Goal: Task Accomplishment & Management: Manage account settings

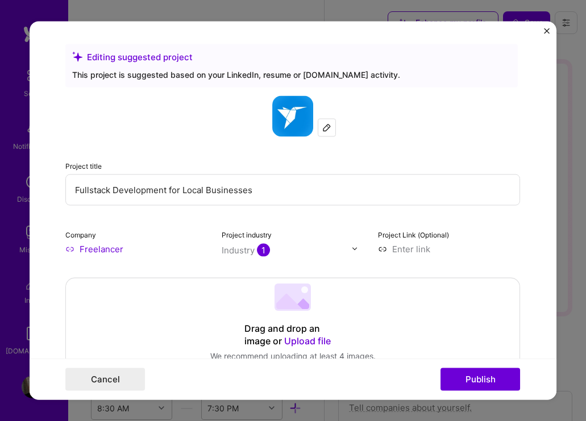
select select "US"
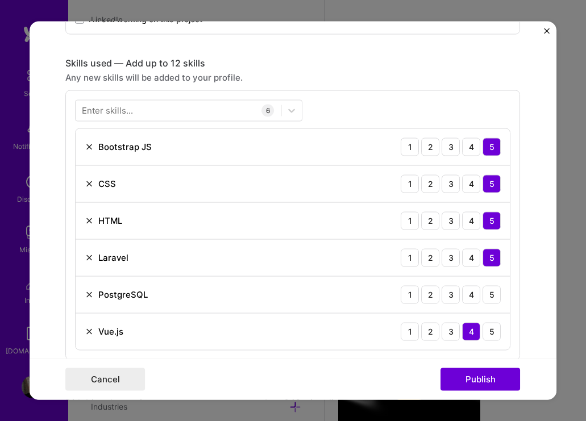
scroll to position [529, 0]
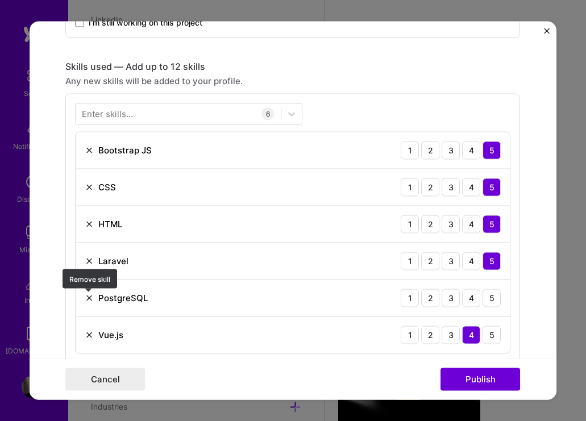
click at [88, 296] on img at bounding box center [89, 297] width 9 height 9
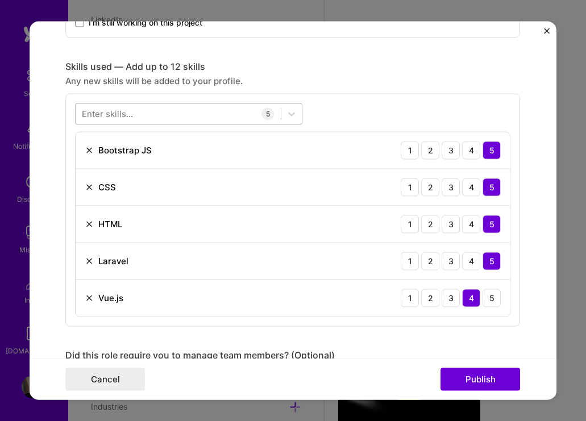
click at [186, 112] on div at bounding box center [178, 114] width 205 height 19
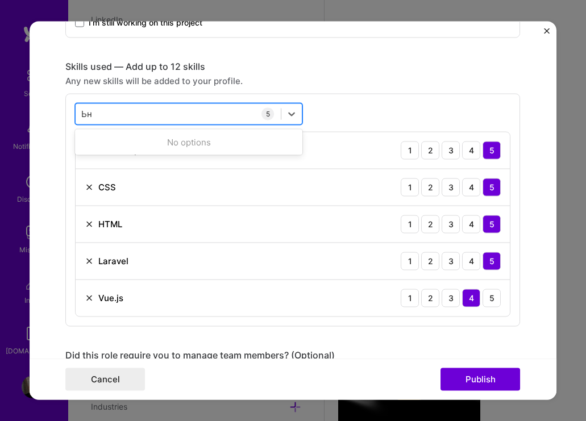
type input "Ь"
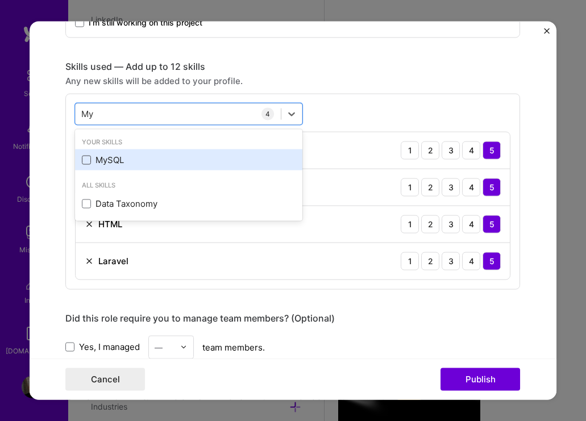
click at [88, 161] on span at bounding box center [86, 159] width 9 height 9
click at [0, 0] on input "checkbox" at bounding box center [0, 0] width 0 height 0
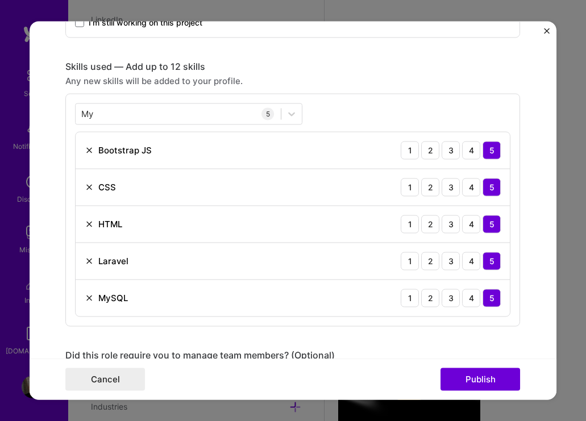
click at [389, 73] on div "Skills used — Add up to 12 skills Any new skills will be added to your profile.…" at bounding box center [292, 193] width 455 height 266
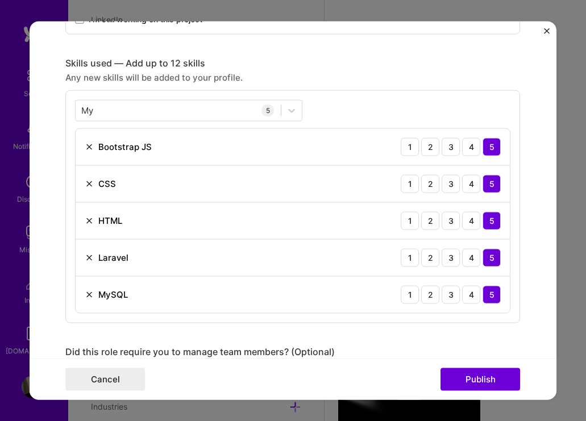
scroll to position [518, 0]
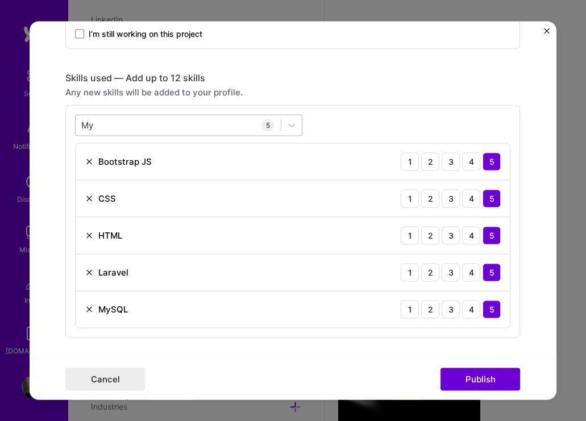
click at [141, 124] on div "My My" at bounding box center [178, 125] width 205 height 19
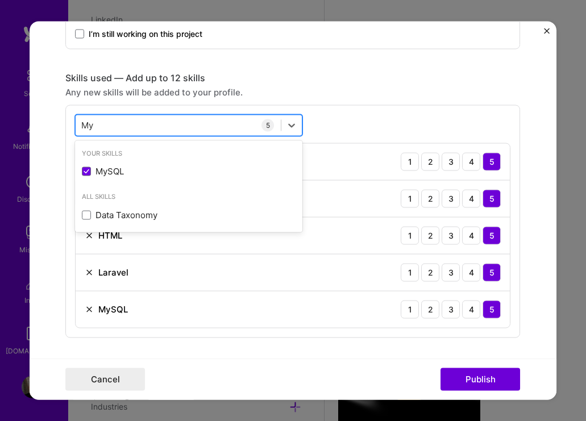
type input "M"
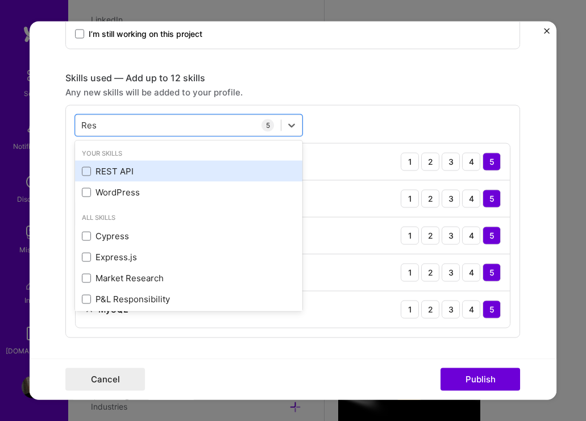
click at [85, 164] on div "REST API" at bounding box center [188, 171] width 227 height 21
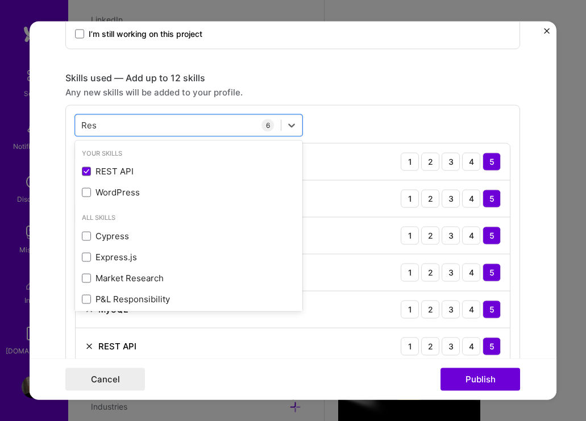
type input "Res"
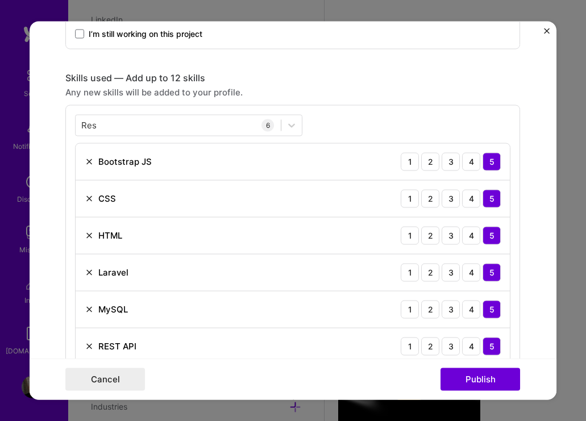
click at [365, 85] on div "Skills used — Add up to 12 skills Any new skills will be added to your profile.…" at bounding box center [292, 223] width 455 height 303
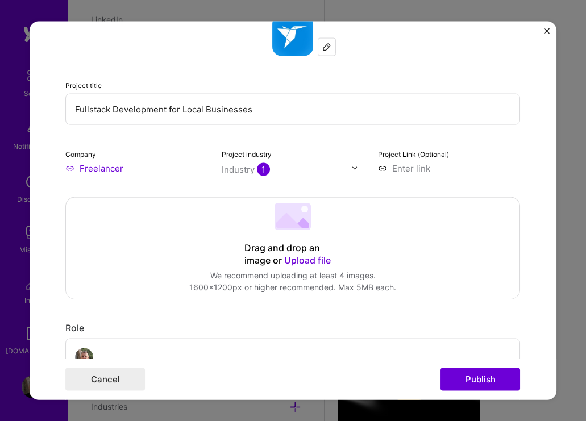
scroll to position [65, 0]
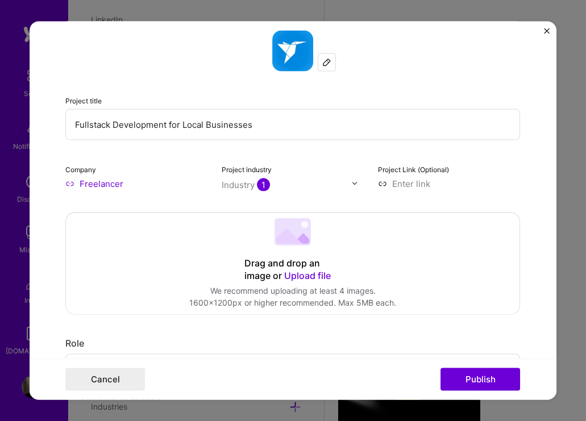
click at [270, 126] on input "Fullstack Development for Local Businesses" at bounding box center [292, 124] width 455 height 31
click at [239, 123] on input "Fullstack Development CRM for local exopo center" at bounding box center [292, 124] width 455 height 31
click at [299, 124] on input "Fullstack Development CRM for local expo center" at bounding box center [292, 124] width 455 height 31
type input "Fullstack Development CRM for local expo center"
click at [410, 188] on input at bounding box center [449, 183] width 143 height 12
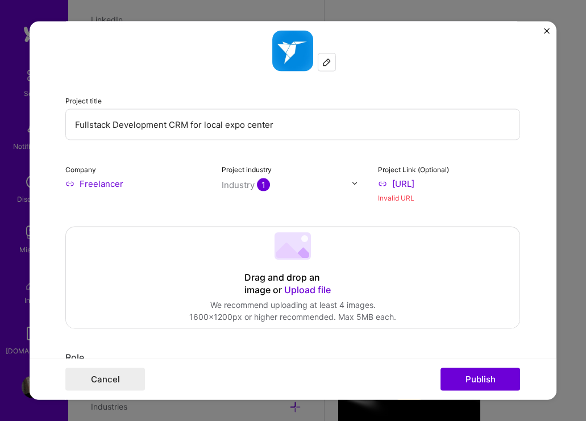
click at [484, 198] on div "Invalid URL" at bounding box center [449, 198] width 143 height 12
click at [469, 183] on input "https://internal-tool" at bounding box center [449, 183] width 143 height 12
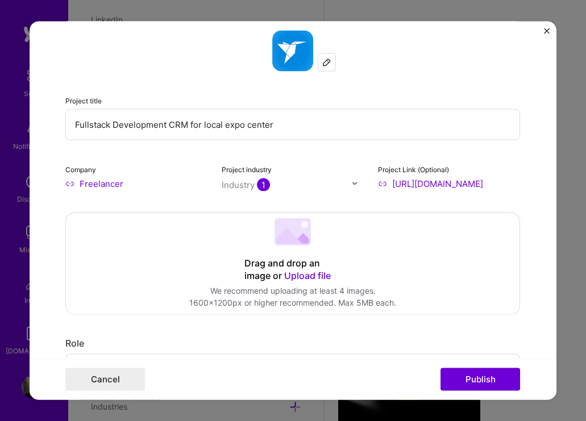
type input "https://internal-tool.com"
click at [534, 202] on form "Editing suggested project This project is suggested based on your LinkedIn, res…" at bounding box center [293, 210] width 527 height 379
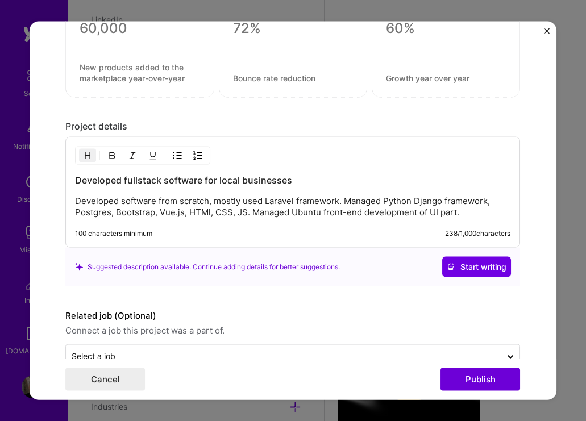
scroll to position [1114, 0]
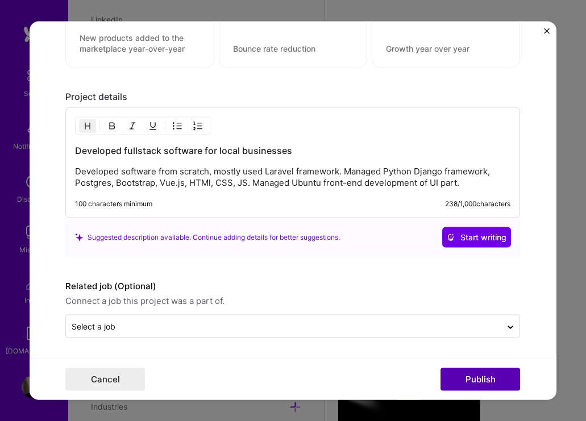
click at [481, 374] on button "Publish" at bounding box center [480, 379] width 80 height 23
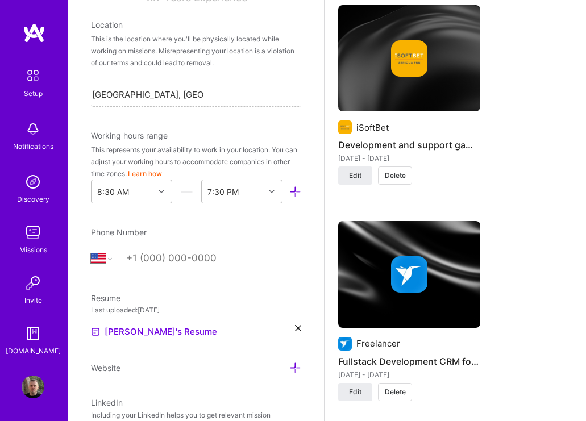
scroll to position [210, 0]
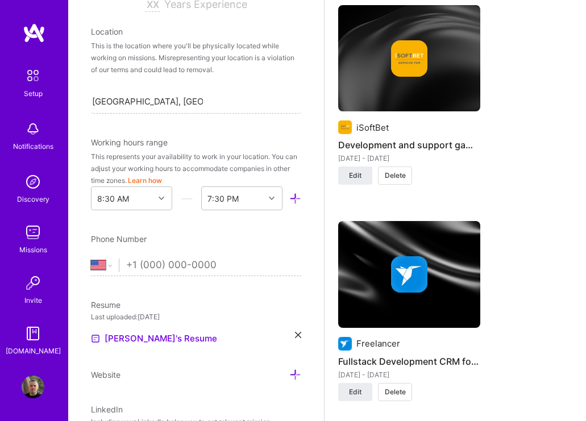
click at [140, 263] on input "tel" at bounding box center [213, 265] width 175 height 33
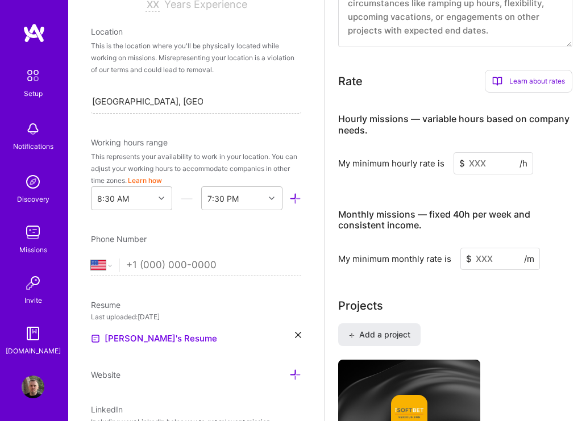
scroll to position [689, 0]
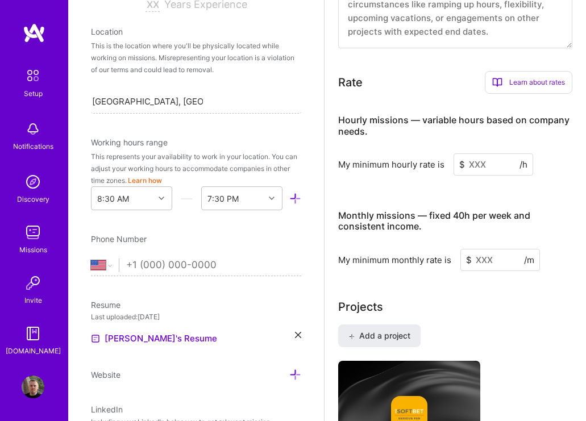
click at [478, 164] on input at bounding box center [493, 164] width 80 height 22
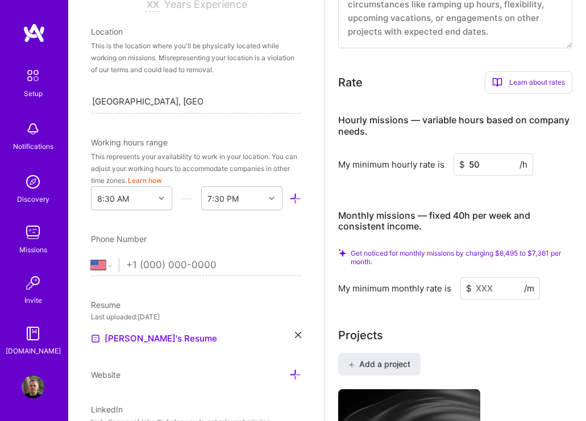
type input "50"
click at [497, 292] on input at bounding box center [500, 288] width 80 height 22
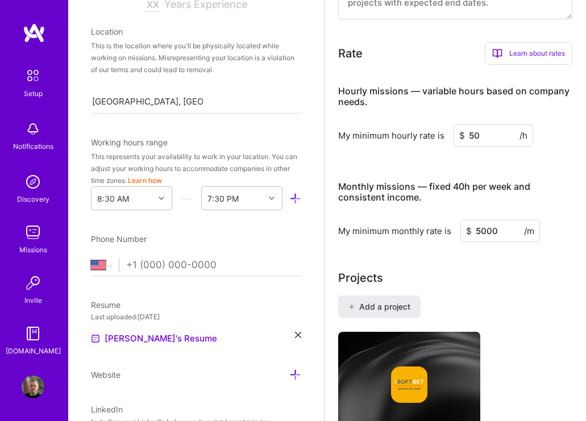
type input "5000"
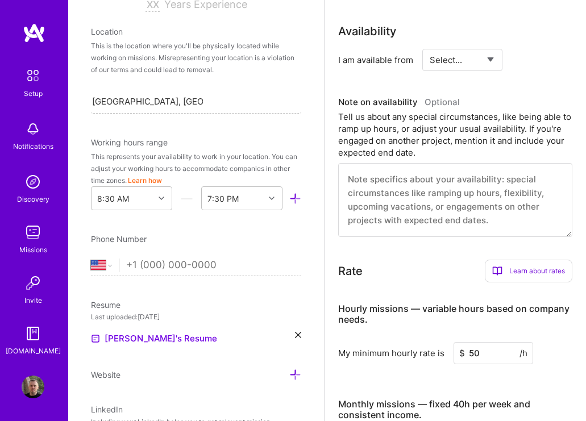
scroll to position [471, 0]
click at [480, 60] on select "Select... Right Now Future Date Not Available" at bounding box center [462, 60] width 65 height 29
select select "Right Now"
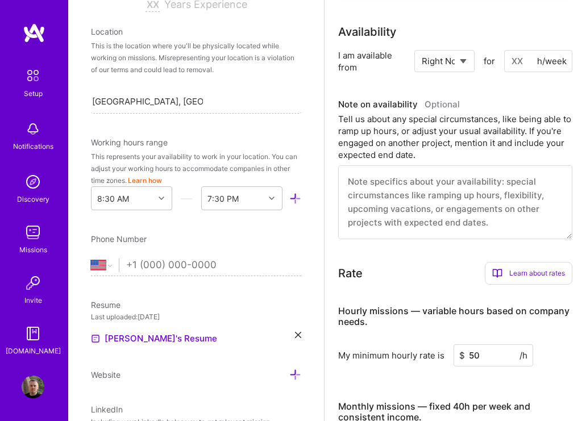
click at [509, 65] on input at bounding box center [538, 61] width 68 height 22
type input "25"
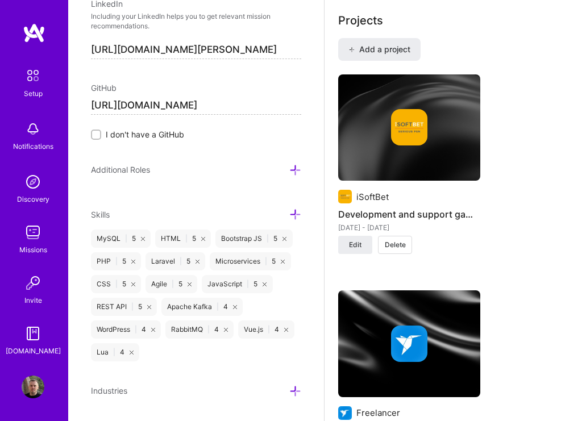
scroll to position [943, 0]
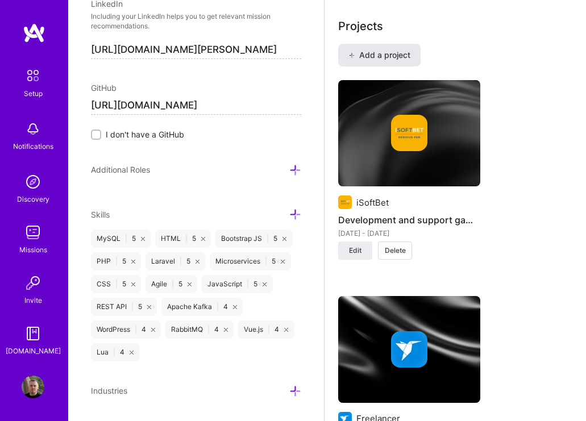
click at [401, 54] on span "Add a project" at bounding box center [379, 54] width 62 height 11
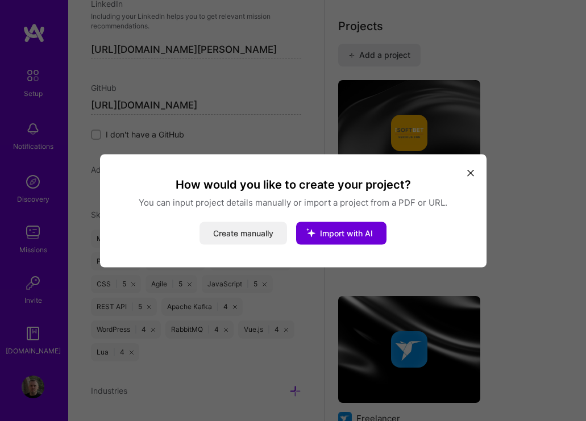
click at [265, 229] on button "Create manually" at bounding box center [243, 233] width 88 height 23
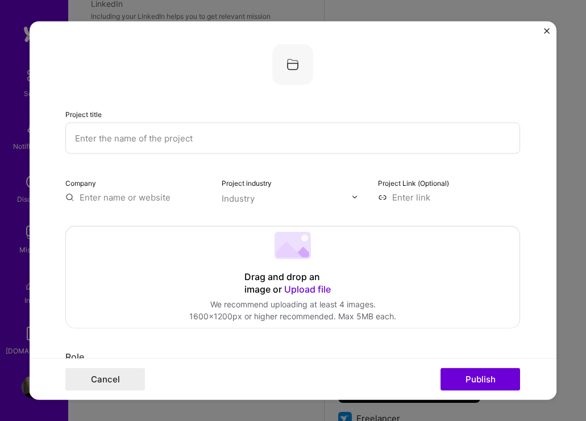
click at [321, 135] on input "text" at bounding box center [292, 137] width 455 height 31
type input "Software engineer"
click at [146, 193] on input "text" at bounding box center [136, 197] width 143 height 12
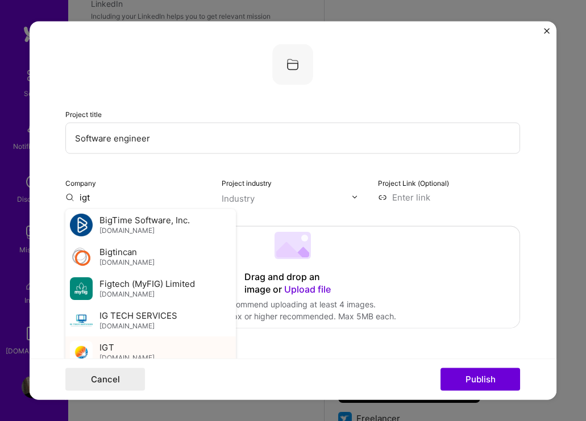
click at [119, 346] on div "IGT igt.com" at bounding box center [126, 352] width 55 height 21
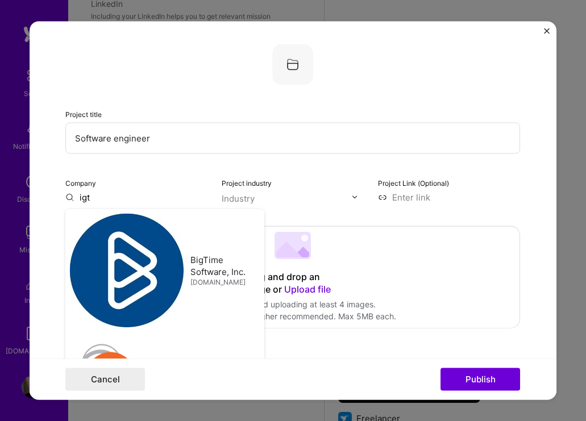
type input "IGT"
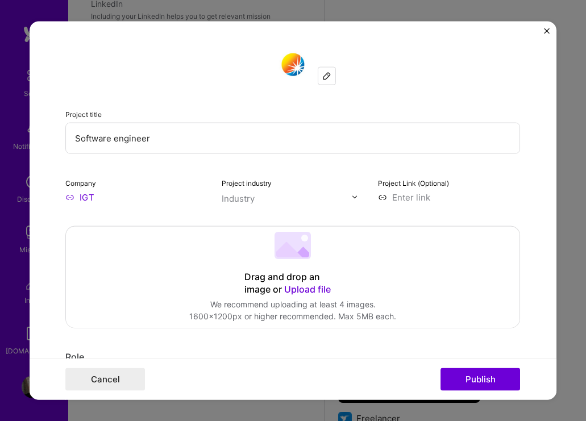
click at [272, 204] on input "text" at bounding box center [287, 198] width 130 height 12
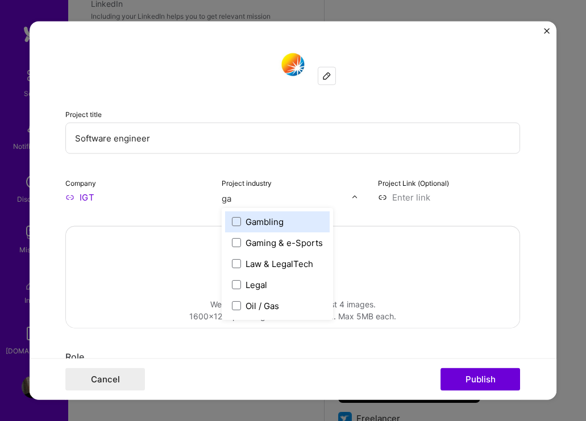
type input "gam"
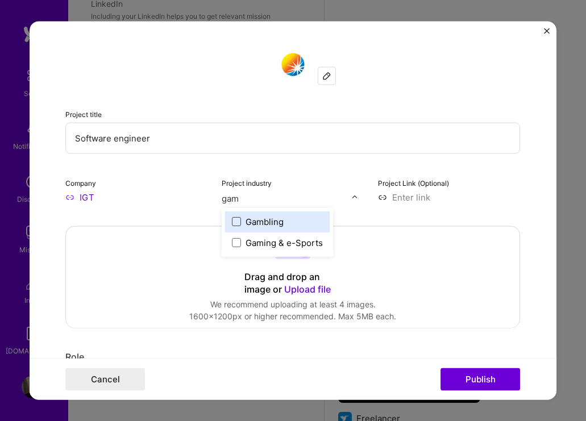
click at [239, 219] on span at bounding box center [236, 221] width 9 height 9
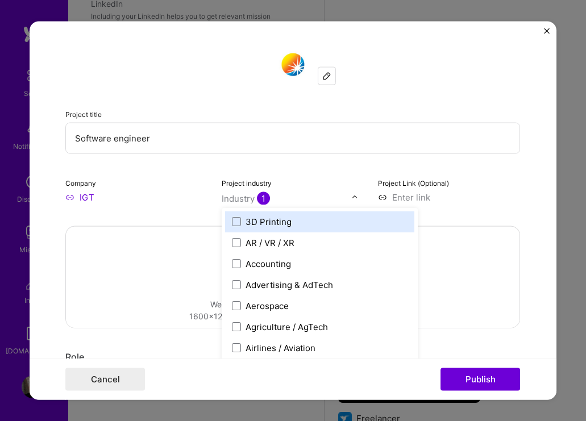
click at [399, 152] on input "Software engineer" at bounding box center [292, 137] width 455 height 31
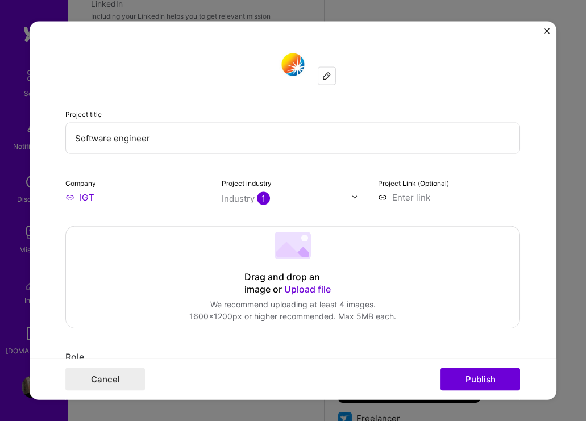
click at [410, 191] on input at bounding box center [449, 197] width 143 height 12
type input "https://igt.com"
click at [493, 185] on div "Project Link (Optional) https://igt.com" at bounding box center [449, 189] width 143 height 27
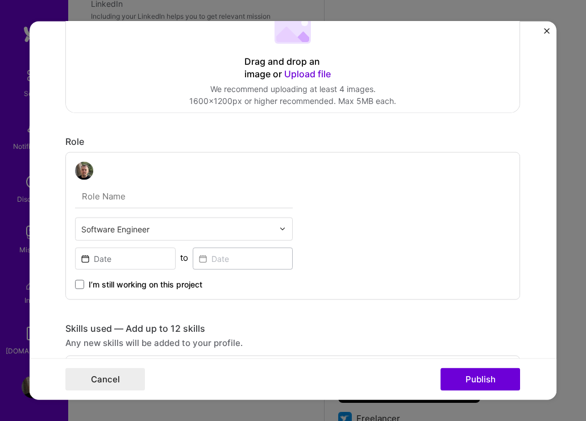
scroll to position [218, 0]
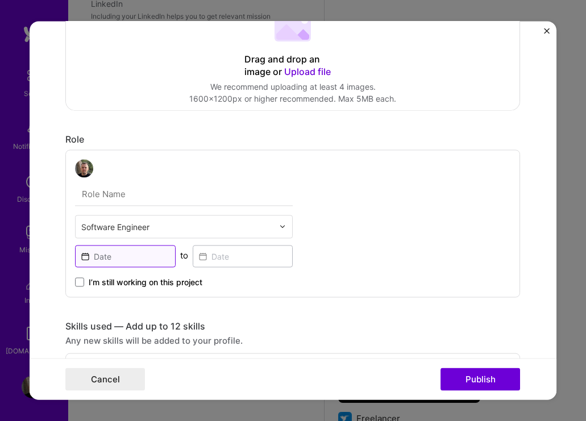
click at [140, 263] on input at bounding box center [125, 256] width 101 height 22
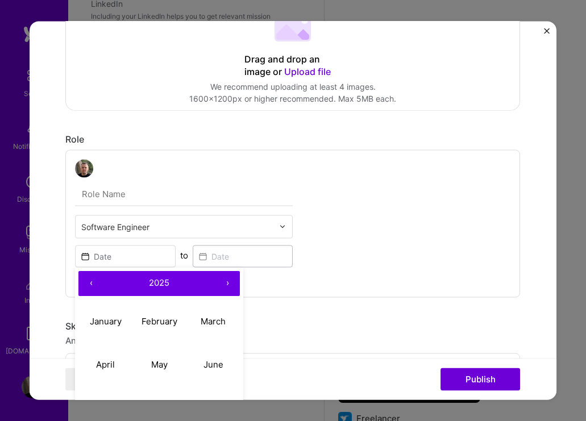
click at [89, 281] on button "‹" at bounding box center [90, 282] width 25 height 25
click at [113, 317] on abbr "January" at bounding box center [106, 321] width 32 height 11
type input "Jan, 2022"
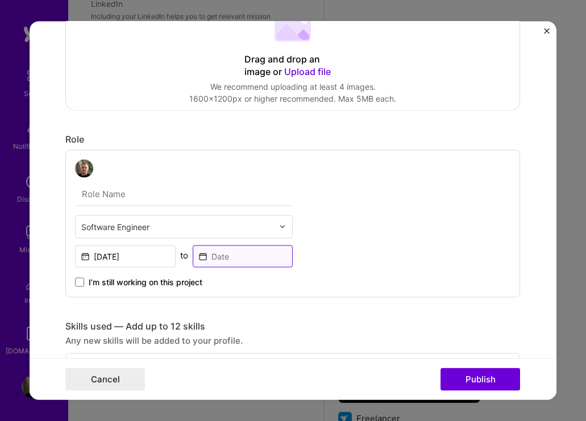
click at [232, 249] on input at bounding box center [243, 256] width 101 height 22
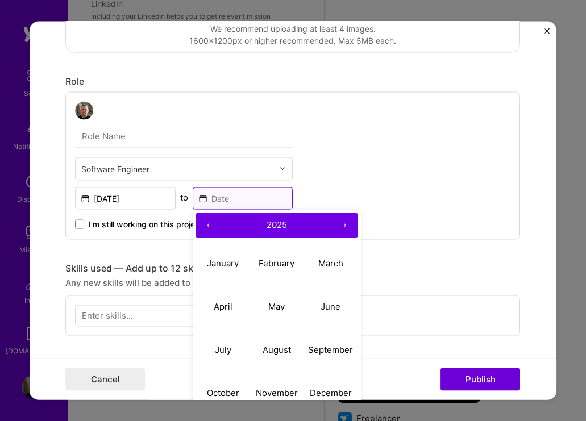
scroll to position [302, 0]
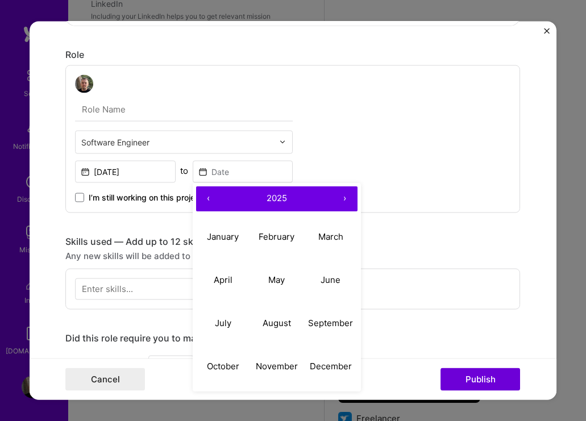
click at [378, 162] on div "Software Engineer Jan, 2022 to ‹ 2025 › January February March April May June J…" at bounding box center [292, 139] width 455 height 148
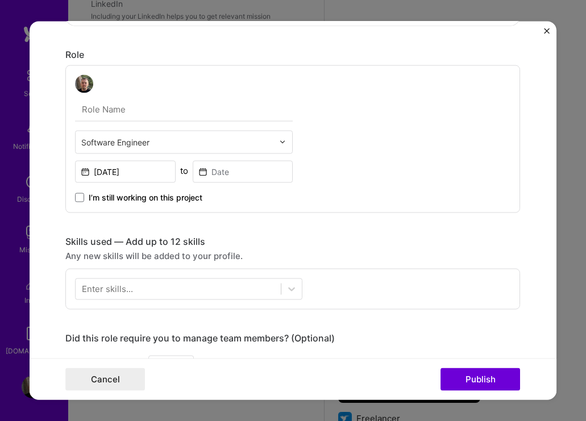
click at [201, 198] on span "I’m still working on this project" at bounding box center [146, 197] width 114 height 11
click at [0, 0] on input "I’m still working on this project" at bounding box center [0, 0] width 0 height 0
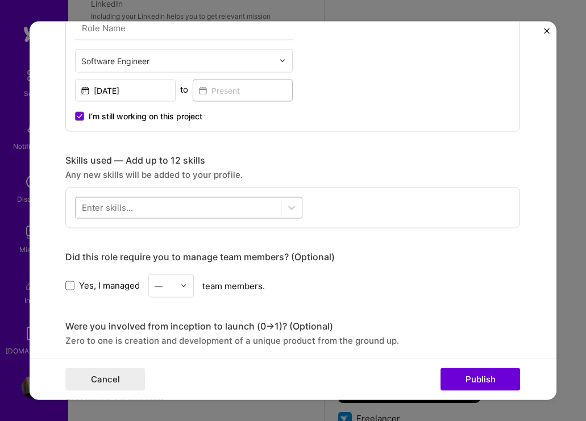
scroll to position [389, 0]
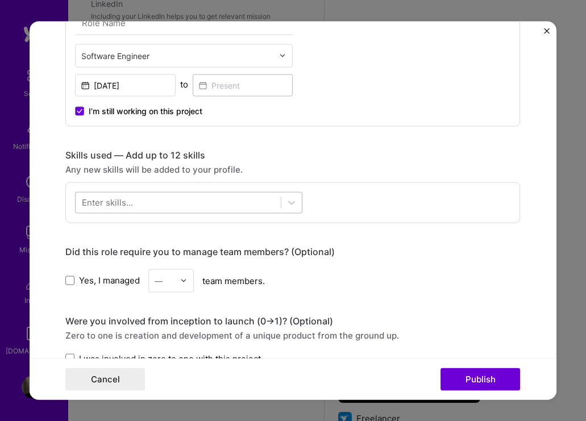
click at [210, 201] on div at bounding box center [178, 202] width 205 height 19
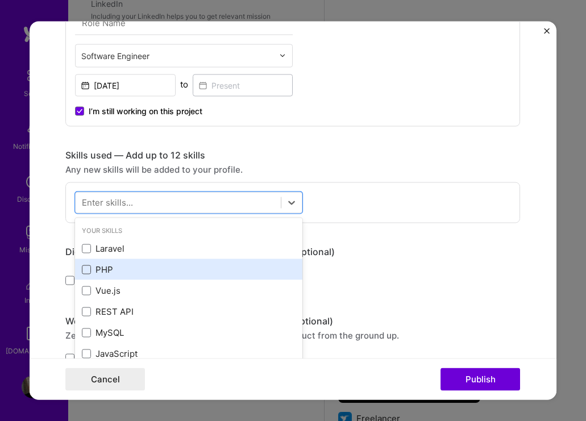
click at [91, 267] on span at bounding box center [86, 269] width 9 height 9
click at [0, 0] on input "checkbox" at bounding box center [0, 0] width 0 height 0
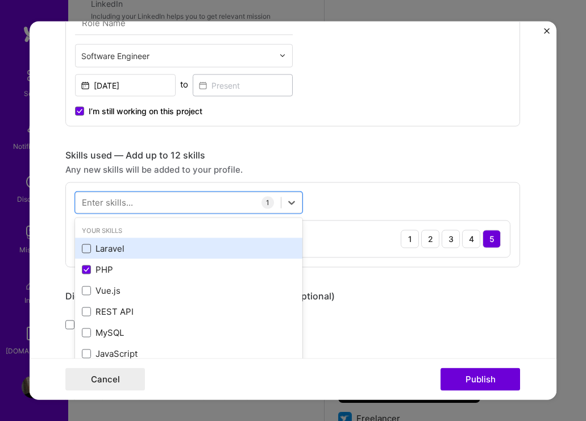
click at [88, 252] on span at bounding box center [86, 248] width 9 height 9
click at [0, 0] on input "checkbox" at bounding box center [0, 0] width 0 height 0
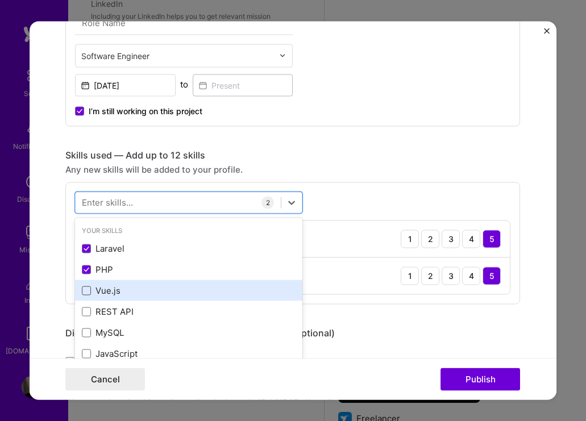
click at [89, 292] on span at bounding box center [86, 290] width 9 height 9
click at [0, 0] on input "checkbox" at bounding box center [0, 0] width 0 height 0
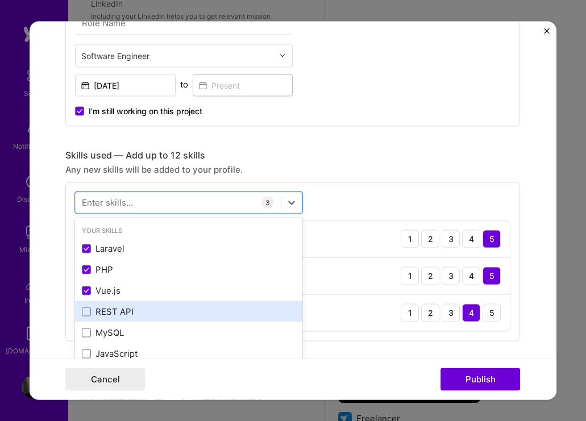
click at [89, 306] on div "REST API" at bounding box center [189, 312] width 214 height 12
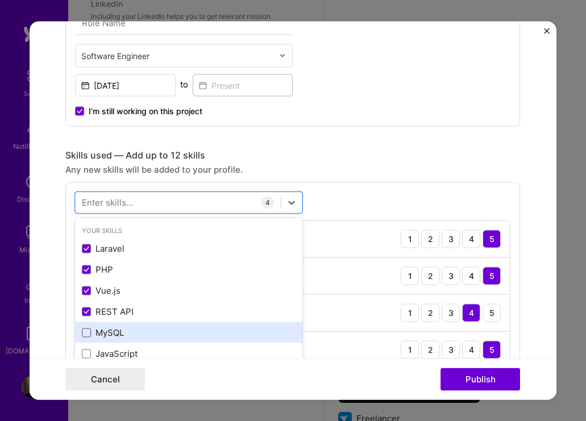
click at [85, 337] on span at bounding box center [86, 332] width 9 height 9
click at [0, 0] on input "checkbox" at bounding box center [0, 0] width 0 height 0
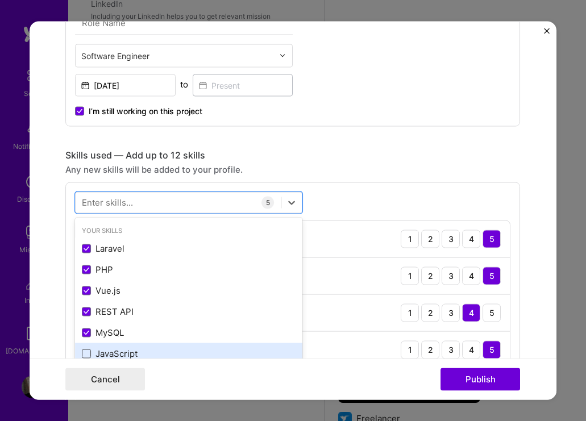
click at [88, 356] on span at bounding box center [86, 353] width 9 height 9
click at [0, 0] on input "checkbox" at bounding box center [0, 0] width 0 height 0
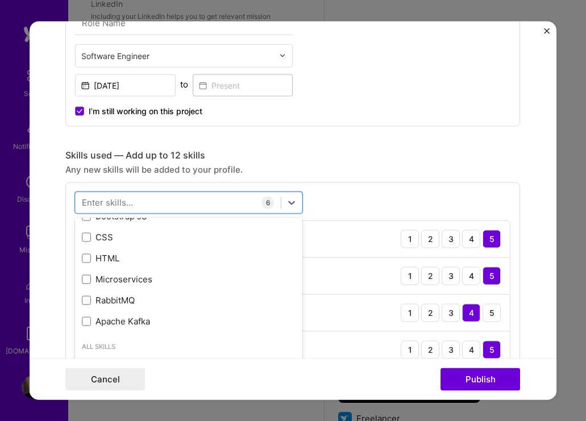
scroll to position [242, 0]
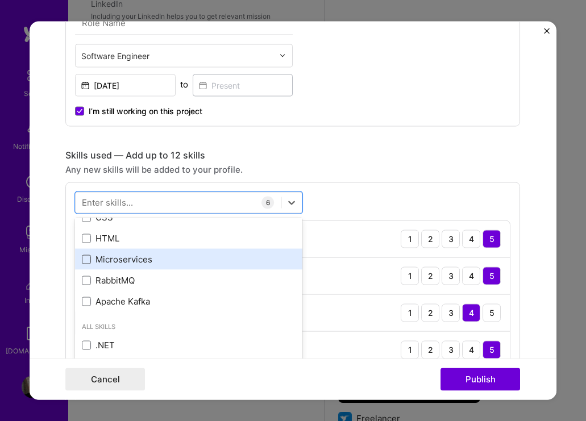
click at [84, 259] on span at bounding box center [86, 259] width 9 height 9
click at [0, 0] on input "checkbox" at bounding box center [0, 0] width 0 height 0
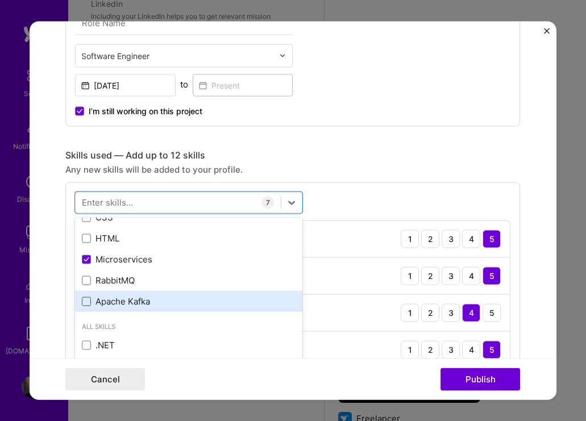
click at [87, 298] on span at bounding box center [86, 301] width 9 height 9
click at [0, 0] on input "checkbox" at bounding box center [0, 0] width 0 height 0
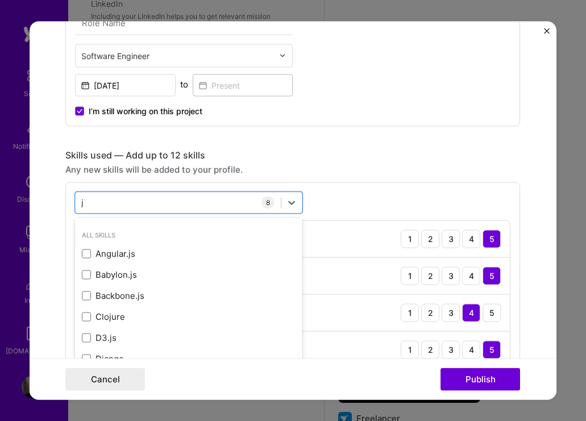
scroll to position [0, 0]
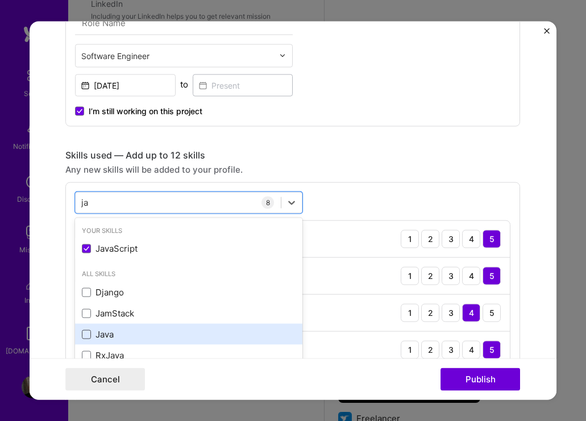
click at [85, 331] on span at bounding box center [86, 334] width 9 height 9
click at [0, 0] on input "checkbox" at bounding box center [0, 0] width 0 height 0
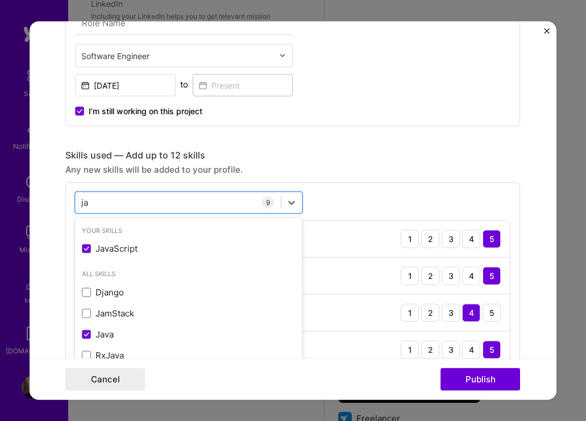
type input "ja"
click at [299, 150] on div "Skills used — Add up to 12 skills" at bounding box center [292, 155] width 455 height 12
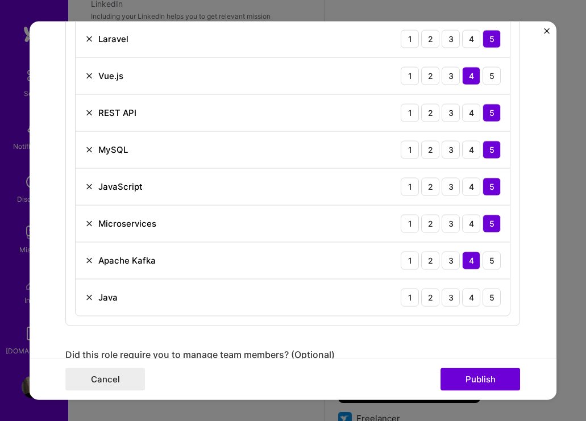
scroll to position [626, 0]
click at [416, 296] on div "1" at bounding box center [410, 297] width 18 height 18
click at [428, 297] on div "2" at bounding box center [430, 297] width 18 height 18
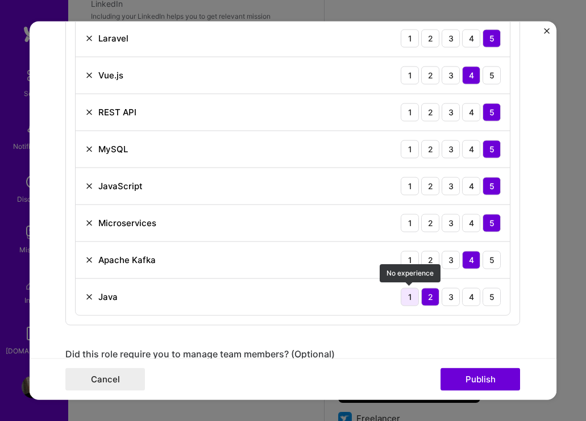
click at [414, 295] on div "1" at bounding box center [410, 297] width 18 height 18
click at [432, 298] on div "2" at bounding box center [430, 297] width 18 height 18
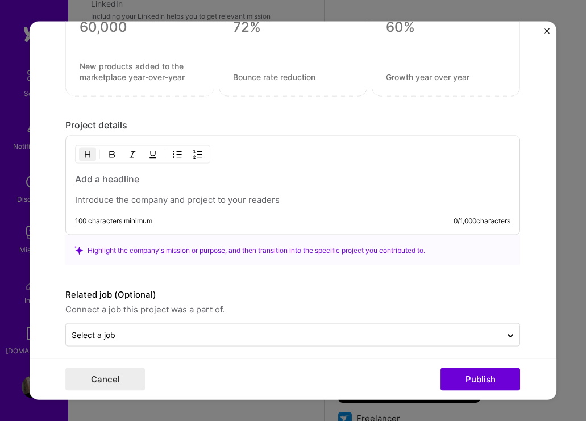
scroll to position [1154, 0]
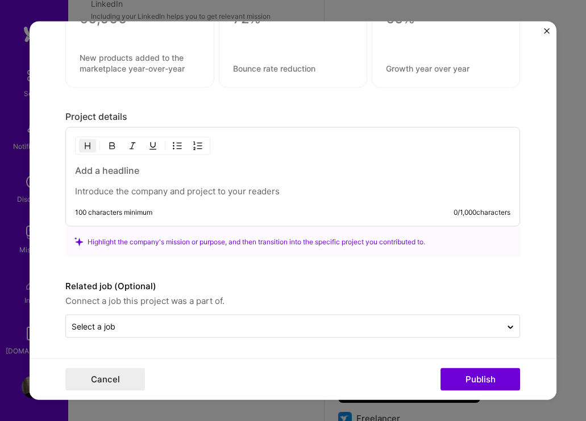
click at [288, 184] on div at bounding box center [292, 180] width 435 height 33
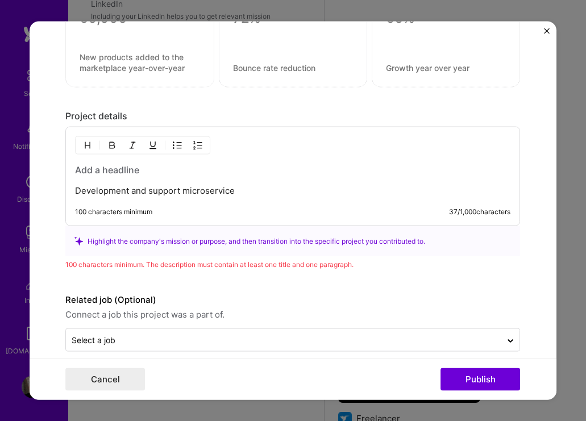
click at [257, 189] on p "Development and support microservice" at bounding box center [292, 190] width 435 height 11
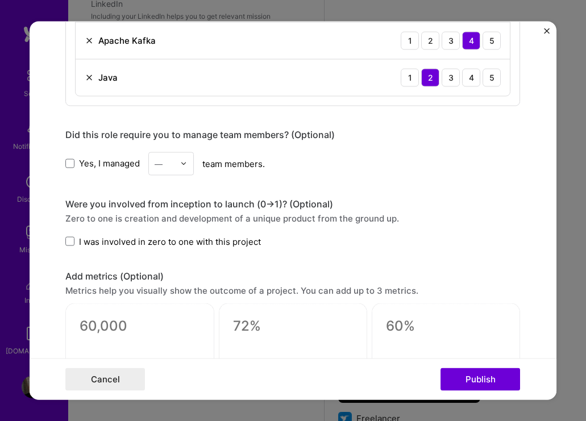
scroll to position [680, 0]
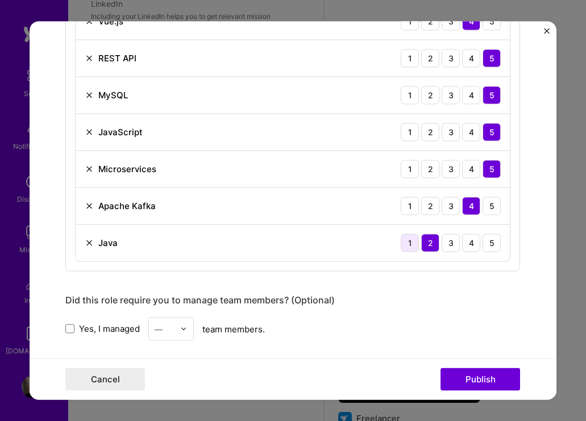
click at [413, 240] on div "1" at bounding box center [410, 243] width 18 height 18
click at [488, 376] on button "Publish" at bounding box center [480, 379] width 80 height 23
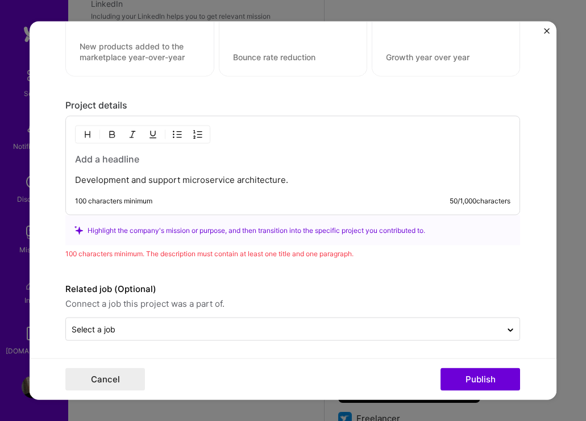
scroll to position [1168, 0]
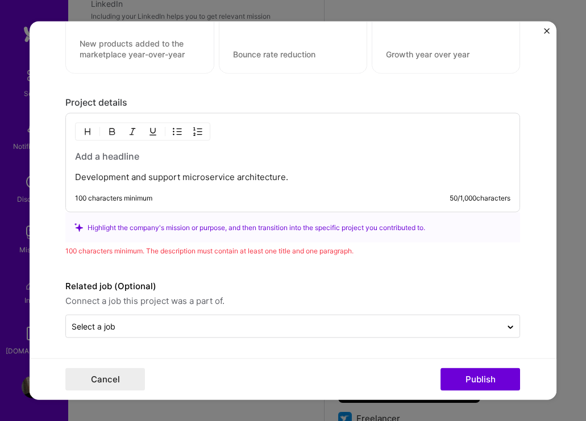
click at [300, 178] on p "Development and support microservice architecture." at bounding box center [292, 177] width 435 height 11
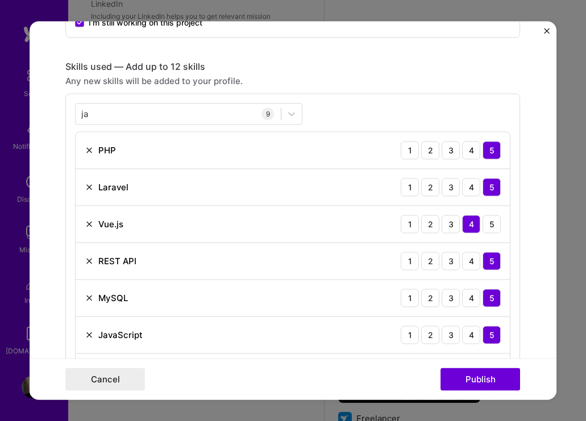
scroll to position [474, 0]
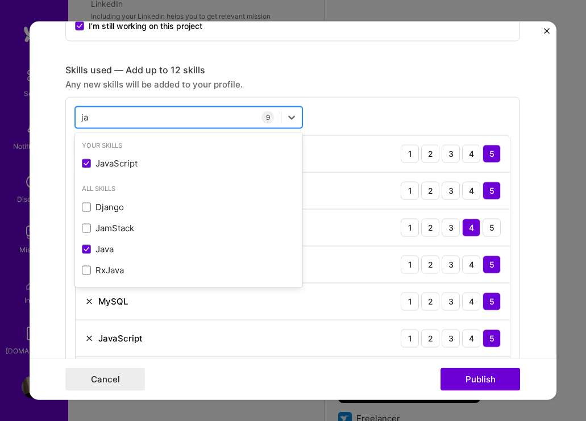
click at [190, 116] on div "ja ja" at bounding box center [178, 117] width 205 height 19
type input "j"
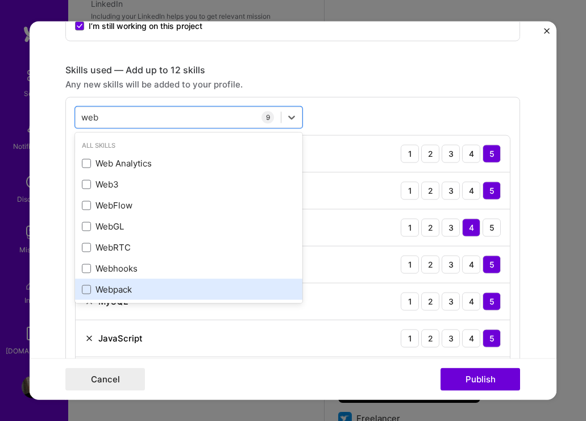
scroll to position [4, 0]
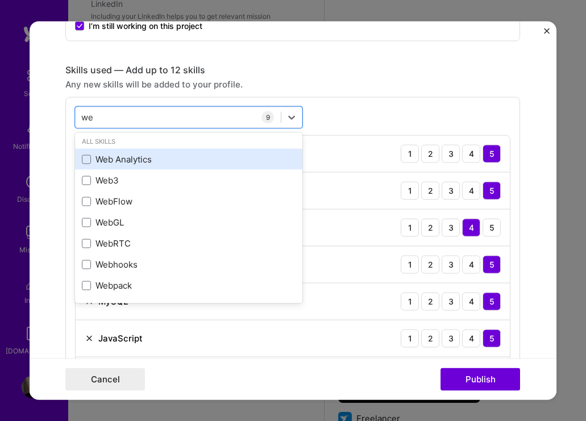
type input "w"
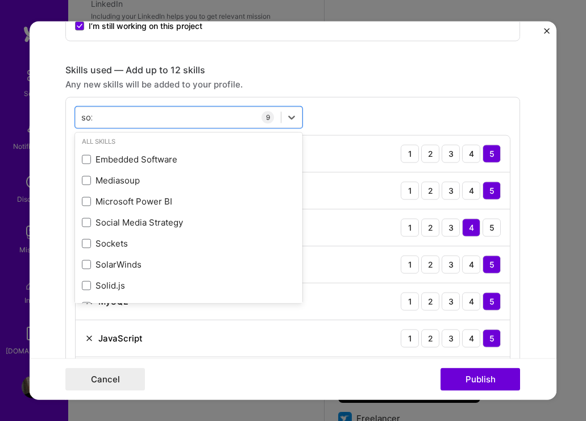
scroll to position [0, 0]
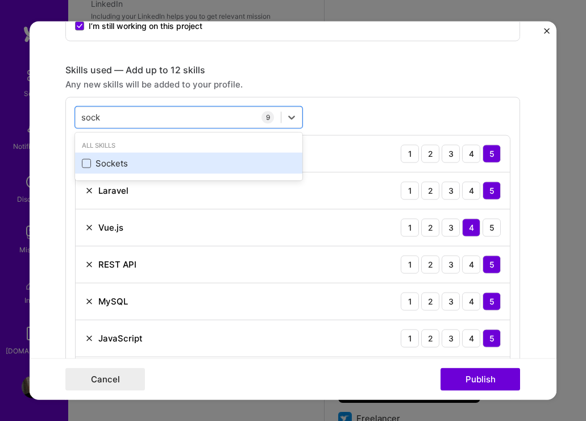
click at [90, 164] on span at bounding box center [86, 163] width 9 height 9
click at [0, 0] on input "checkbox" at bounding box center [0, 0] width 0 height 0
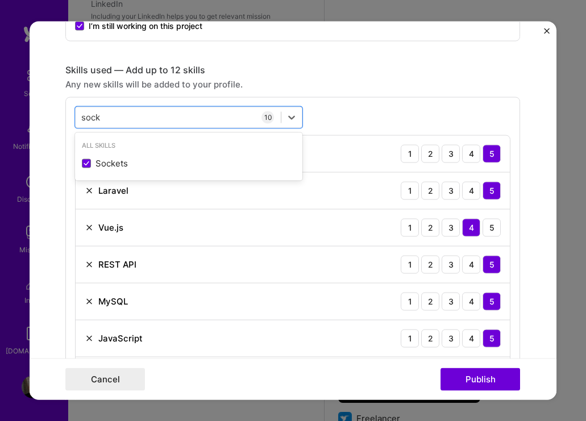
type input "sock"
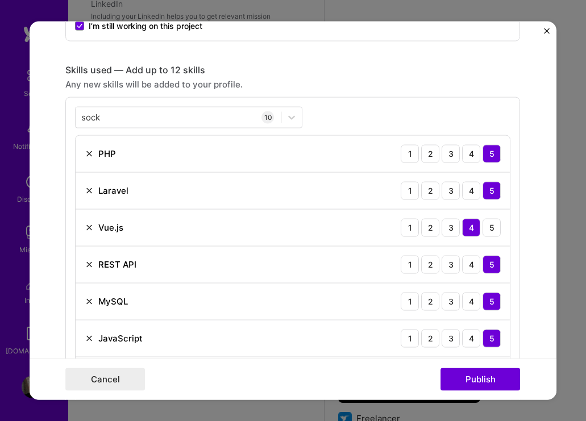
click at [361, 114] on div "sock sock 10 PHP 1 2 3 4 5 Laravel 1 2 3 4 5 Vue.js 1 2 3 4 5 REST API 1 2 3 4 …" at bounding box center [292, 306] width 455 height 418
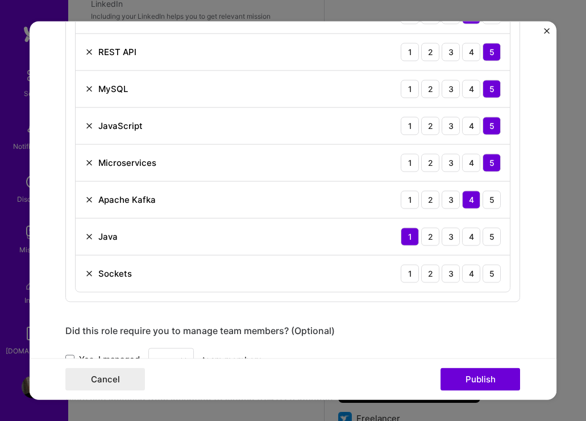
scroll to position [720, 0]
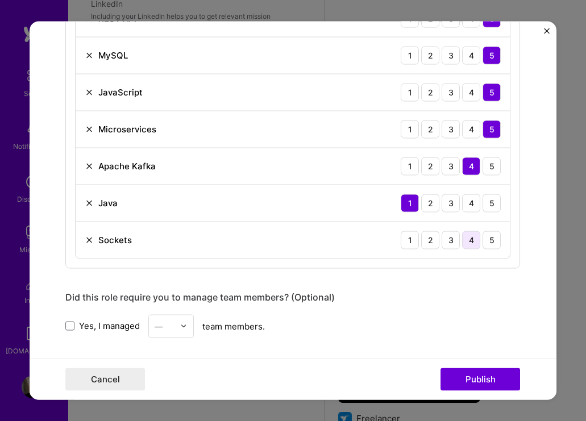
click at [466, 237] on div "4" at bounding box center [471, 240] width 18 height 18
click at [453, 237] on div "3" at bounding box center [451, 240] width 18 height 18
click at [474, 238] on div "4" at bounding box center [471, 240] width 18 height 18
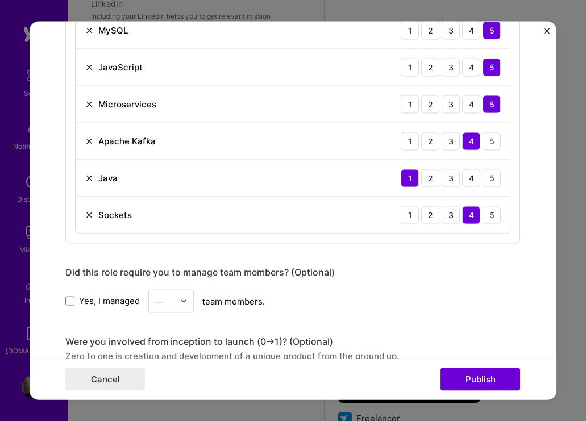
scroll to position [763, 0]
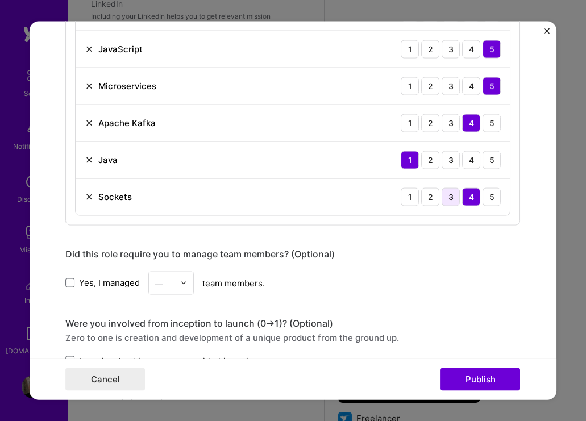
click at [453, 202] on div "3" at bounding box center [451, 197] width 18 height 18
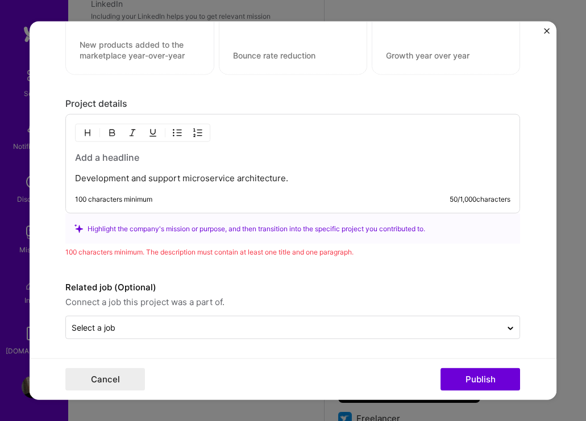
scroll to position [1205, 0]
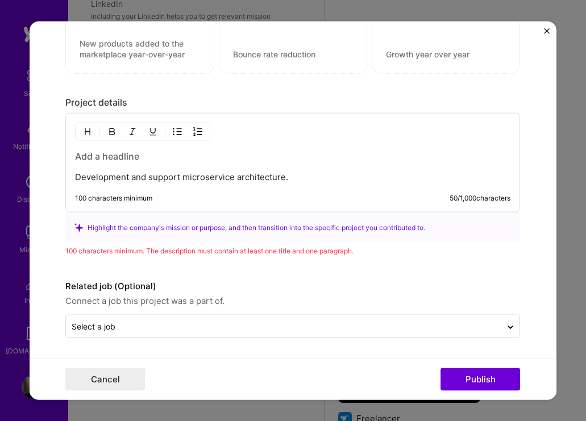
click at [336, 178] on p "Development and support microservice architecture." at bounding box center [292, 177] width 435 height 11
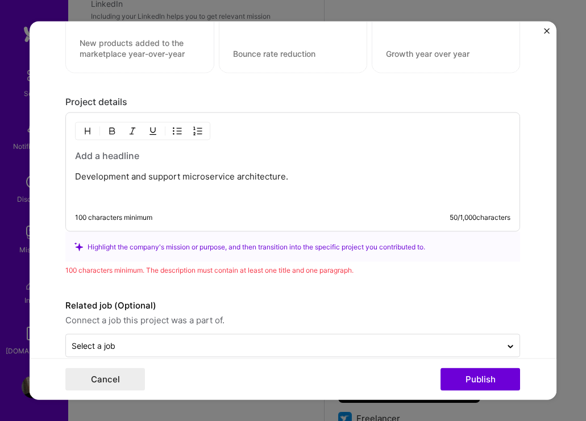
scroll to position [1225, 0]
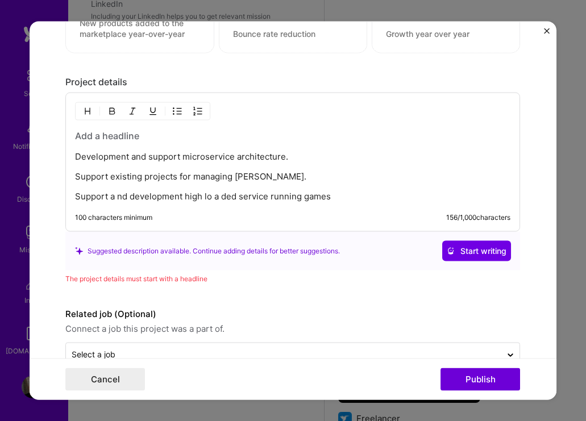
click at [215, 196] on p "Support a nd development high lo a ded service running games" at bounding box center [292, 196] width 435 height 11
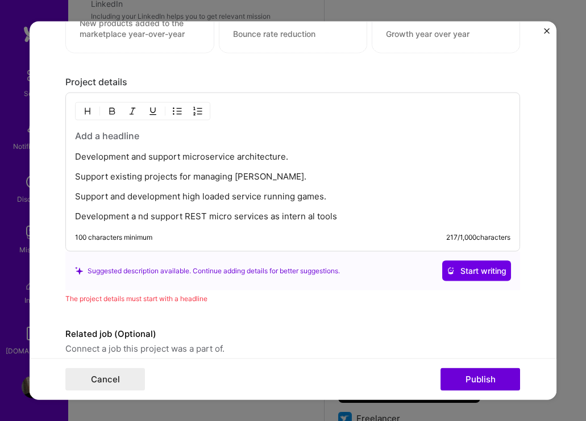
click at [135, 216] on p "Development a nd support REST micro services as intern al tools" at bounding box center [292, 216] width 435 height 11
click at [278, 217] on p "Development and support REST micro services as intern al tools" at bounding box center [292, 216] width 435 height 11
click at [310, 217] on p "Development and support REST micro services and intern al tools" at bounding box center [292, 216] width 435 height 11
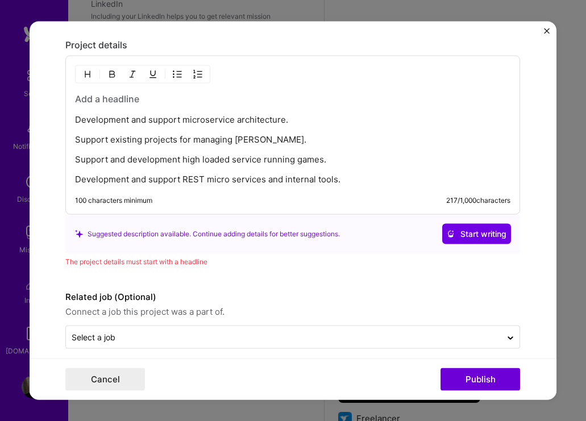
scroll to position [1269, 0]
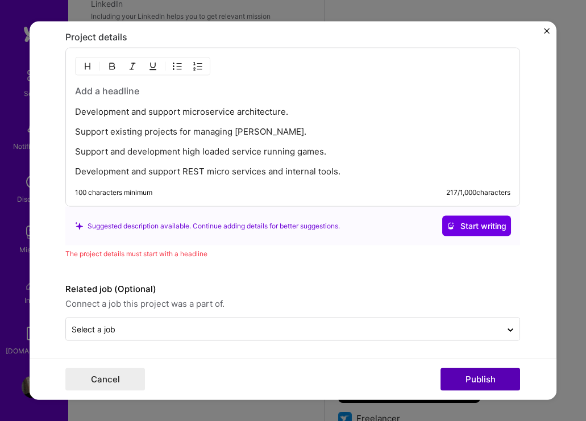
click at [473, 368] on button "Publish" at bounding box center [480, 379] width 80 height 23
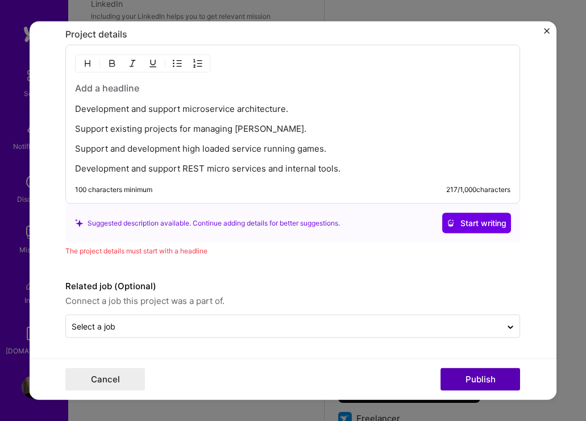
click at [474, 377] on button "Publish" at bounding box center [480, 379] width 80 height 23
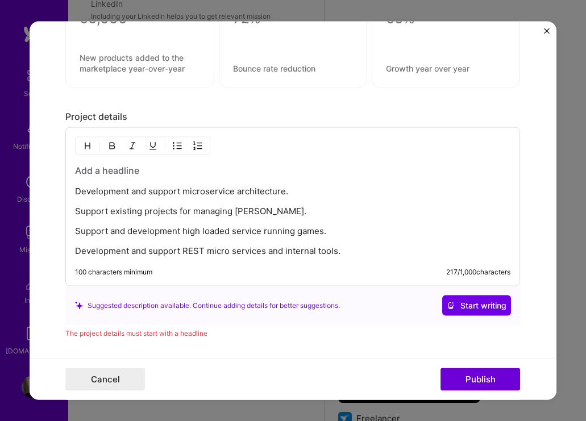
scroll to position [1184, 0]
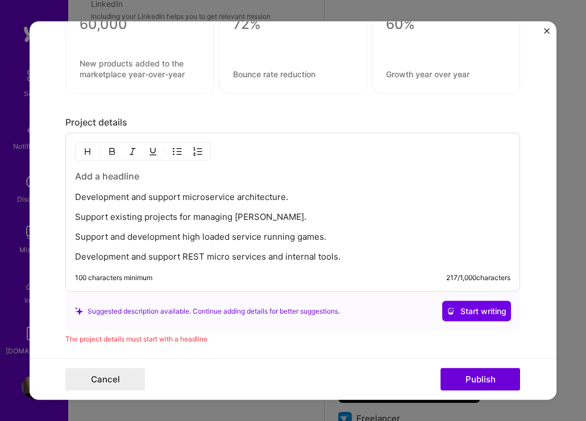
click at [157, 184] on div "Development and support microservice architecture. Support existing projects fo…" at bounding box center [292, 216] width 435 height 93
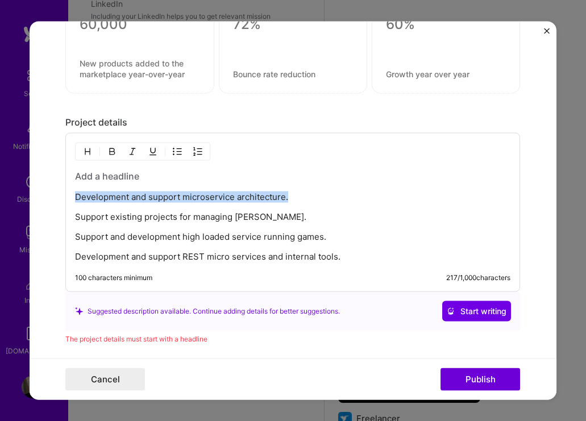
drag, startPoint x: 296, startPoint y: 198, endPoint x: 53, endPoint y: 195, distance: 243.2
click at [53, 195] on form "Project title Software engineer Company IGT Project industry Industry 1 Project…" at bounding box center [293, 210] width 527 height 379
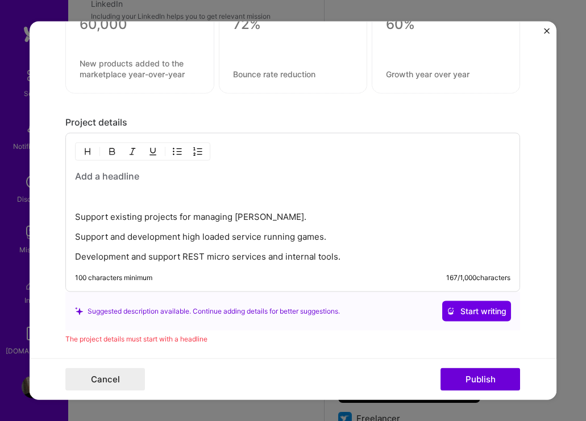
click at [101, 174] on h3 at bounding box center [292, 176] width 435 height 13
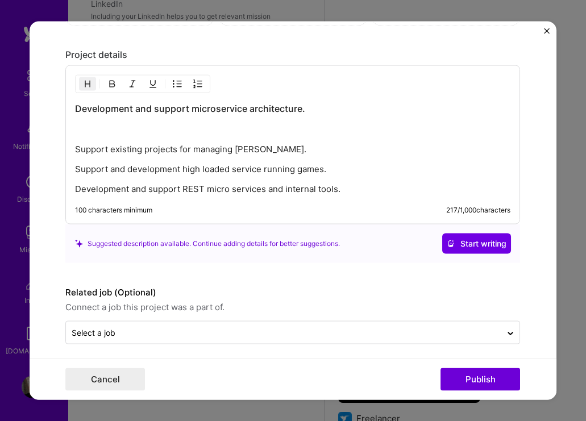
scroll to position [1259, 0]
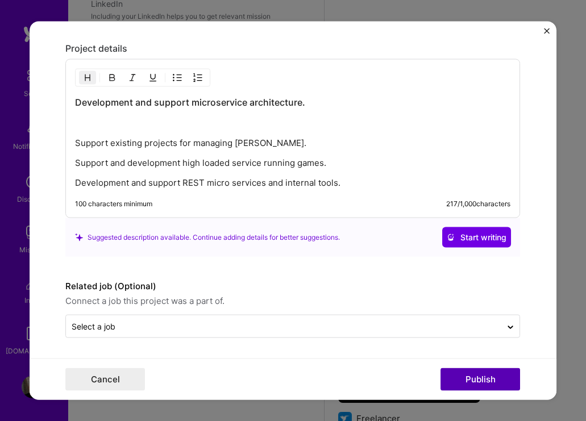
click at [482, 382] on button "Publish" at bounding box center [480, 379] width 80 height 23
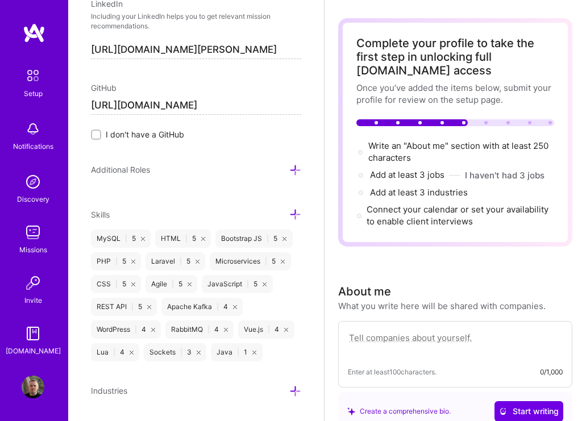
scroll to position [44, 0]
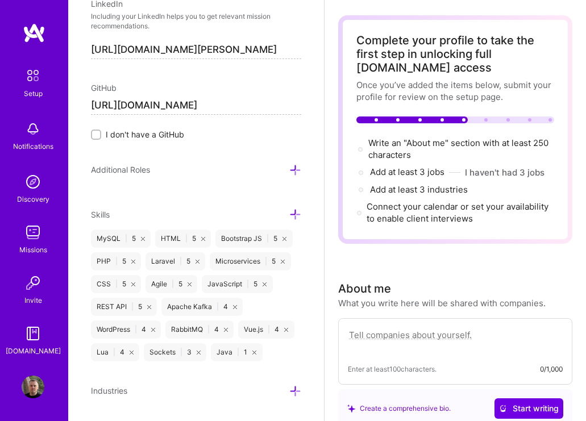
click at [485, 334] on textarea at bounding box center [455, 341] width 215 height 26
click at [409, 339] on textarea at bounding box center [455, 341] width 215 height 26
paste textarea "Google Docs Input Copy I am a result-driven Software Engineer with over 10 year…"
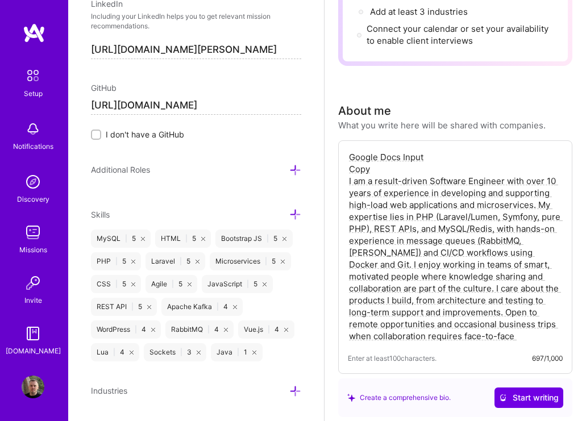
scroll to position [303, 0]
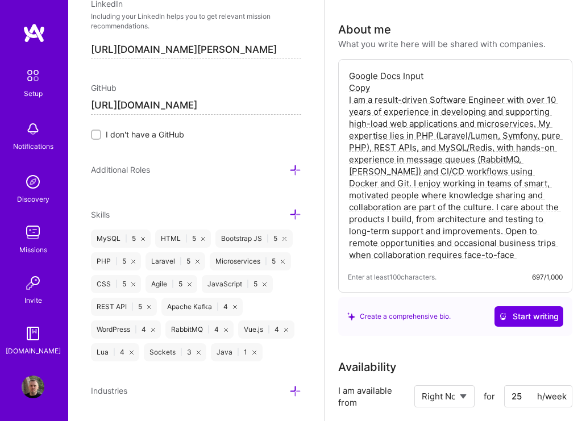
drag, startPoint x: 377, startPoint y: 86, endPoint x: 337, endPoint y: 73, distance: 42.6
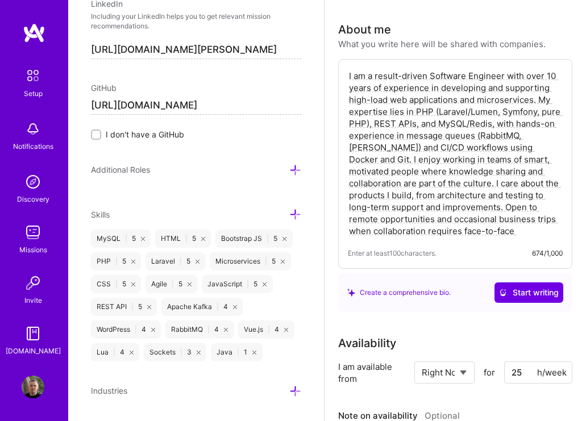
click at [525, 148] on textarea "I am a result-driven Software Engineer with over 10 years of experience in deve…" at bounding box center [455, 153] width 215 height 169
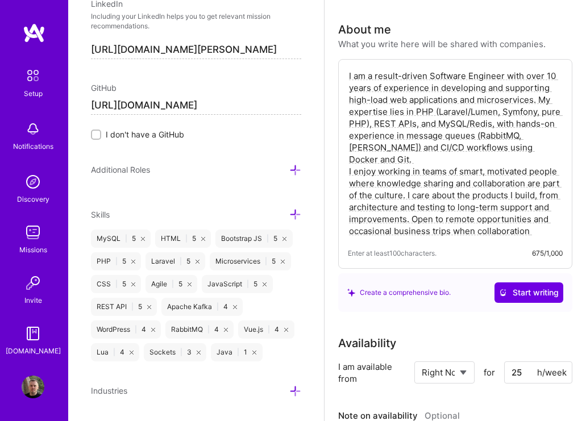
click at [536, 230] on textarea "I am a result-driven Software Engineer with over 10 years of experience in deve…" at bounding box center [455, 153] width 215 height 169
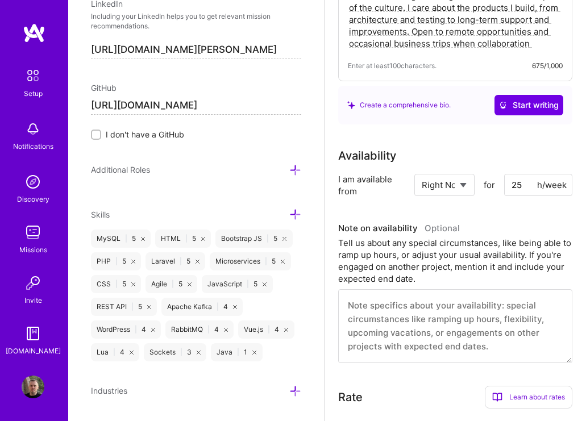
scroll to position [496, 0]
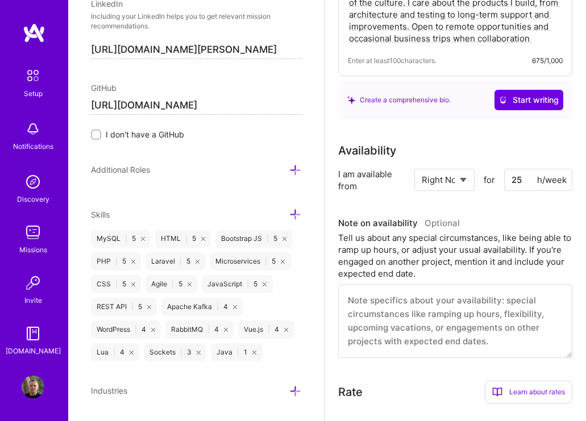
type textarea "I am a result-driven Software Engineer with over 10 years of experience in deve…"
click at [467, 305] on textarea at bounding box center [455, 321] width 234 height 74
paste textarea "I am available to commit a minimum of 25 hours per week and can ramp up further…"
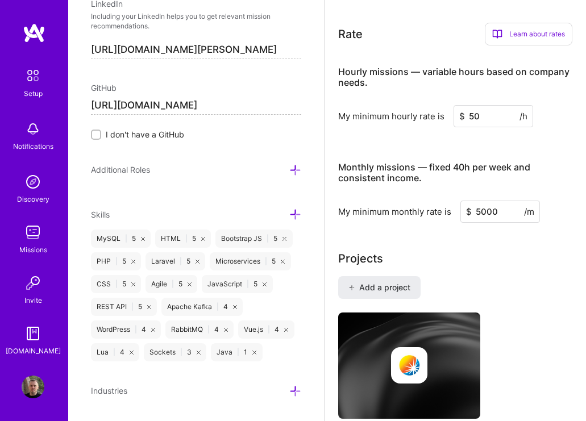
scroll to position [843, 0]
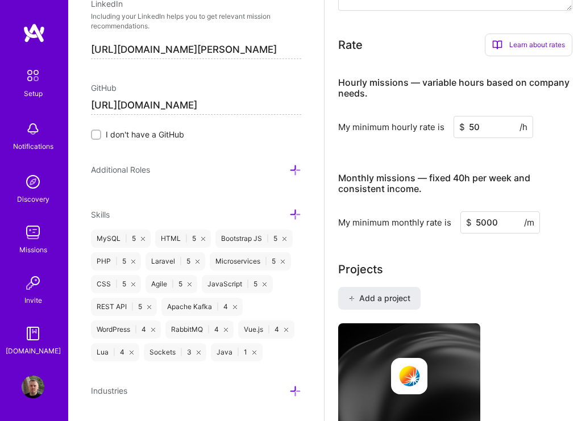
type textarea "I am available to commit a minimum of 25 hours per week and can ramp up further…"
click at [545, 48] on div "Learn about rates" at bounding box center [529, 45] width 88 height 23
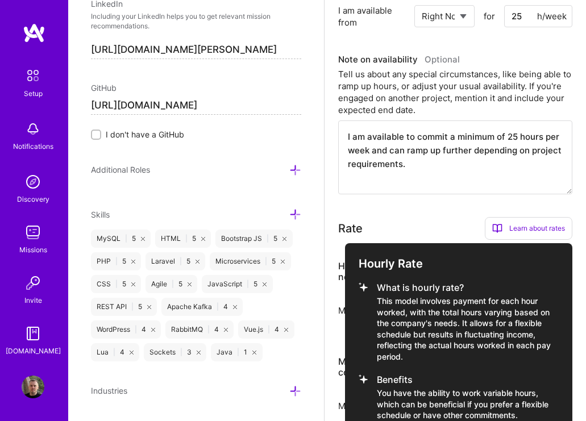
scroll to position [636, 0]
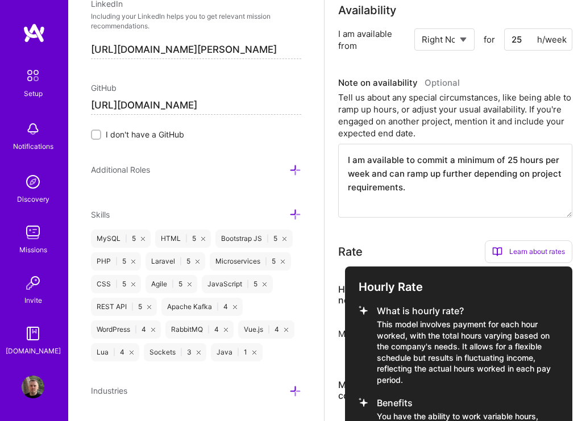
click at [462, 236] on div at bounding box center [293, 210] width 586 height 421
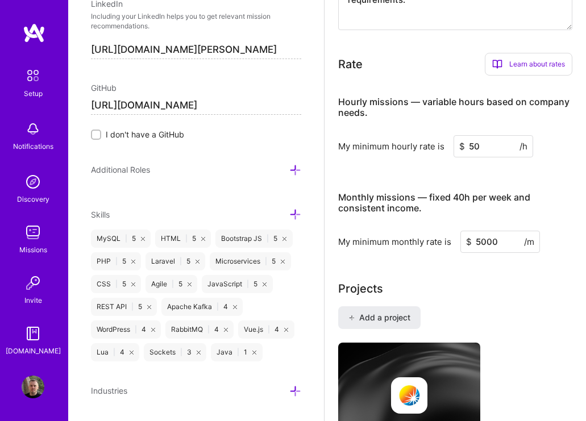
scroll to position [831, 0]
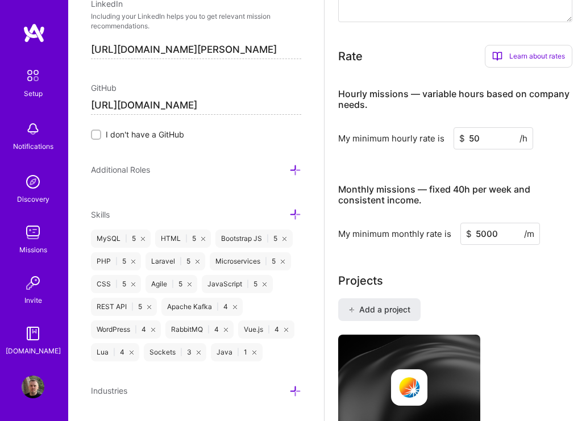
click at [485, 235] on input "5000" at bounding box center [500, 234] width 80 height 22
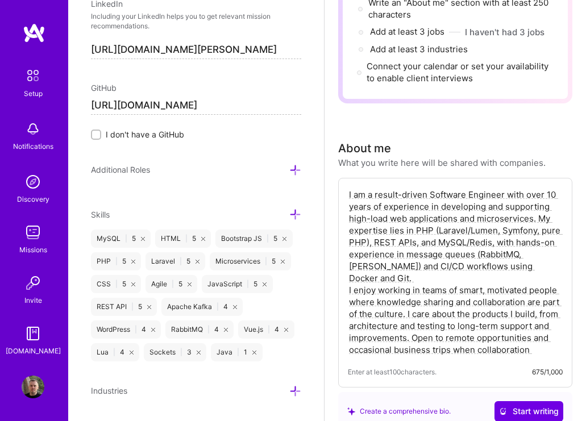
scroll to position [0, 0]
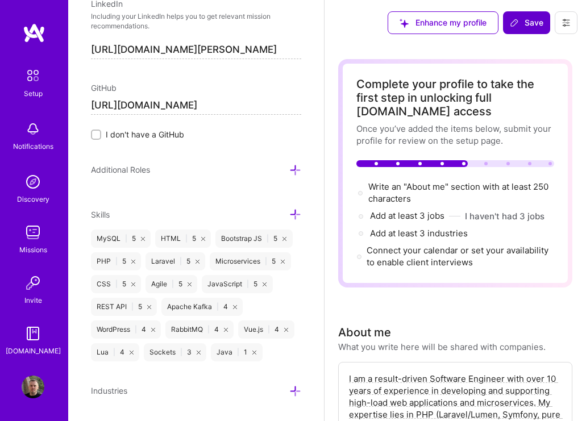
type input "5500"
click at [524, 27] on span "Save" at bounding box center [527, 22] width 34 height 11
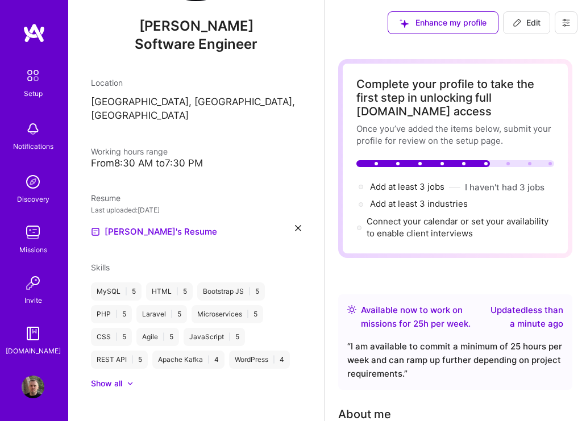
click at [127, 380] on div at bounding box center [130, 383] width 7 height 7
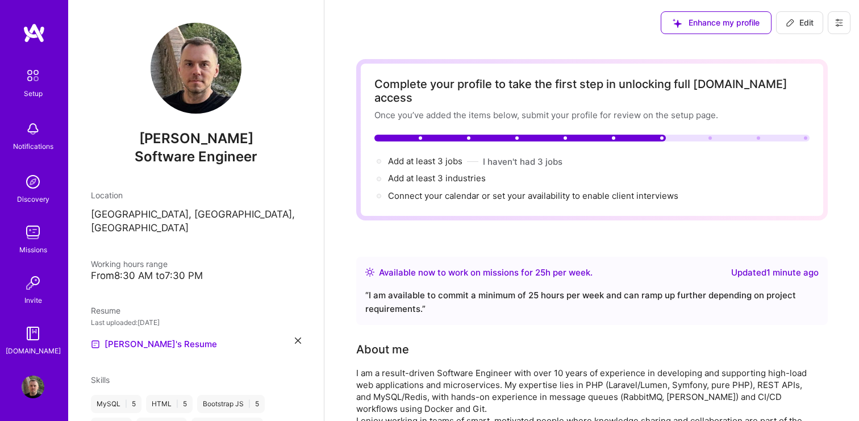
click at [31, 77] on img at bounding box center [33, 76] width 24 height 24
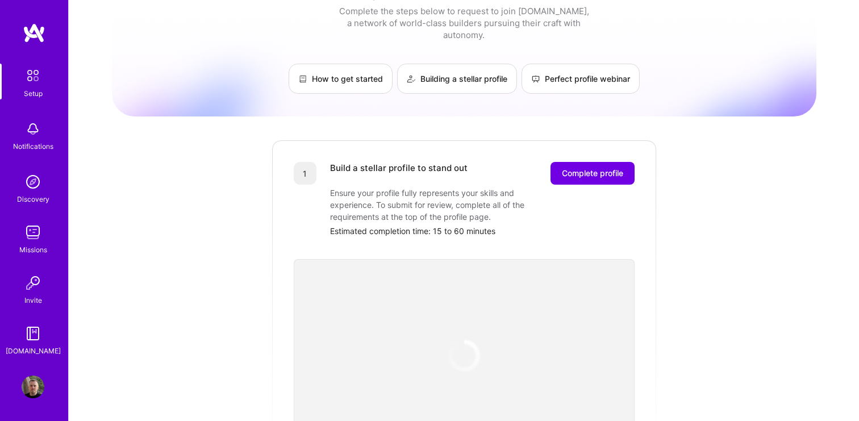
scroll to position [32, 0]
click at [585, 166] on span "Complete profile" at bounding box center [592, 171] width 61 height 11
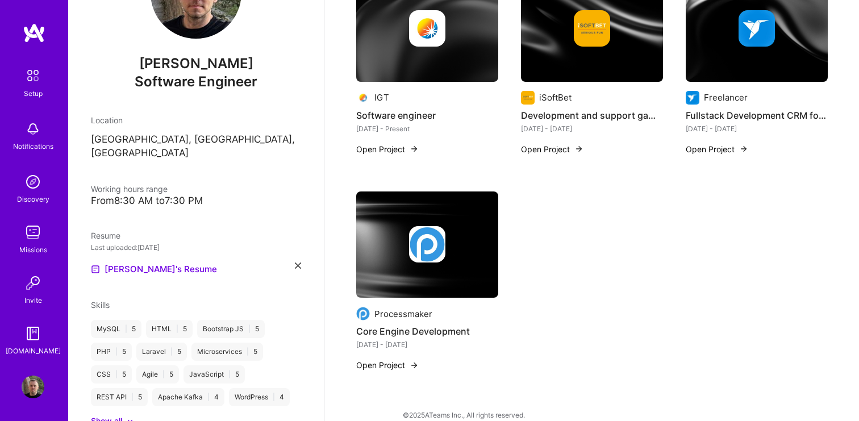
scroll to position [113, 0]
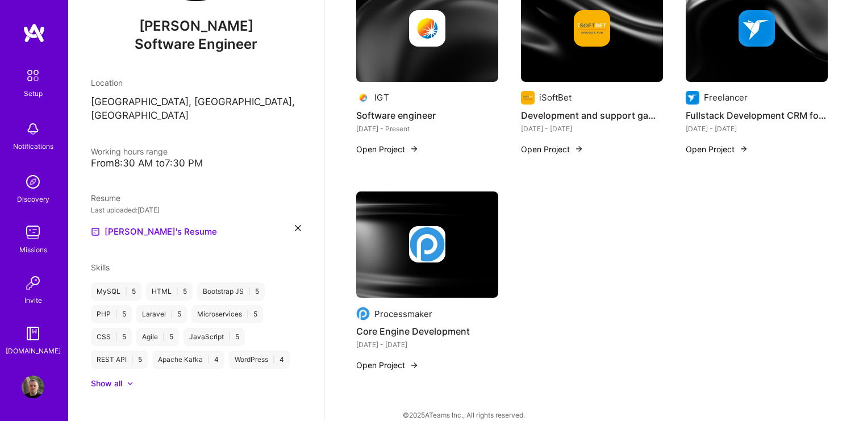
click at [125, 378] on div at bounding box center [124, 383] width 5 height 11
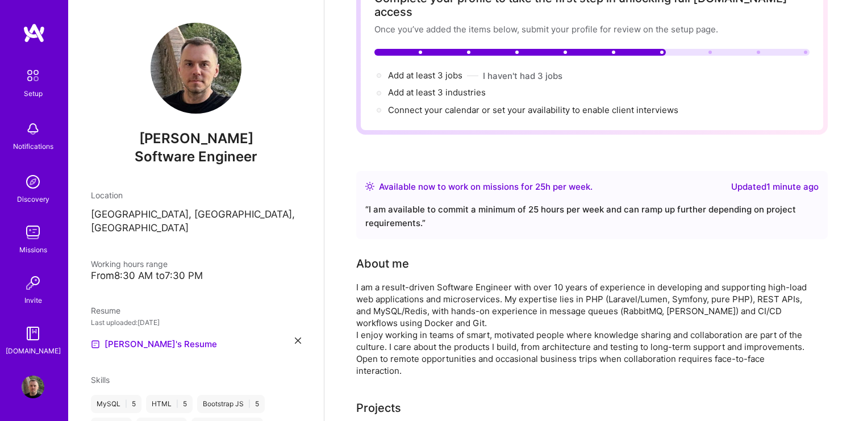
scroll to position [0, 0]
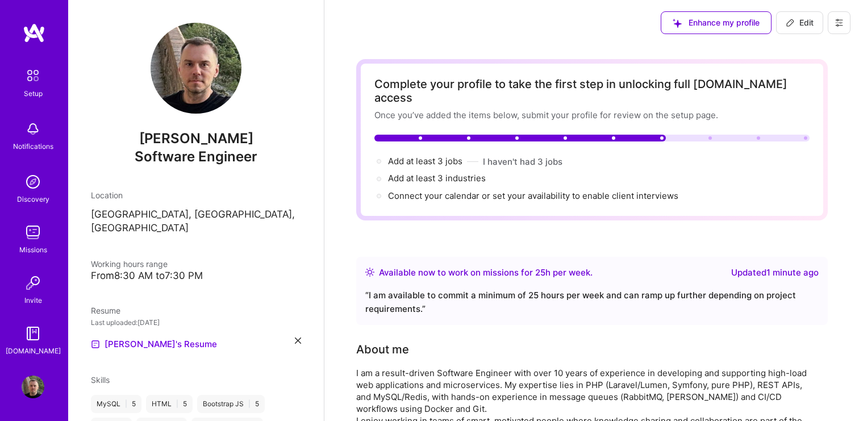
click at [585, 26] on span "Edit" at bounding box center [800, 22] width 28 height 11
select select "US"
select select "Right Now"
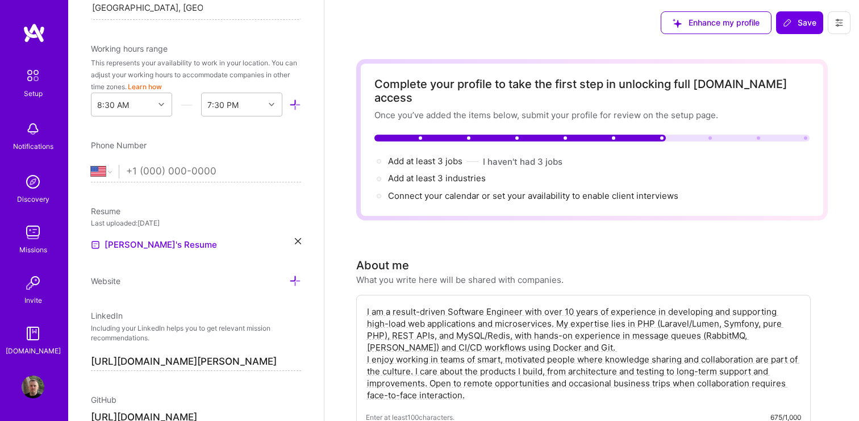
scroll to position [286, 0]
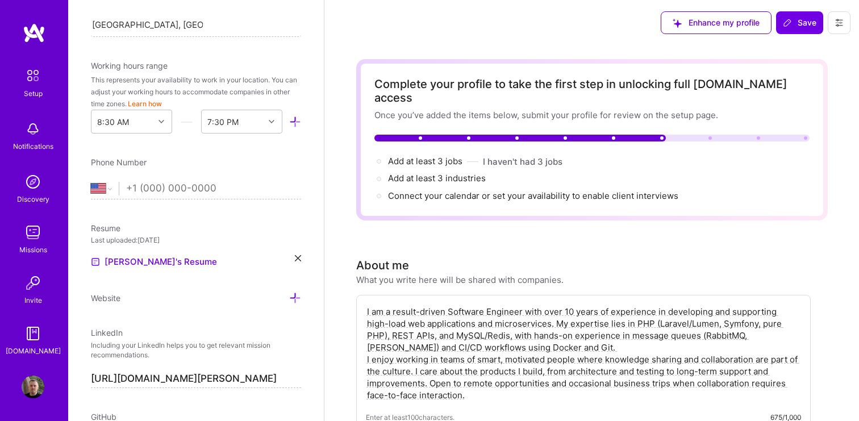
click at [224, 193] on input "tel" at bounding box center [213, 188] width 175 height 33
click at [194, 189] on input "tel" at bounding box center [213, 188] width 175 height 33
paste input "(672) 181-121"
type input "6"
click at [108, 186] on select "Afghanistan Åland Islands Albania Algeria American Samoa Andorra Angola Anguill…" at bounding box center [105, 189] width 28 height 14
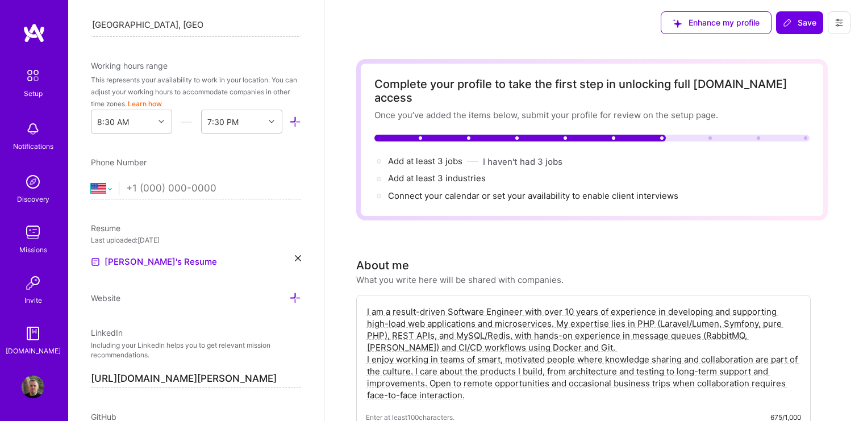
select select "ES"
paste input "672 18 11 21"
type input "672 18 11 21"
click at [207, 233] on div "Resume" at bounding box center [196, 228] width 210 height 12
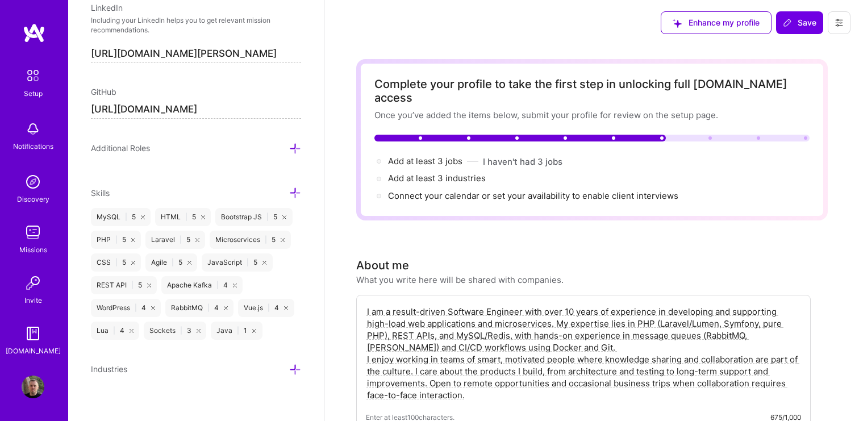
scroll to position [619, 0]
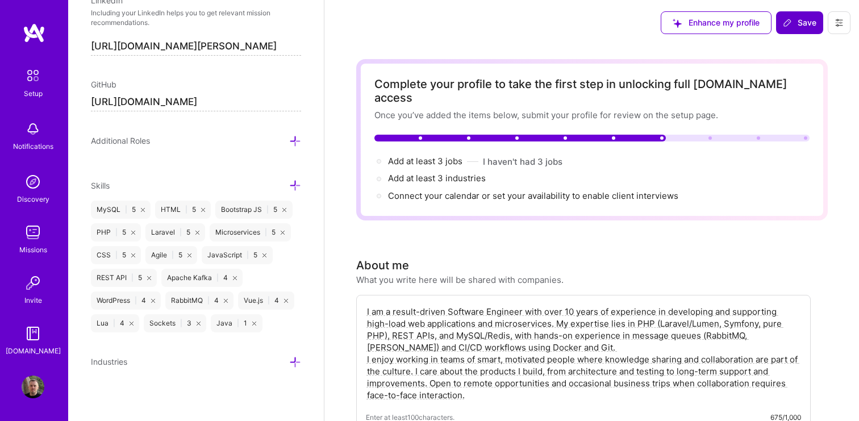
click at [585, 22] on icon at bounding box center [788, 21] width 1 height 1
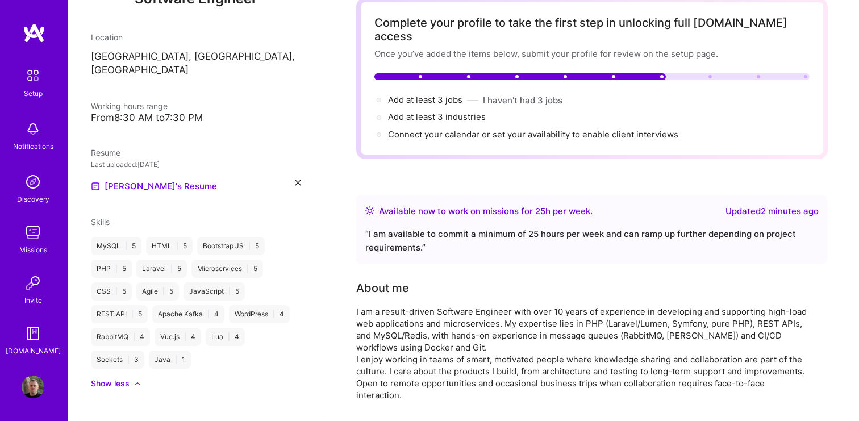
scroll to position [0, 0]
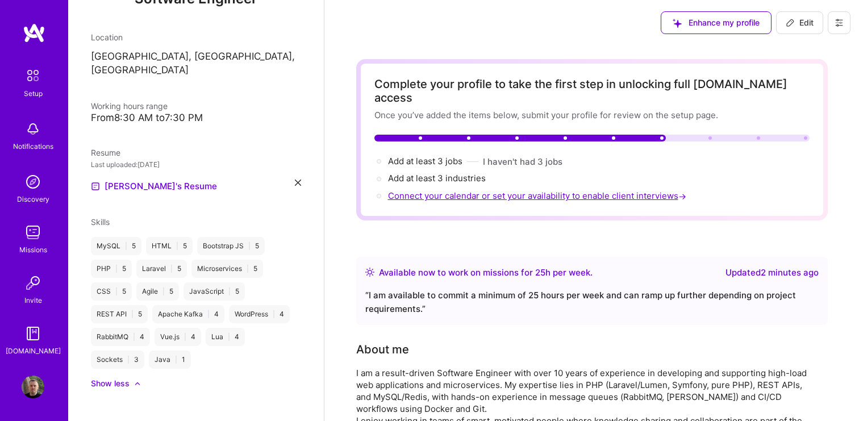
click at [585, 190] on span "Connect your calendar or set your availability to enable client interviews →" at bounding box center [538, 195] width 301 height 11
select select "US"
select select "Right Now"
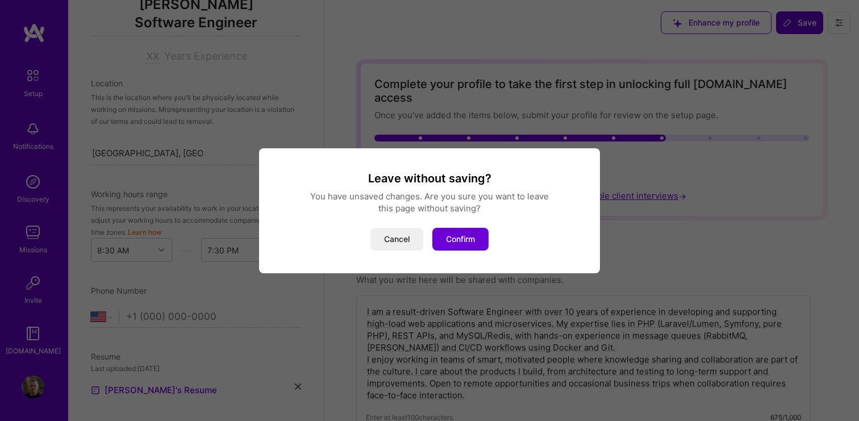
scroll to position [619, 0]
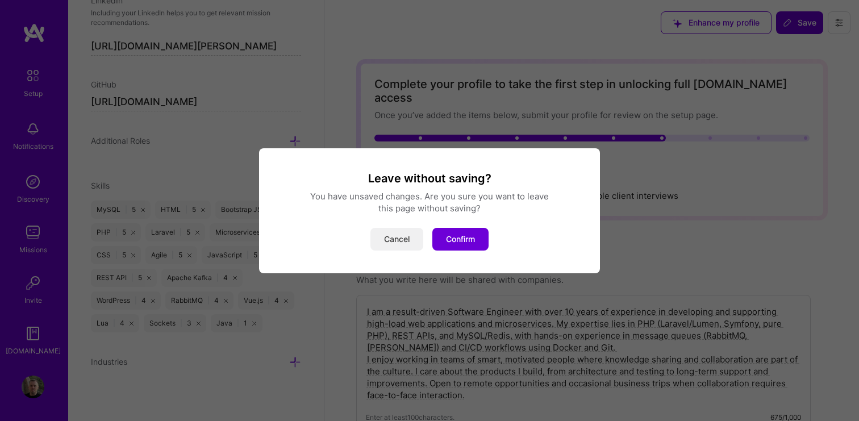
click at [411, 241] on button "Cancel" at bounding box center [397, 239] width 53 height 23
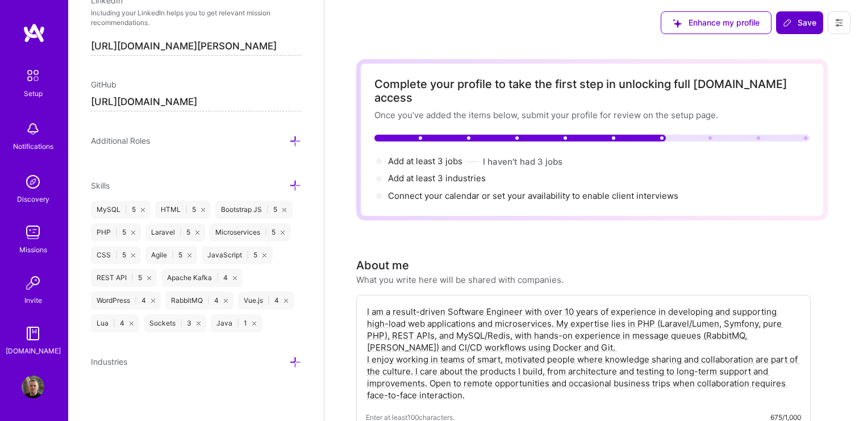
click at [585, 26] on span "Save" at bounding box center [800, 22] width 34 height 11
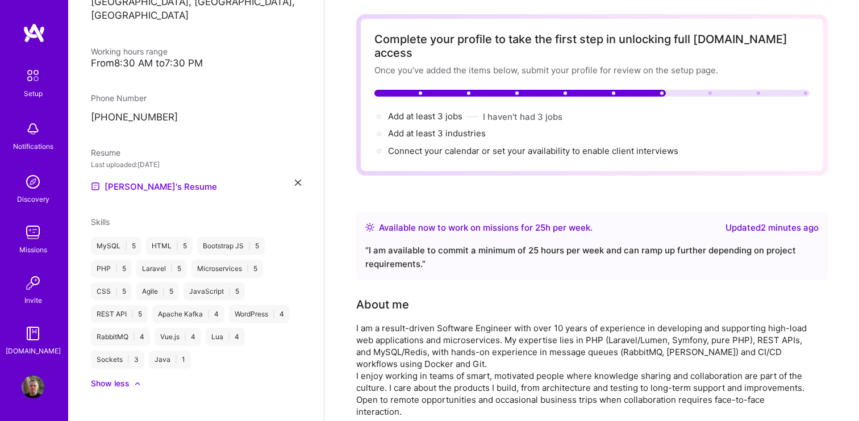
scroll to position [0, 0]
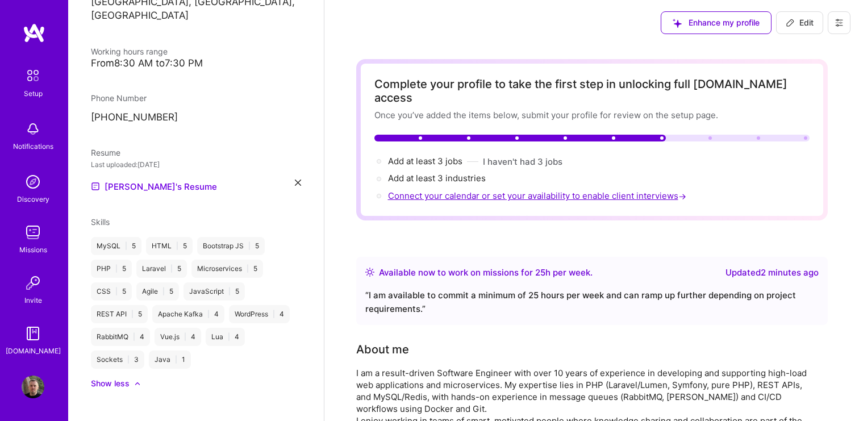
click at [559, 190] on span "Connect your calendar or set your availability to enable client interviews →" at bounding box center [538, 195] width 301 height 11
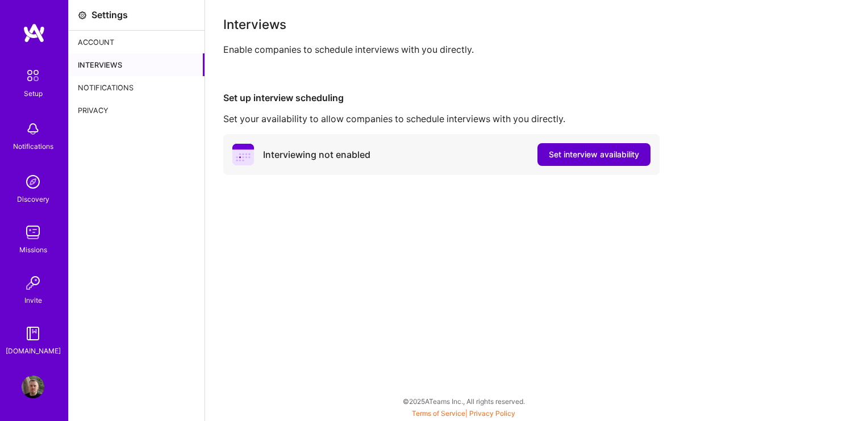
click at [585, 154] on span "Set interview availability" at bounding box center [594, 154] width 90 height 11
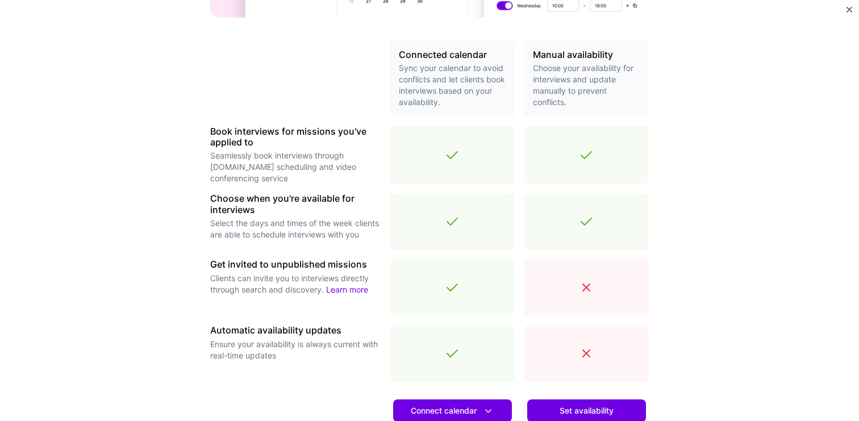
scroll to position [281, 0]
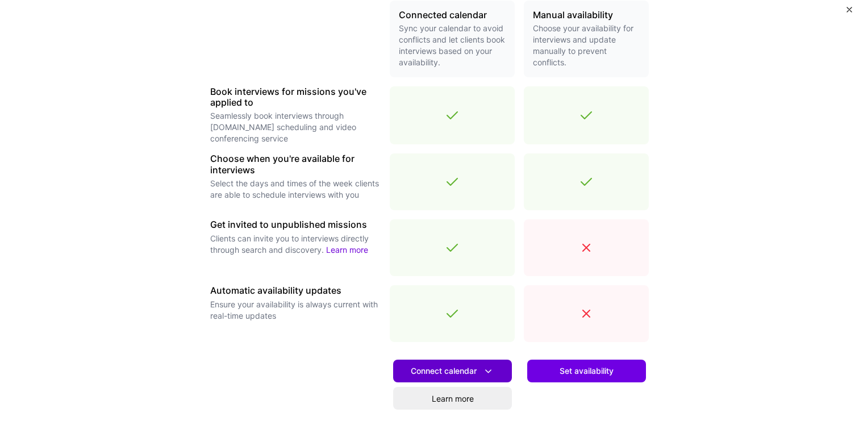
click at [483, 367] on icon at bounding box center [488, 371] width 12 height 12
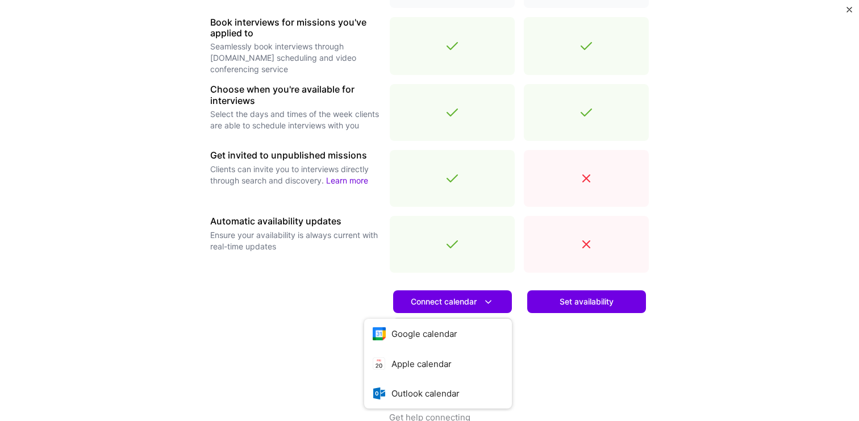
scroll to position [375, 0]
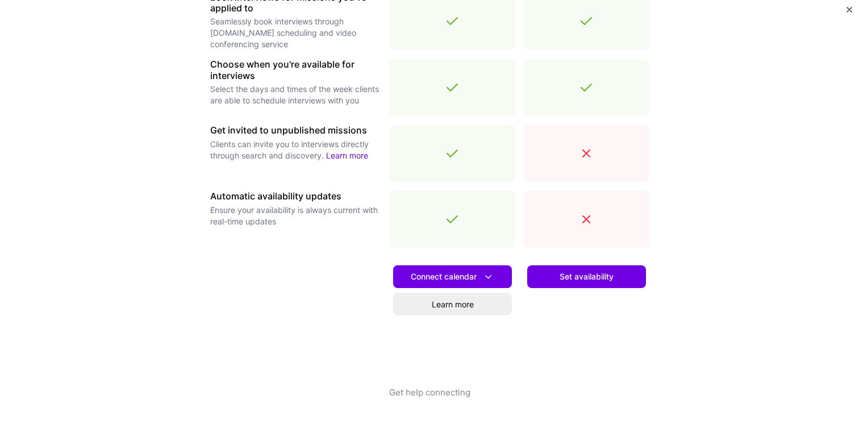
click at [556, 302] on div "Set availability" at bounding box center [586, 322] width 125 height 130
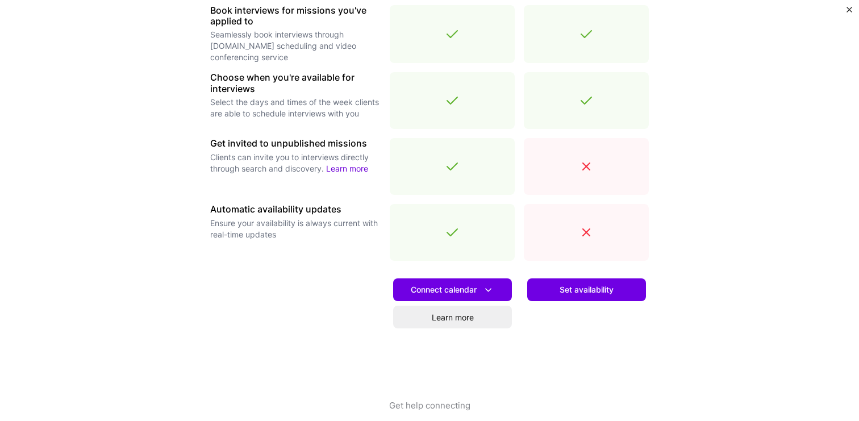
scroll to position [351, 0]
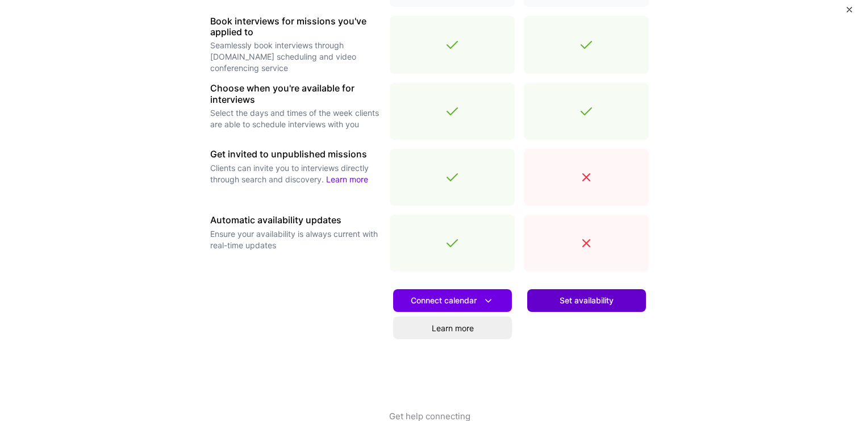
click at [585, 302] on span "Set availability" at bounding box center [587, 300] width 54 height 11
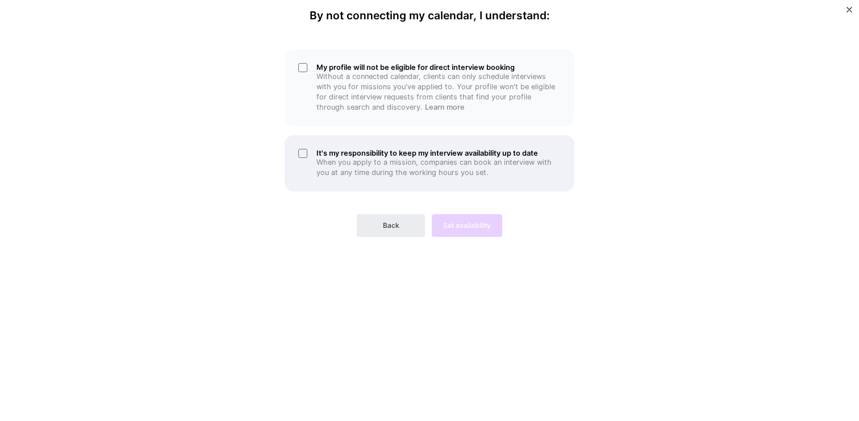
click at [411, 152] on h5 "It's my responsibility to keep my interview availability up to date" at bounding box center [439, 153] width 244 height 9
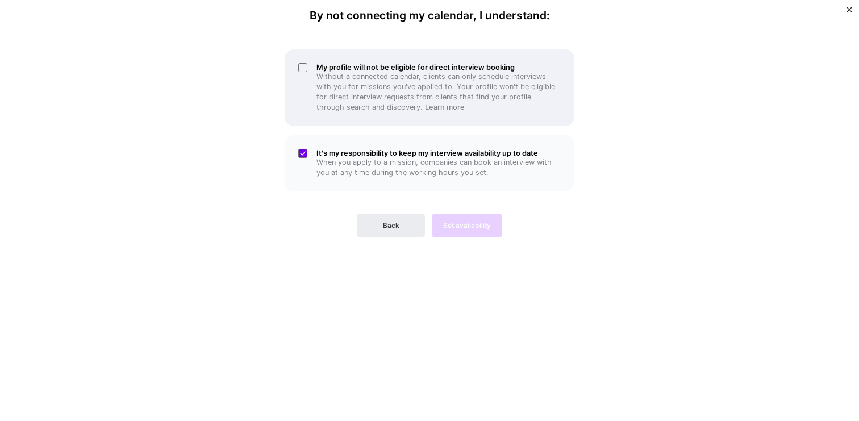
click at [345, 71] on h5 "My profile will not be eligible for direct interview booking" at bounding box center [439, 67] width 244 height 9
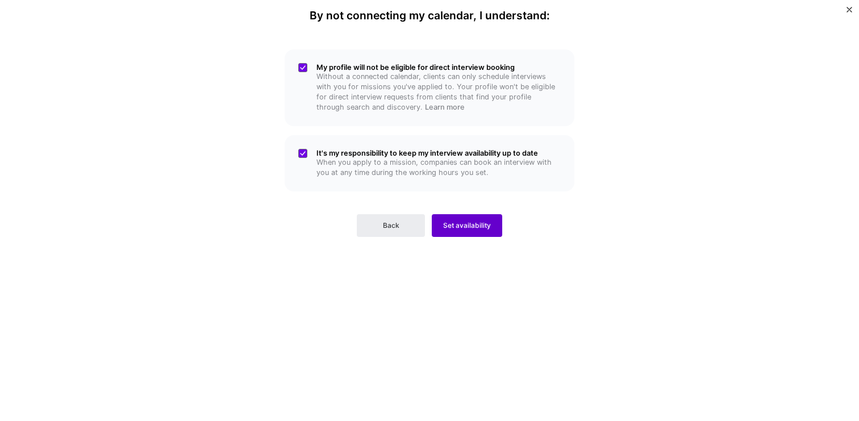
click at [489, 227] on span "Set availability" at bounding box center [467, 225] width 48 height 10
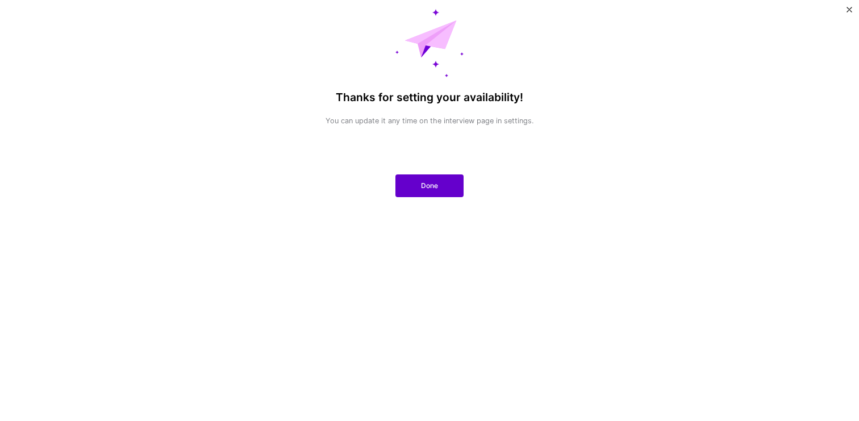
click at [445, 188] on button "Done" at bounding box center [430, 185] width 68 height 23
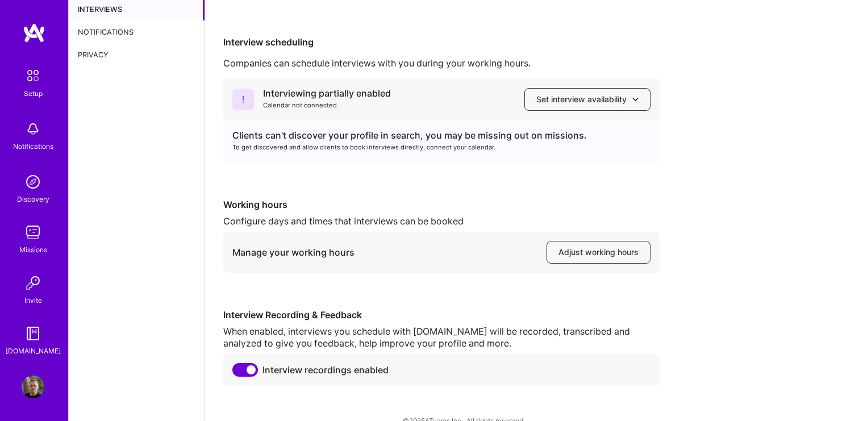
scroll to position [75, 0]
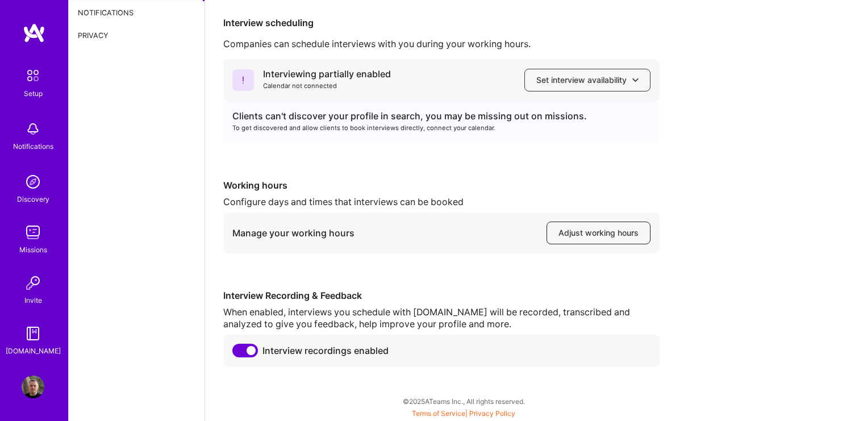
click at [580, 232] on span "Adjust working hours" at bounding box center [599, 232] width 80 height 11
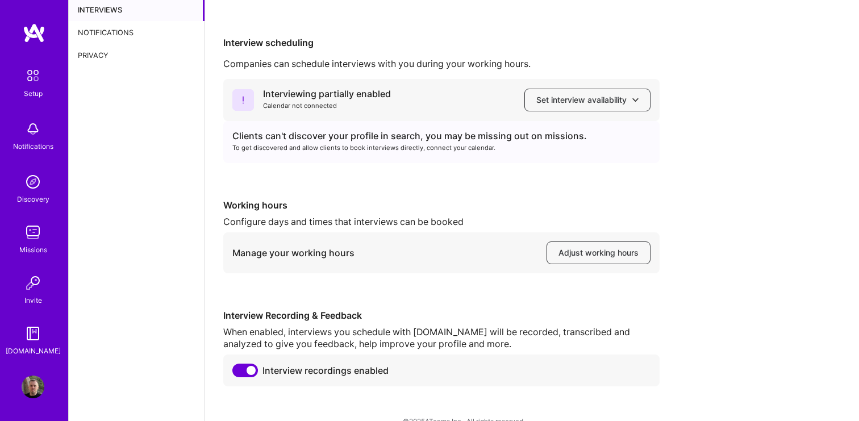
scroll to position [0, 0]
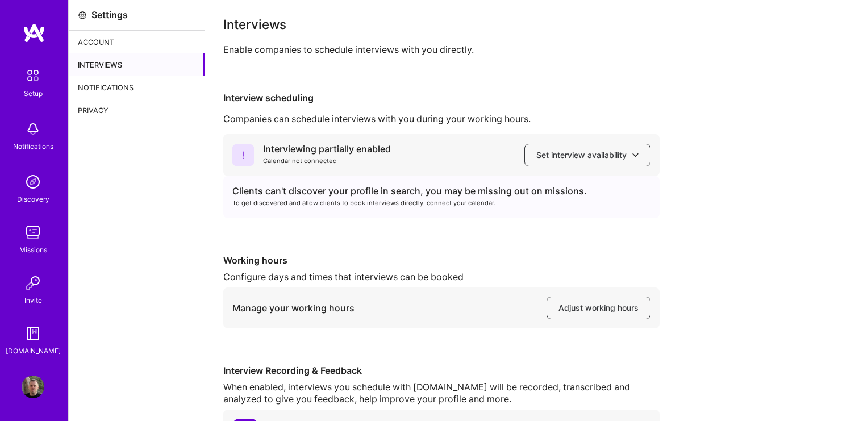
click at [140, 85] on div "Notifications" at bounding box center [137, 87] width 136 height 23
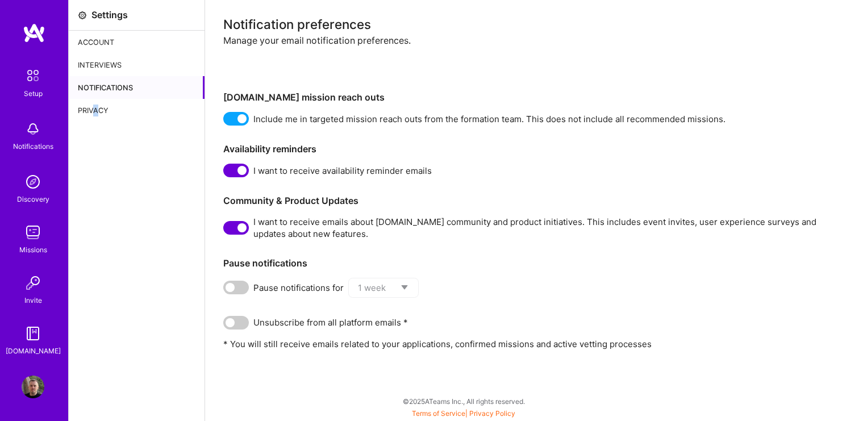
click at [95, 106] on div "Privacy" at bounding box center [137, 110] width 136 height 23
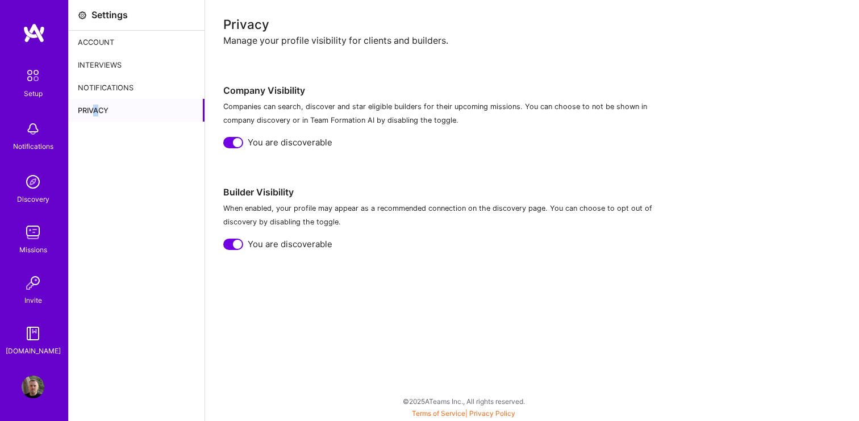
click at [36, 74] on img at bounding box center [33, 76] width 24 height 24
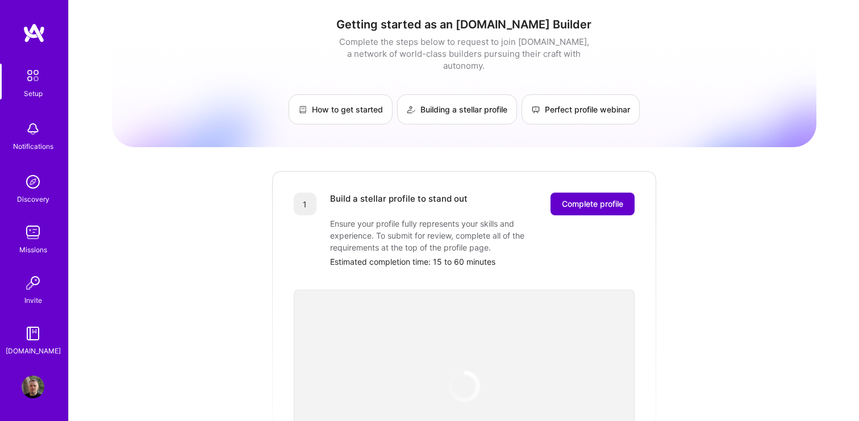
click at [585, 198] on span "Complete profile" at bounding box center [592, 203] width 61 height 11
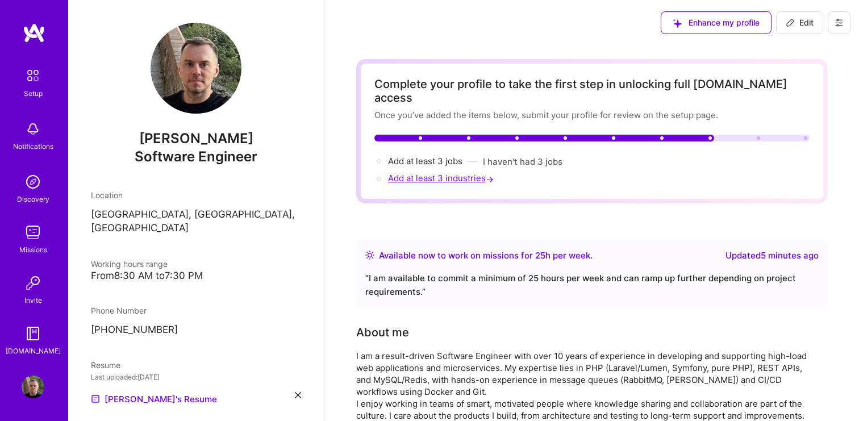
click at [461, 173] on span "Add at least 3 industries →" at bounding box center [442, 178] width 108 height 11
select select "ES"
select select "Right Now"
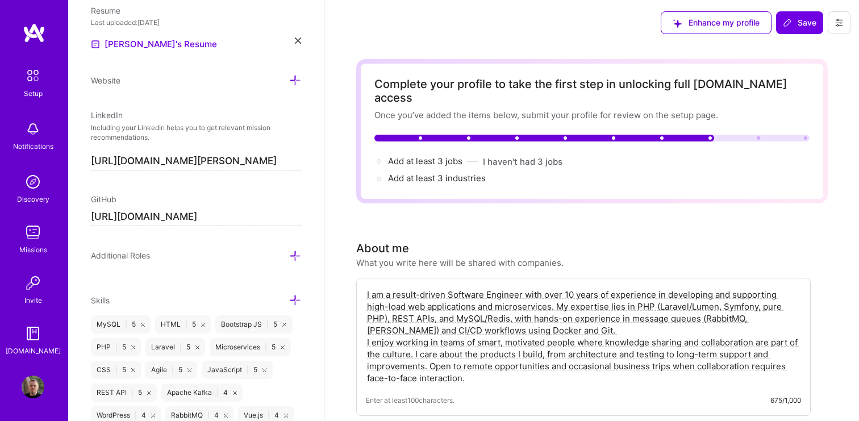
scroll to position [563, 0]
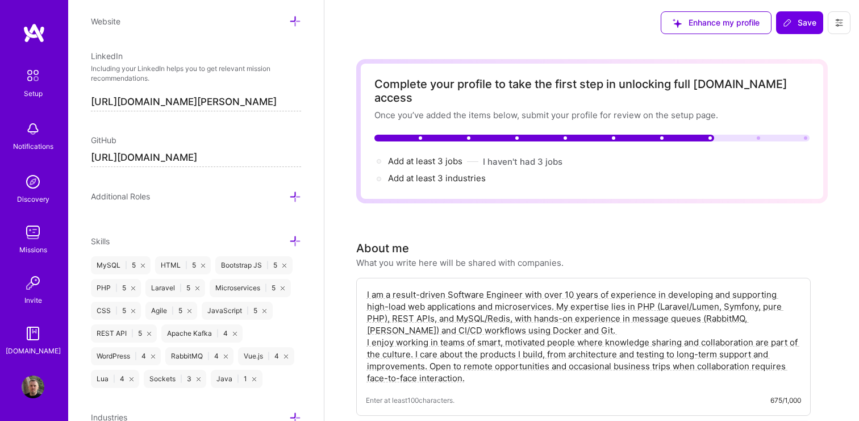
click at [292, 195] on icon at bounding box center [295, 197] width 12 height 12
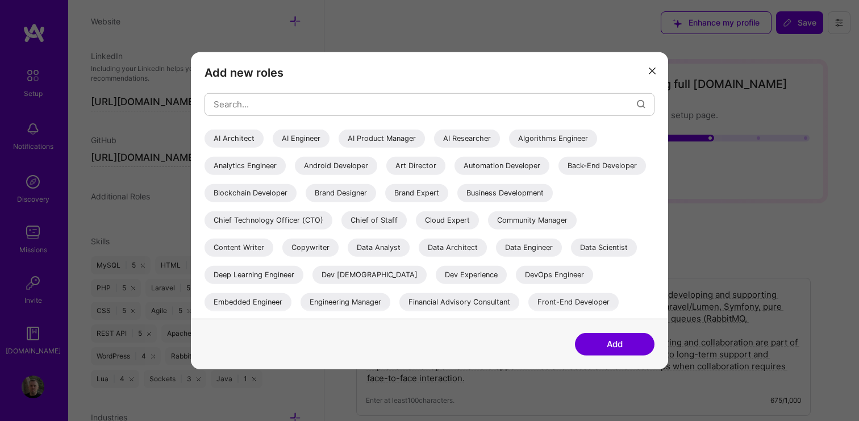
click at [585, 73] on icon "modal" at bounding box center [652, 71] width 7 height 7
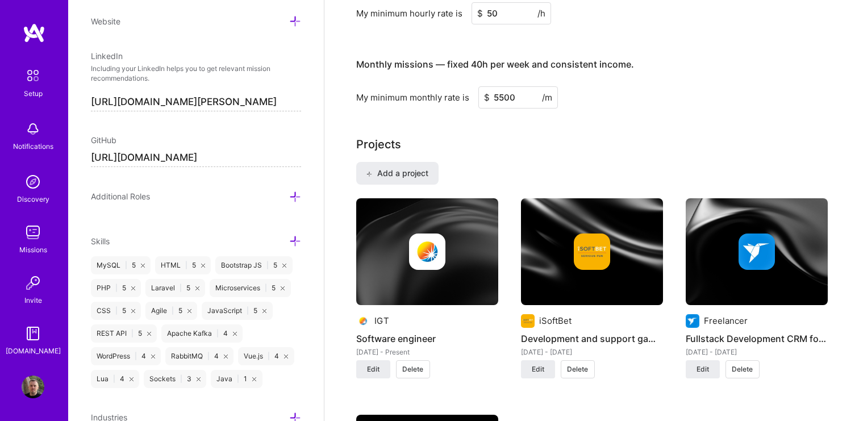
scroll to position [768, 0]
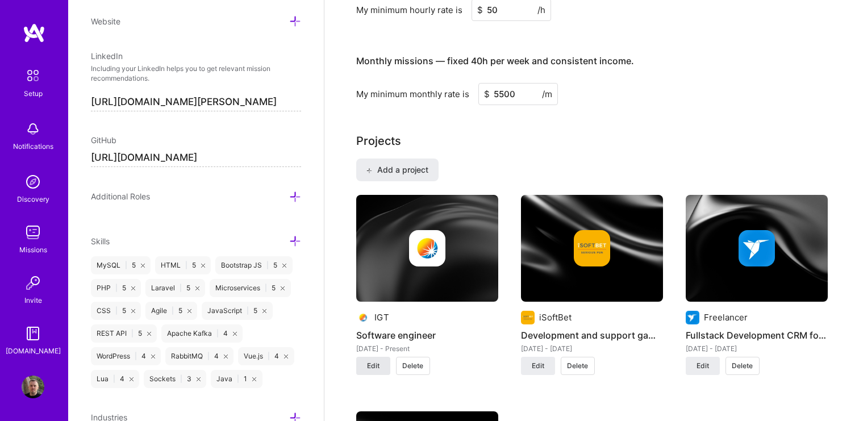
click at [380, 357] on button "Edit" at bounding box center [373, 366] width 34 height 18
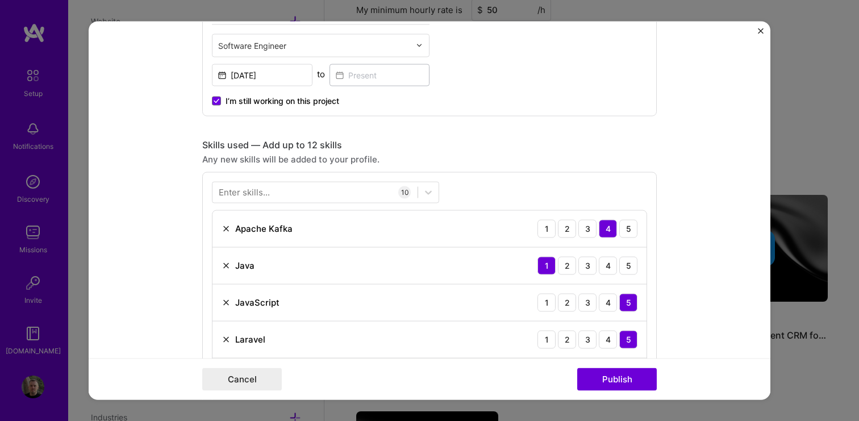
scroll to position [387, 0]
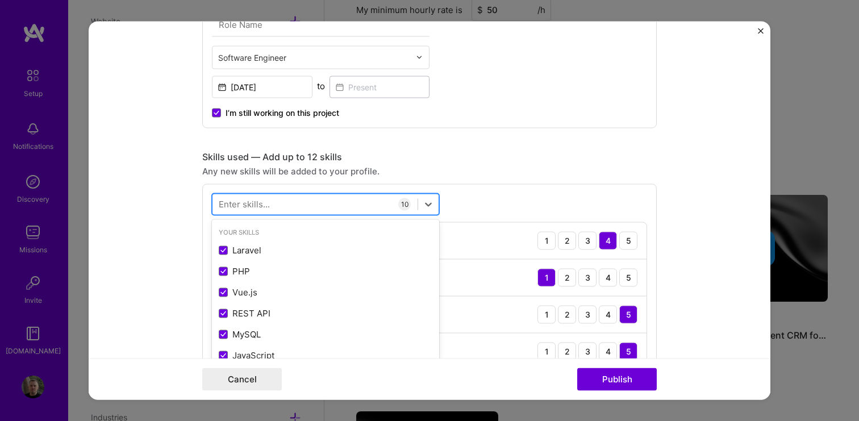
click at [348, 203] on div at bounding box center [315, 204] width 205 height 19
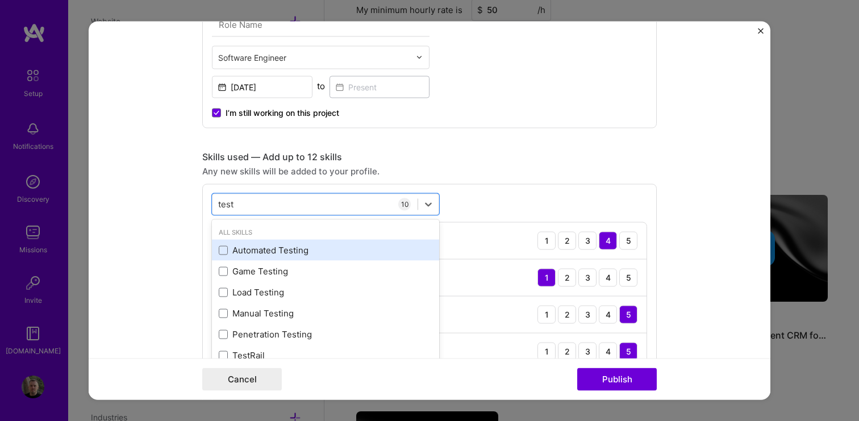
click at [318, 250] on div "Automated Testing" at bounding box center [326, 250] width 214 height 12
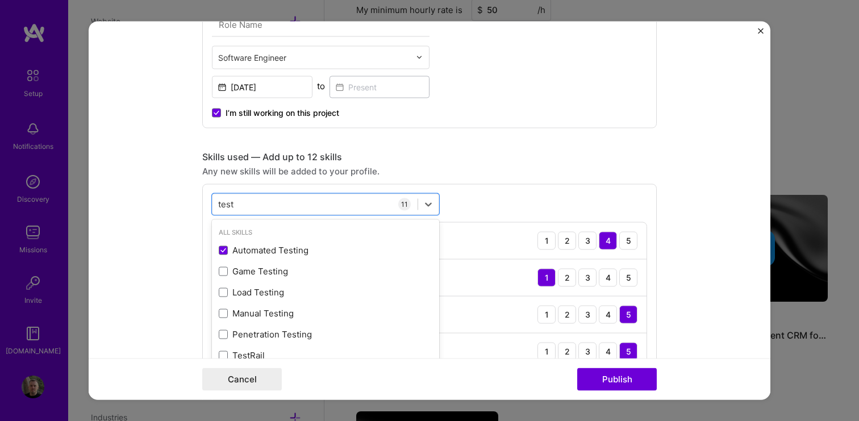
type input "test"
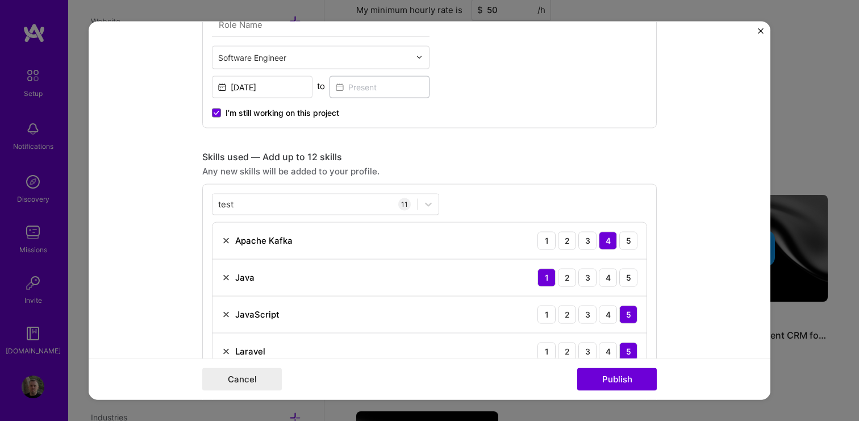
click at [498, 191] on div "test test 11 Apache Kafka 1 2 3 4 5 Java 1 2 3 4 5 JavaScript 1 2 3 4 5 Laravel…" at bounding box center [429, 411] width 455 height 455
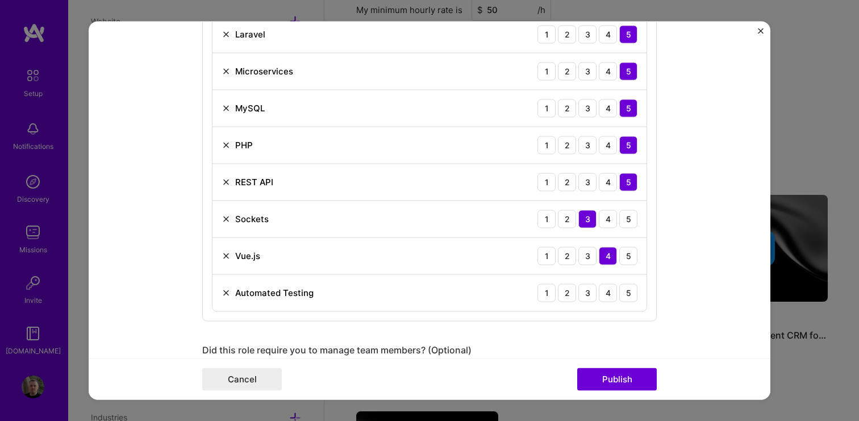
scroll to position [713, 0]
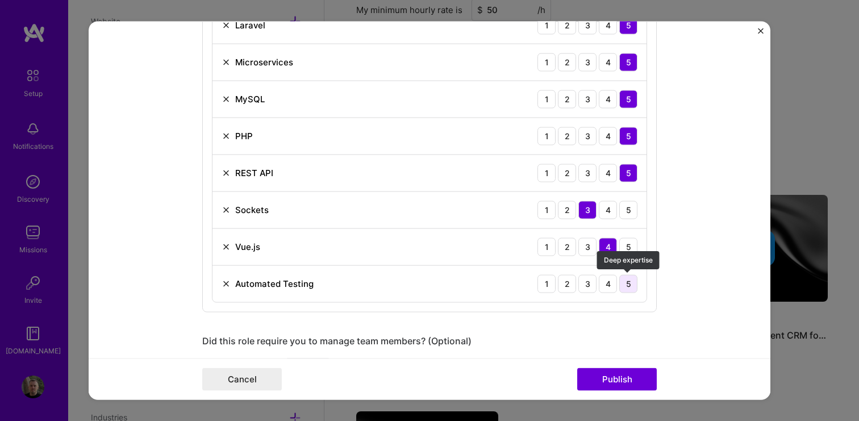
click at [585, 288] on div "5" at bounding box center [628, 283] width 18 height 18
click at [585, 377] on button "Publish" at bounding box center [617, 379] width 80 height 23
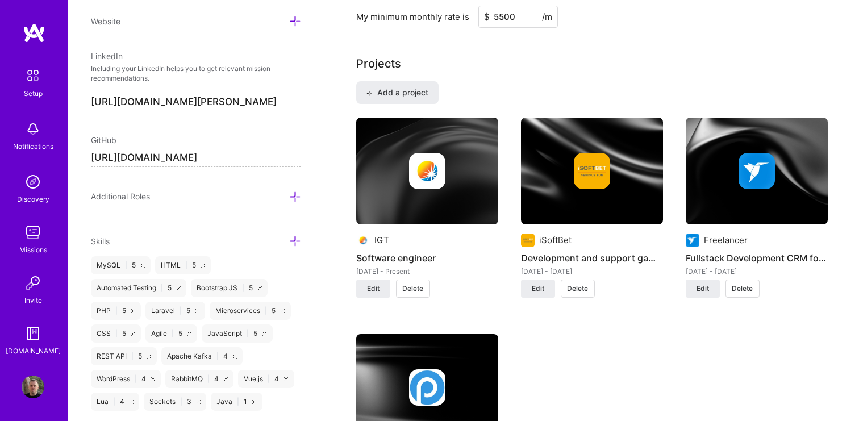
scroll to position [861, 0]
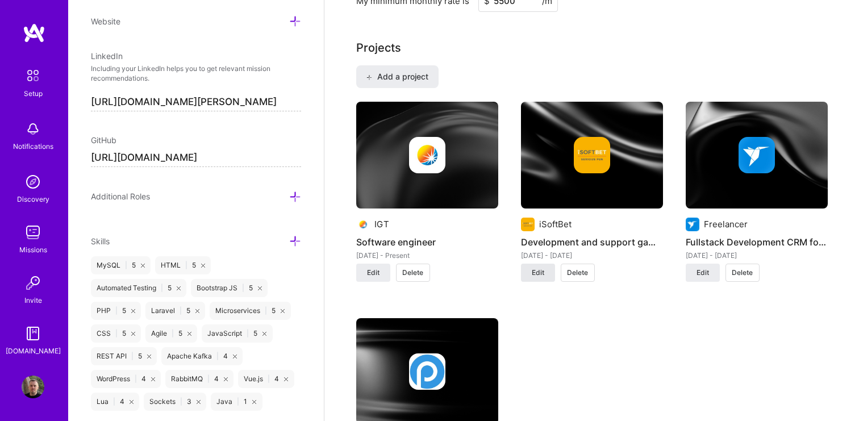
click at [546, 264] on button "Edit" at bounding box center [538, 273] width 34 height 18
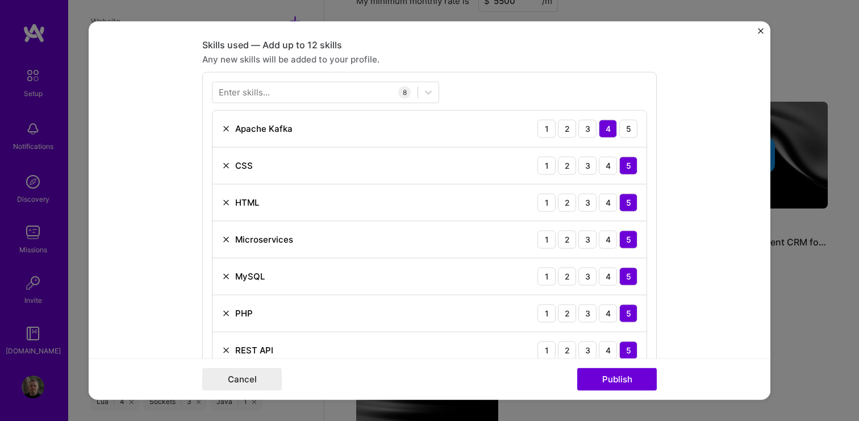
scroll to position [472, 0]
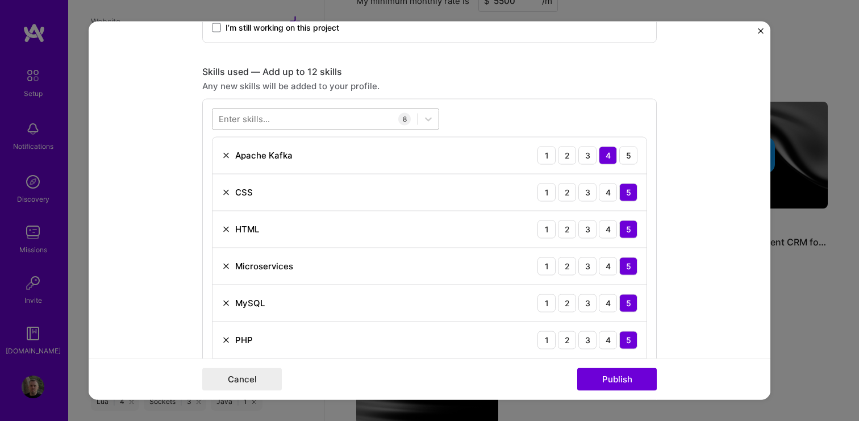
click at [319, 121] on div at bounding box center [315, 119] width 205 height 19
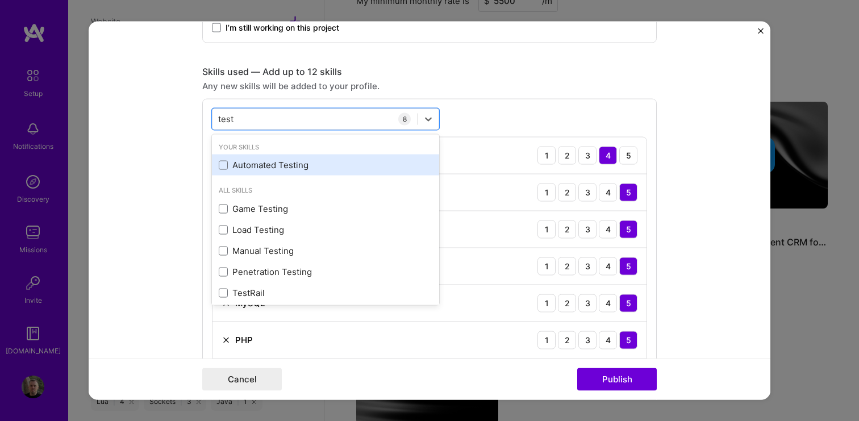
click at [308, 173] on div "Automated Testing" at bounding box center [325, 165] width 227 height 21
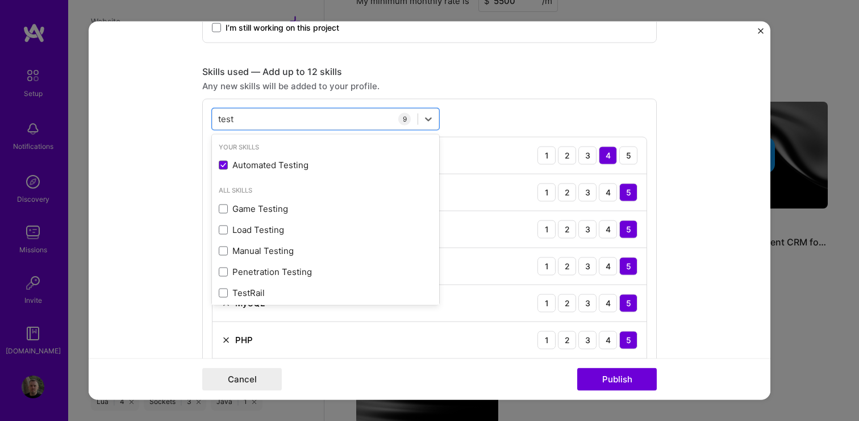
type input "test"
click at [544, 113] on div "option Automated Testing, selected. option Automated Testing selected, 0 of 2. …" at bounding box center [429, 288] width 455 height 381
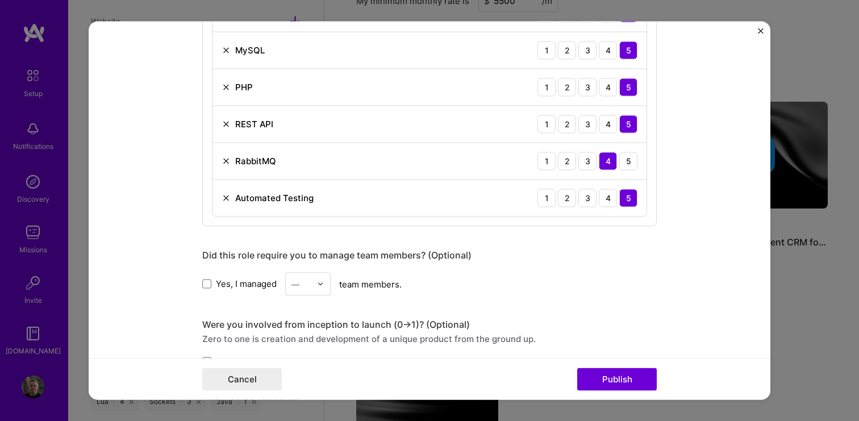
scroll to position [740, 0]
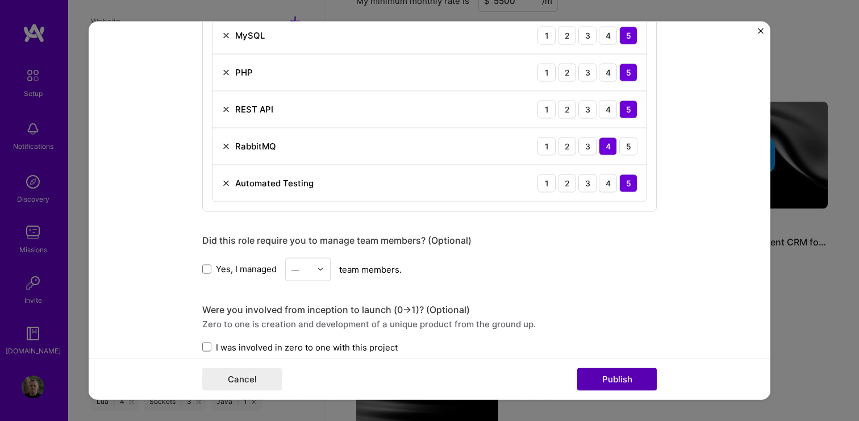
click at [585, 370] on button "Publish" at bounding box center [617, 379] width 80 height 23
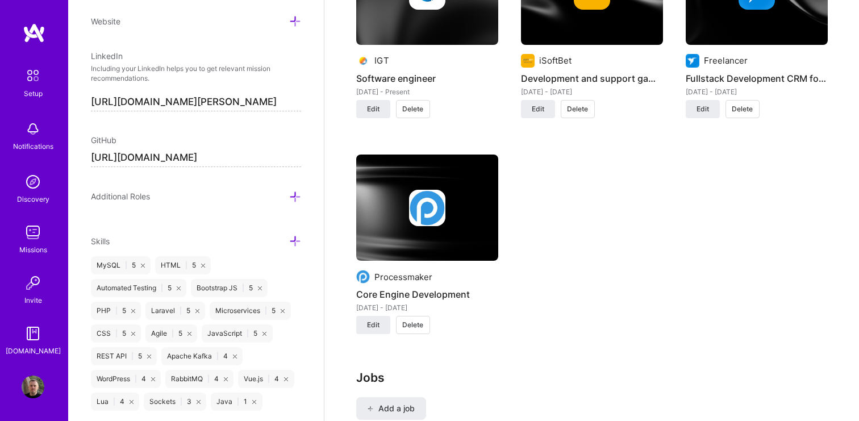
scroll to position [1036, 0]
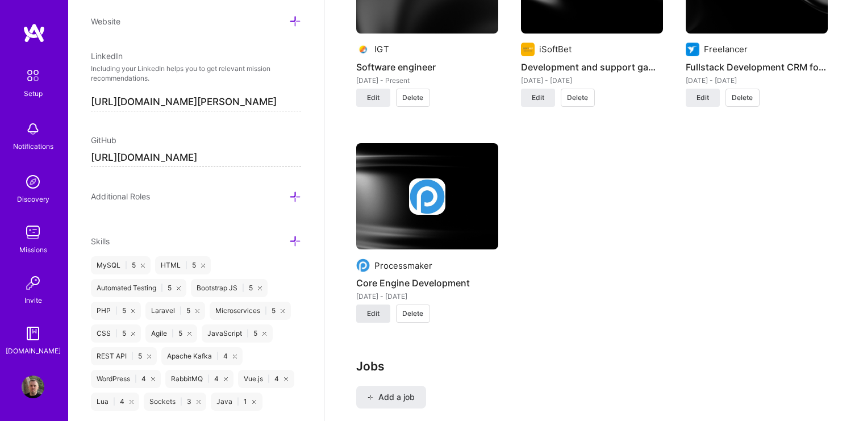
click at [382, 305] on button "Edit" at bounding box center [373, 314] width 34 height 18
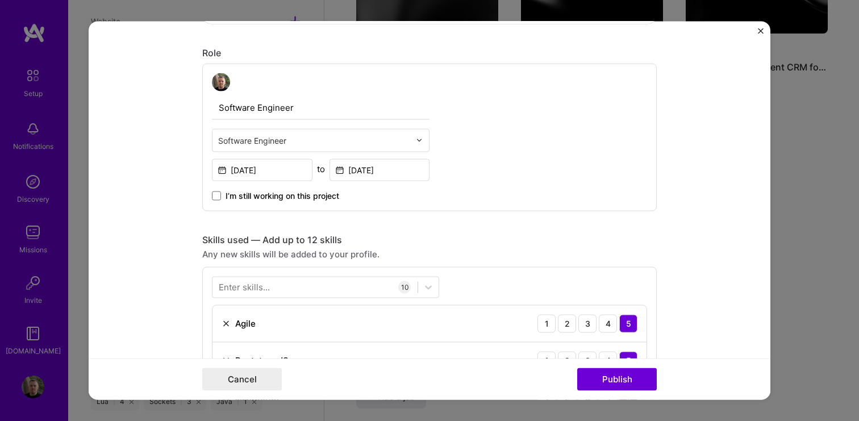
scroll to position [322, 0]
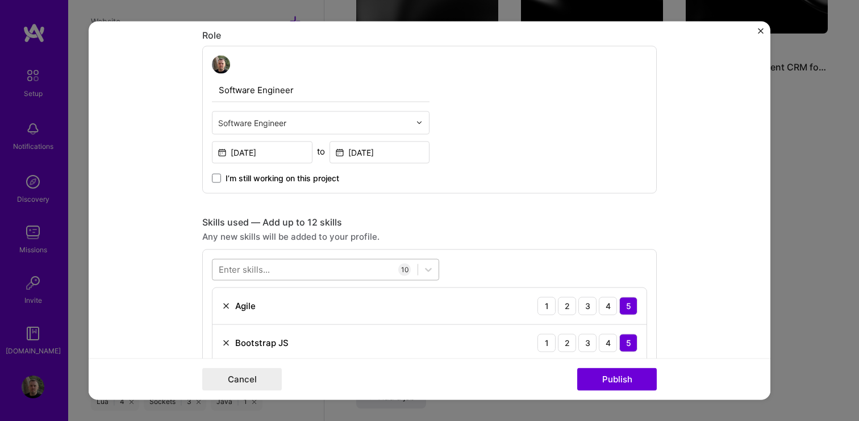
click at [297, 271] on div at bounding box center [315, 269] width 205 height 19
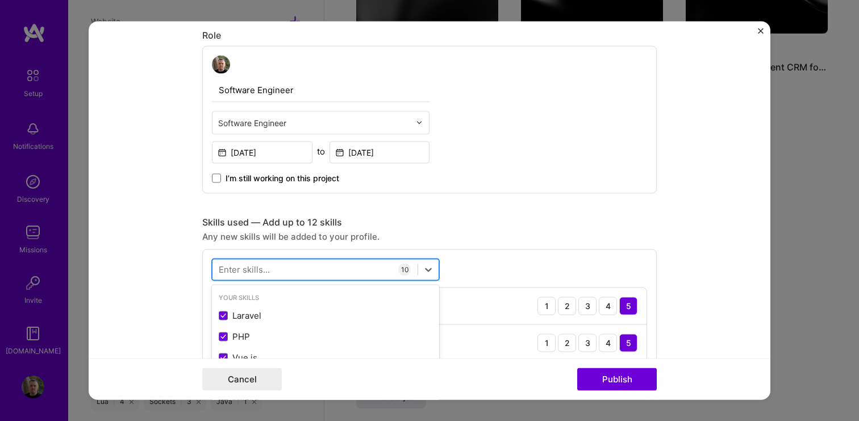
scroll to position [1059, 0]
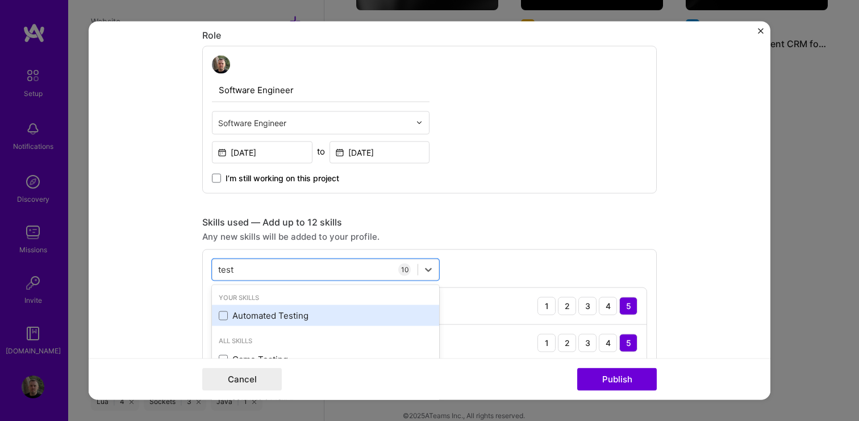
click at [290, 315] on div "Automated Testing" at bounding box center [326, 316] width 214 height 12
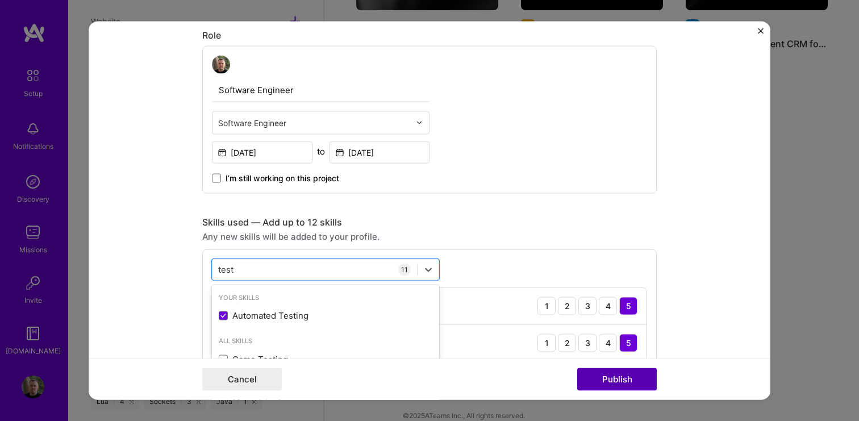
type input "test"
click at [585, 382] on button "Publish" at bounding box center [617, 379] width 80 height 23
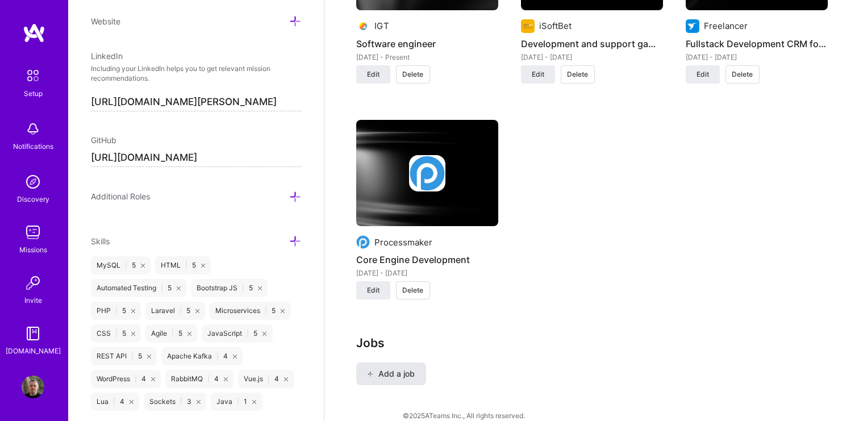
click at [411, 368] on span "Add a job" at bounding box center [391, 373] width 47 height 11
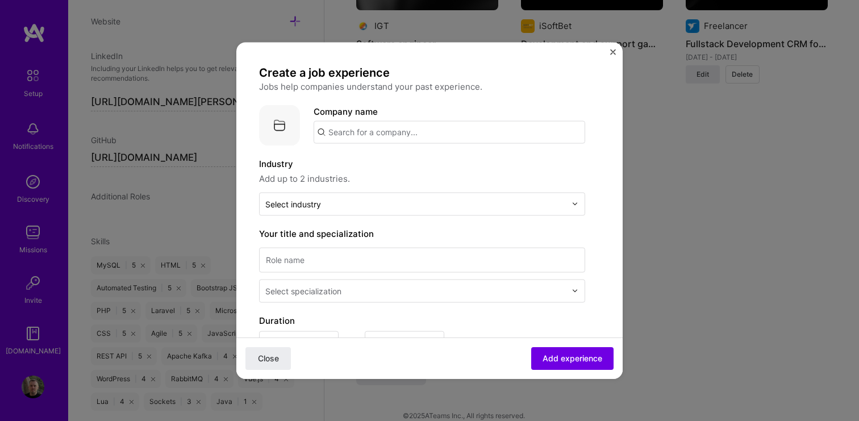
click at [445, 132] on input "text" at bounding box center [450, 131] width 272 height 23
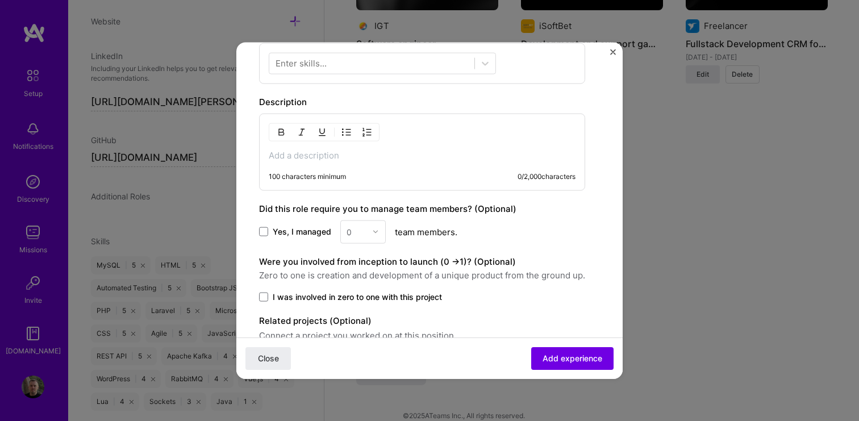
scroll to position [434, 0]
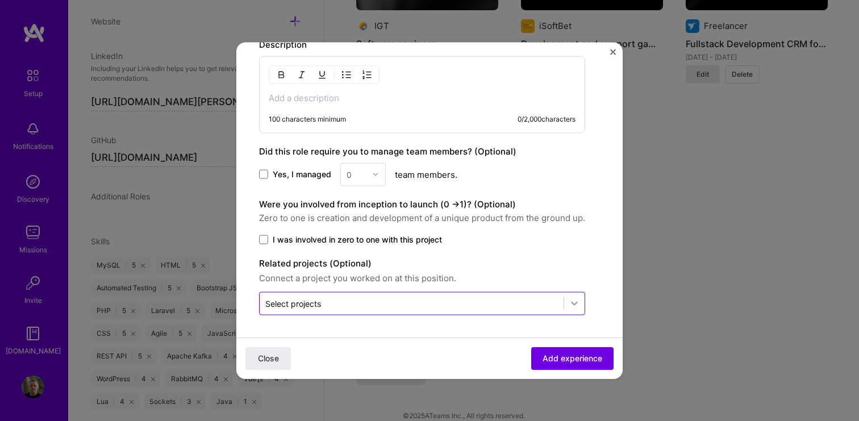
click at [573, 301] on icon at bounding box center [574, 303] width 11 height 11
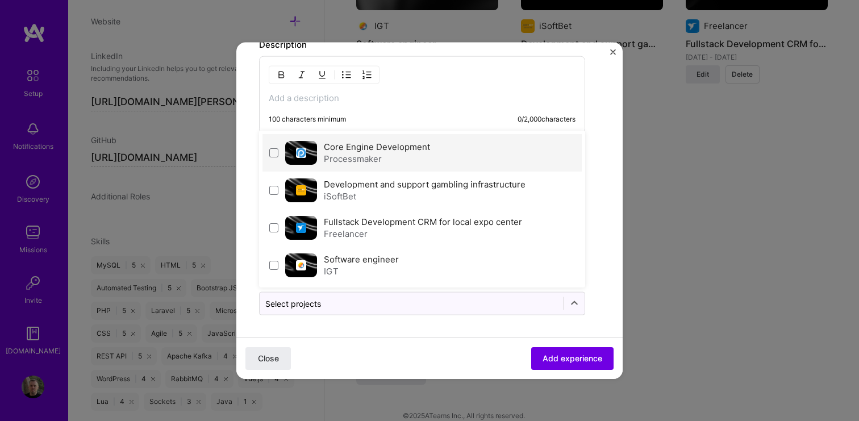
click at [419, 145] on label "Core Engine Development" at bounding box center [377, 146] width 106 height 11
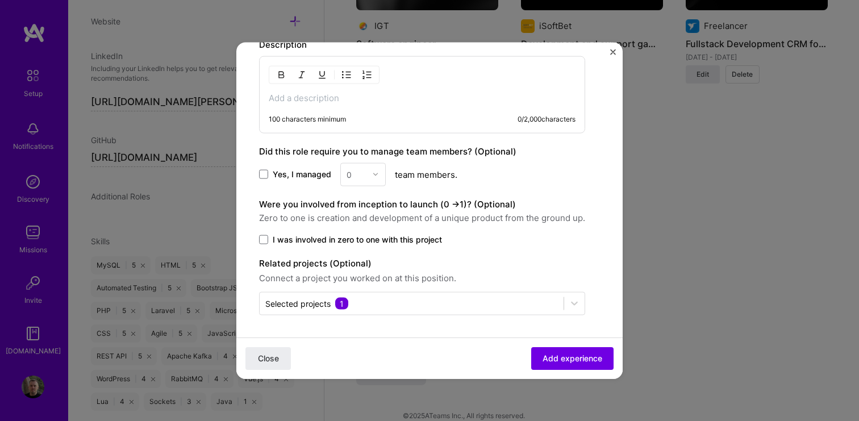
click at [585, 148] on form "Create a job experience Jobs help companies understand your past experience. Co…" at bounding box center [429, 5] width 386 height 748
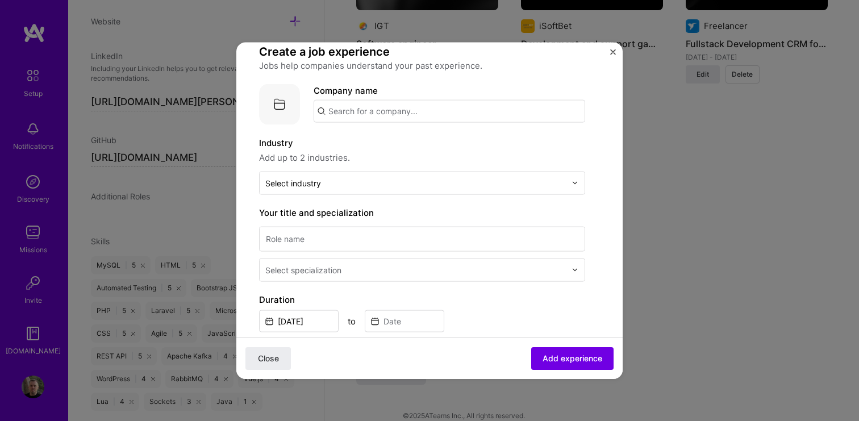
scroll to position [0, 0]
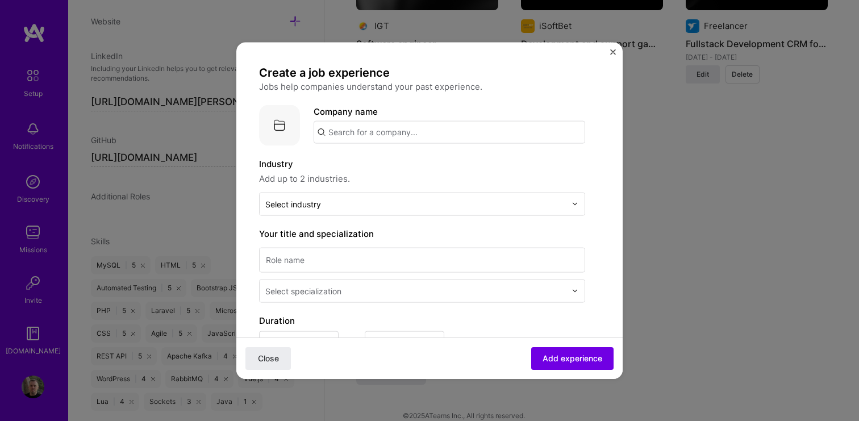
click at [411, 133] on input "text" at bounding box center [450, 131] width 272 height 23
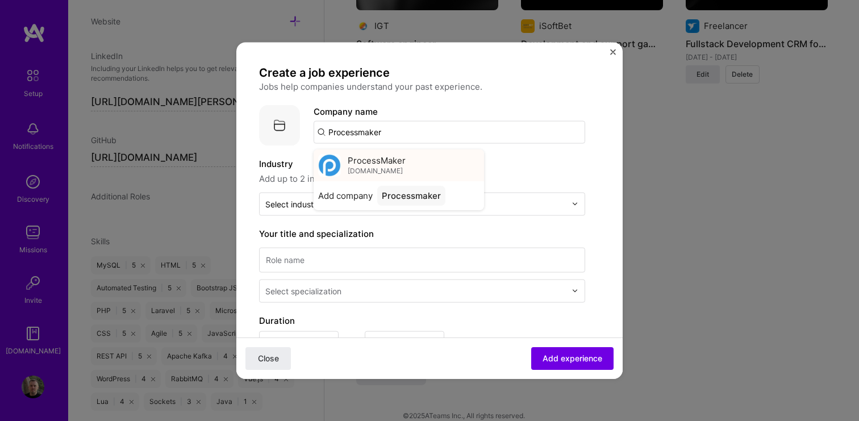
click at [406, 157] on div "ProcessMaker processmaker.com" at bounding box center [377, 165] width 58 height 21
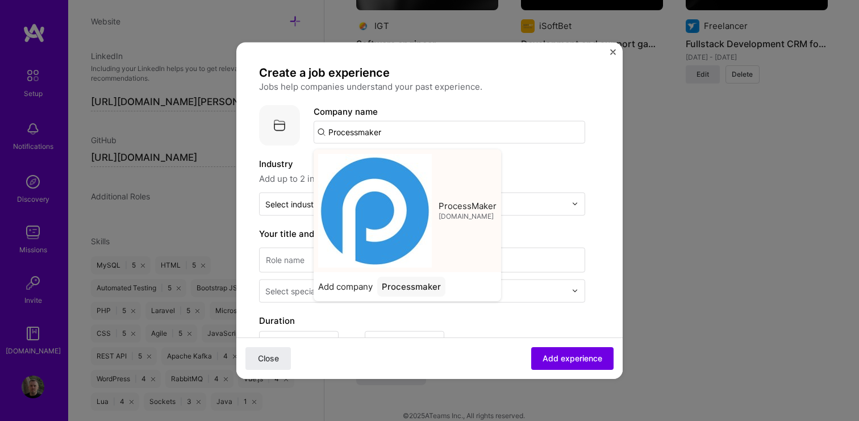
type input "ProcessMaker"
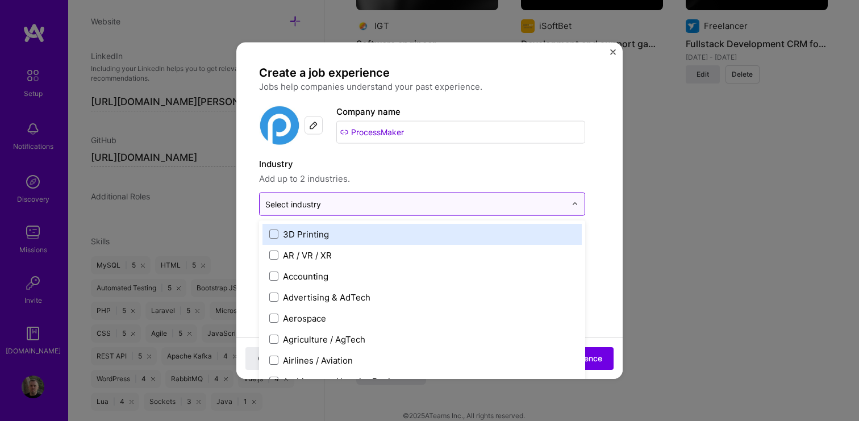
click at [359, 210] on div at bounding box center [415, 204] width 301 height 14
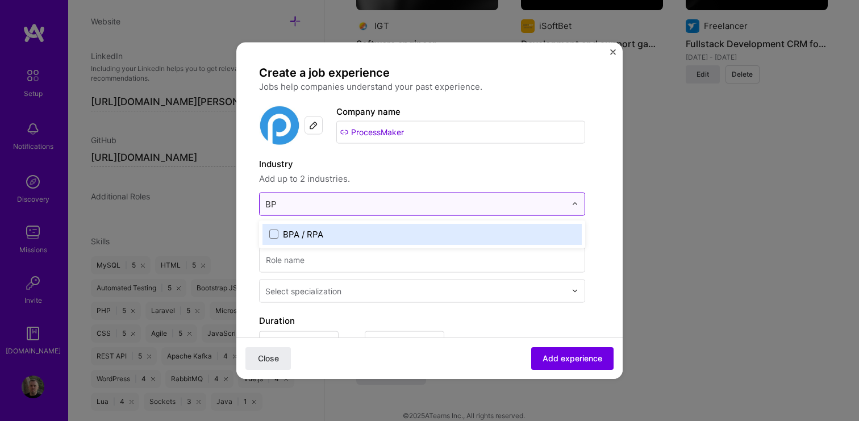
type input "B"
type input "C"
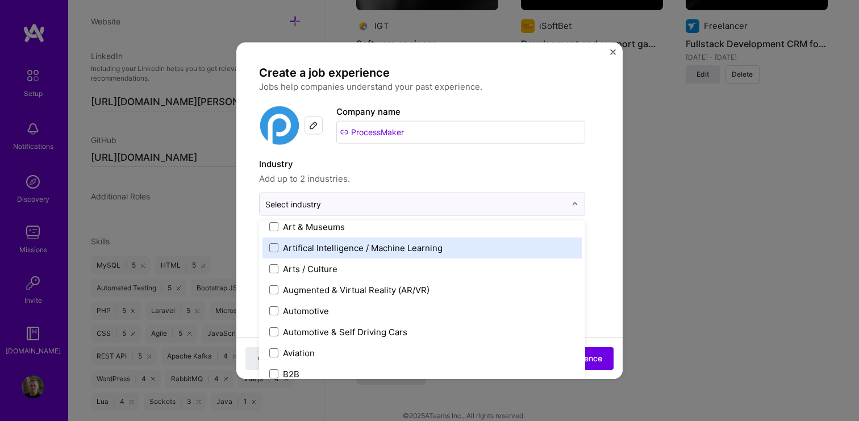
scroll to position [176, 0]
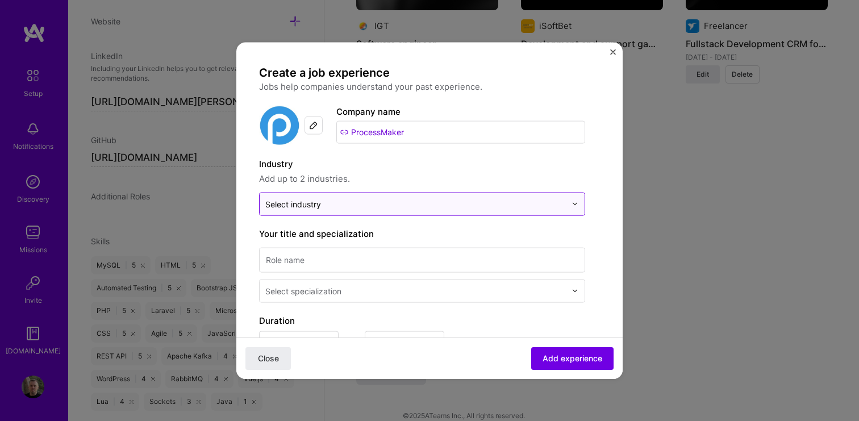
click at [324, 203] on input "text" at bounding box center [415, 204] width 301 height 12
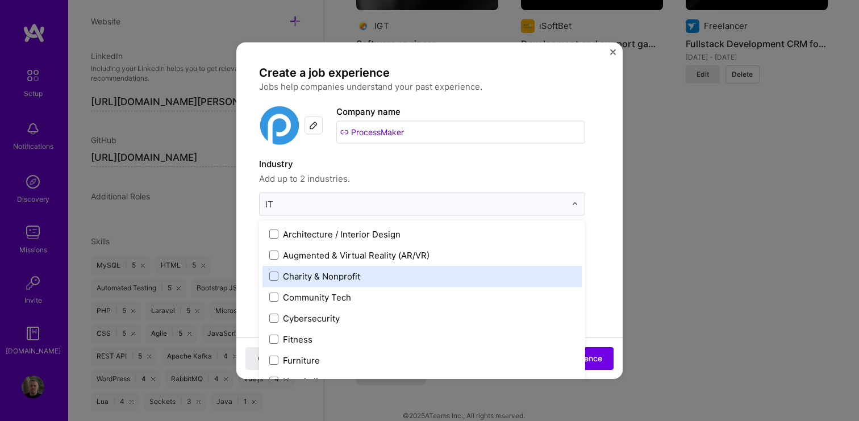
type input "I"
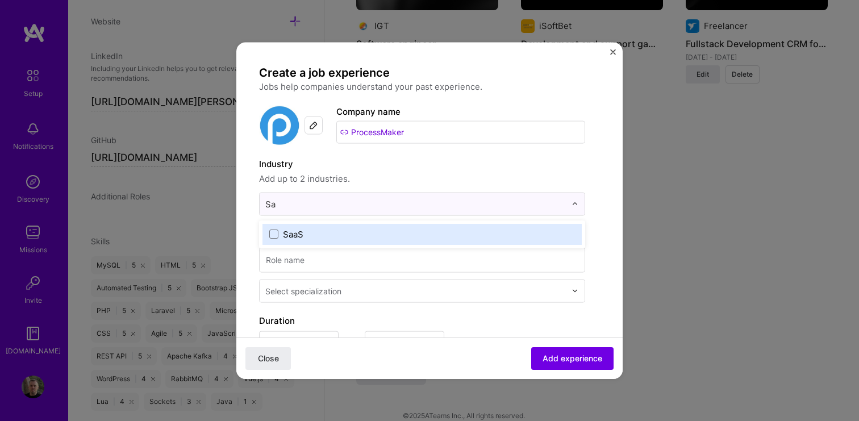
type input "Saa"
click at [276, 234] on span at bounding box center [273, 234] width 9 height 9
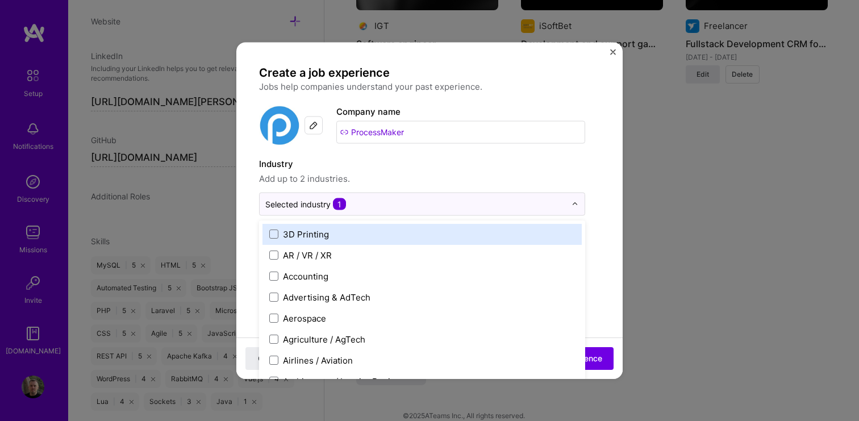
click at [489, 180] on span "Add up to 2 industries." at bounding box center [422, 179] width 326 height 14
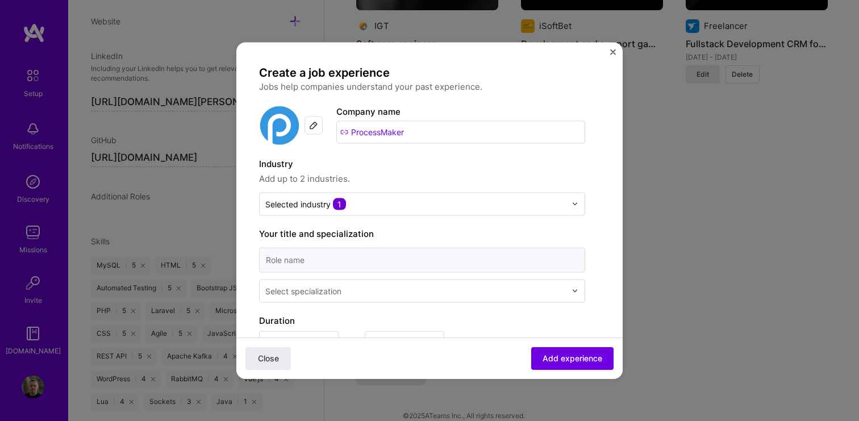
click at [379, 253] on input at bounding box center [422, 259] width 326 height 25
type input "Software engineer"
click at [314, 294] on div "Select specialization" at bounding box center [303, 291] width 76 height 12
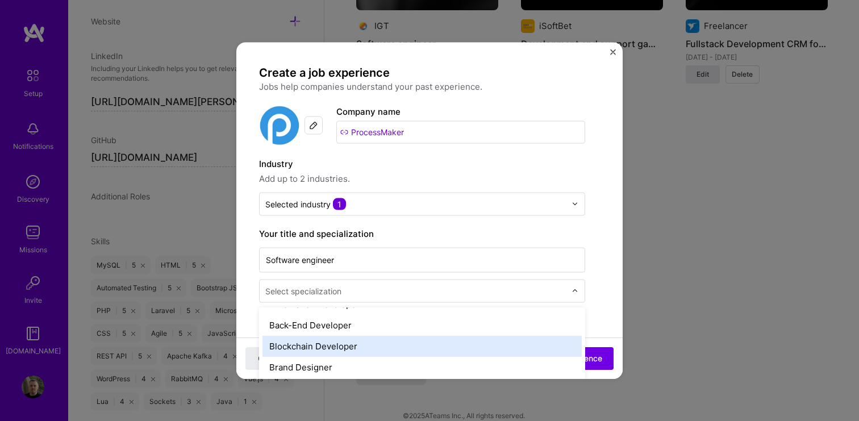
scroll to position [190, 0]
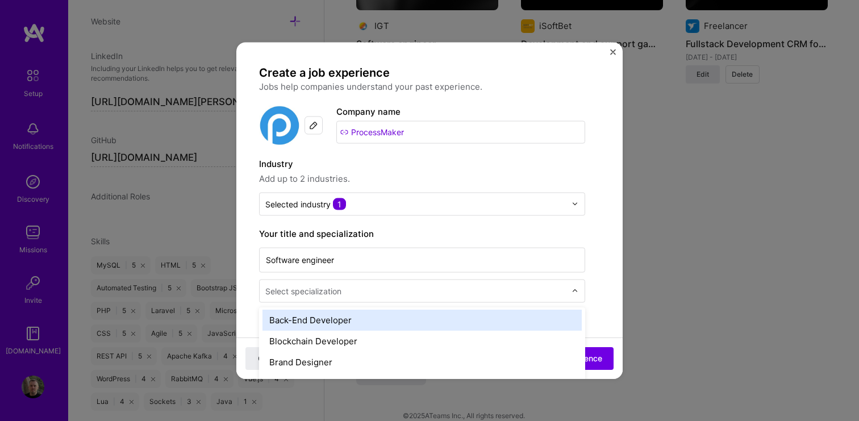
click at [368, 327] on div "Back-End Developer" at bounding box center [422, 319] width 319 height 21
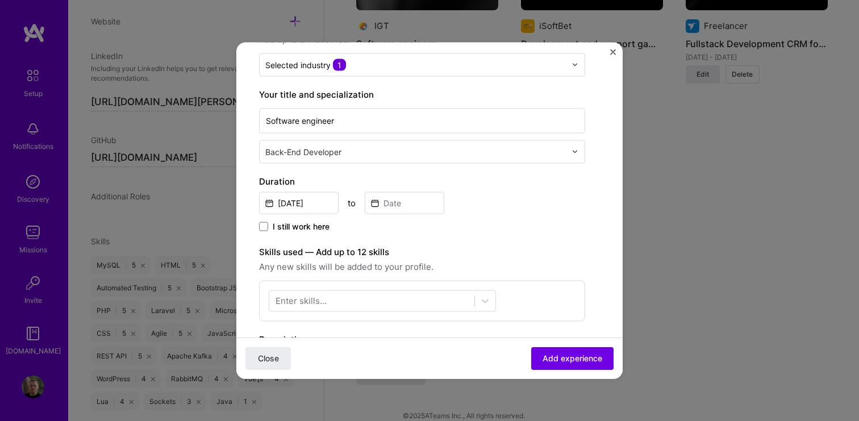
scroll to position [143, 0]
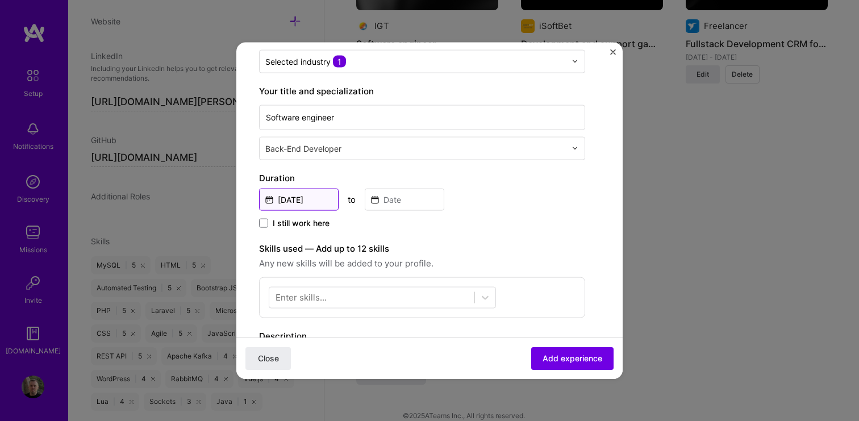
click at [310, 202] on input "Aug, 2025" at bounding box center [299, 199] width 80 height 22
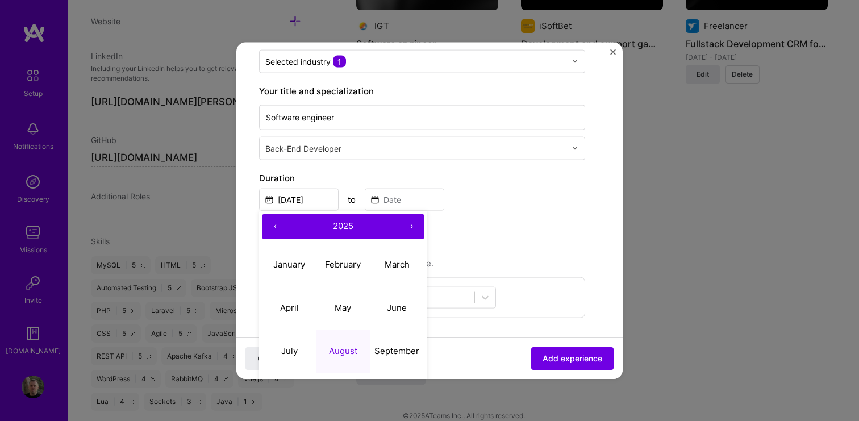
click at [279, 230] on button "‹" at bounding box center [275, 226] width 25 height 25
click at [276, 223] on button "‹" at bounding box center [275, 226] width 25 height 25
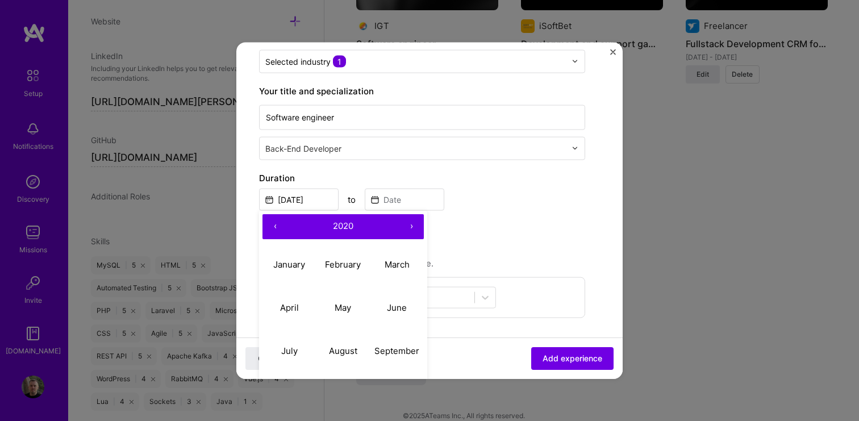
click at [276, 223] on button "‹" at bounding box center [275, 226] width 25 height 25
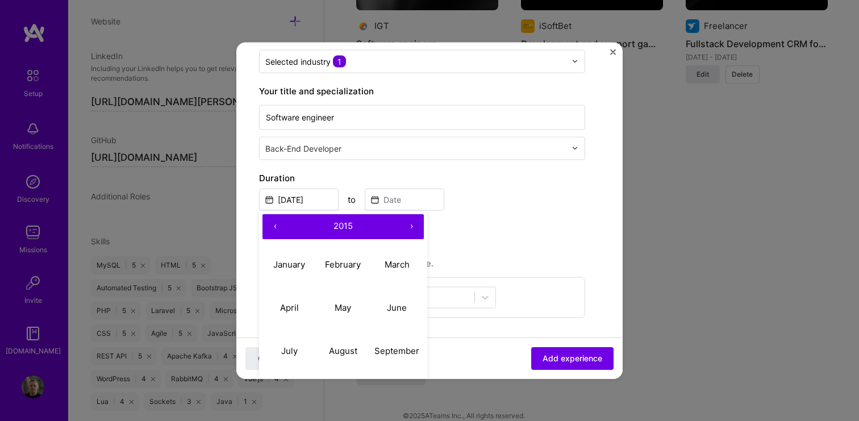
click at [276, 223] on button "‹" at bounding box center [275, 226] width 25 height 25
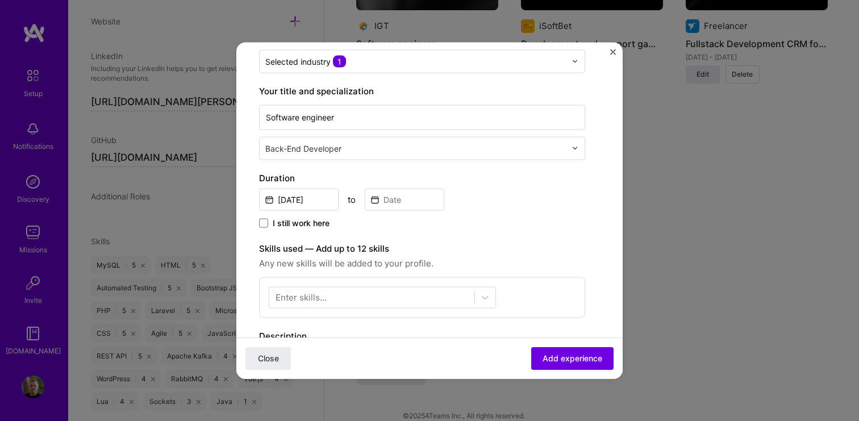
click at [585, 68] on div "Create a job experience Jobs help companies understand your past experience. Co…" at bounding box center [429, 264] width 341 height 684
click at [317, 195] on input "Aug, 2025" at bounding box center [299, 199] width 80 height 22
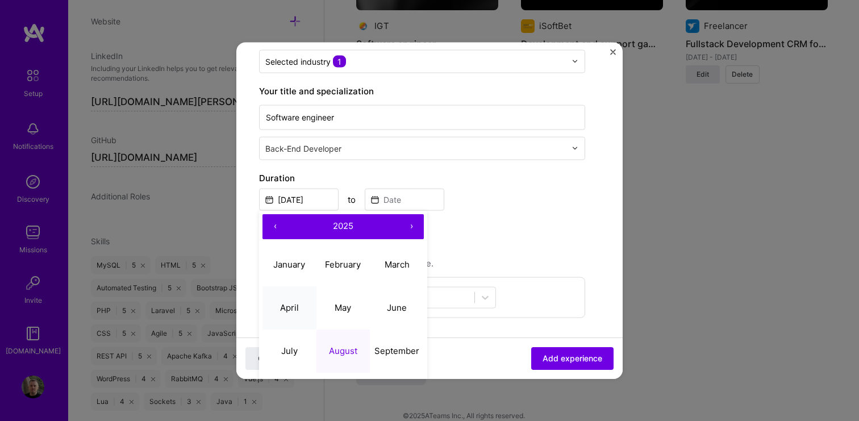
click at [298, 298] on button "April" at bounding box center [290, 307] width 54 height 43
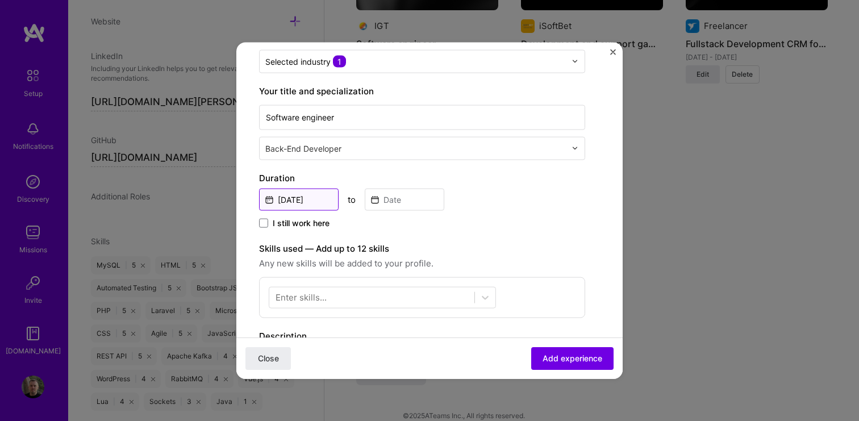
click at [300, 199] on input "Apr, 2025" at bounding box center [299, 199] width 80 height 22
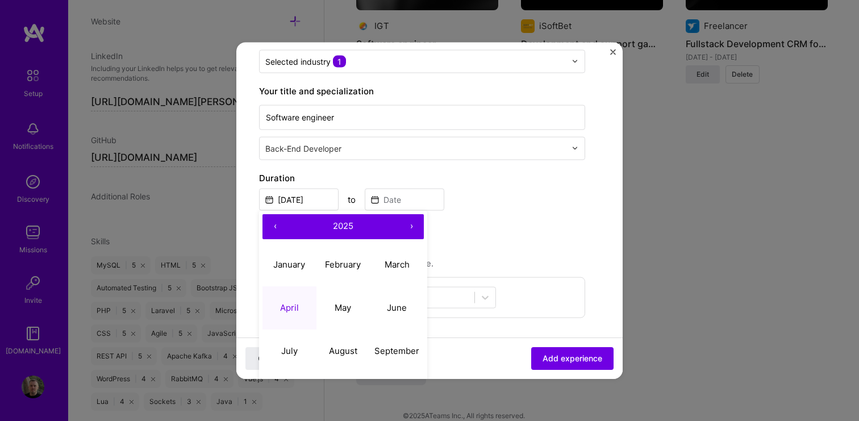
click at [273, 226] on button "‹" at bounding box center [275, 226] width 25 height 25
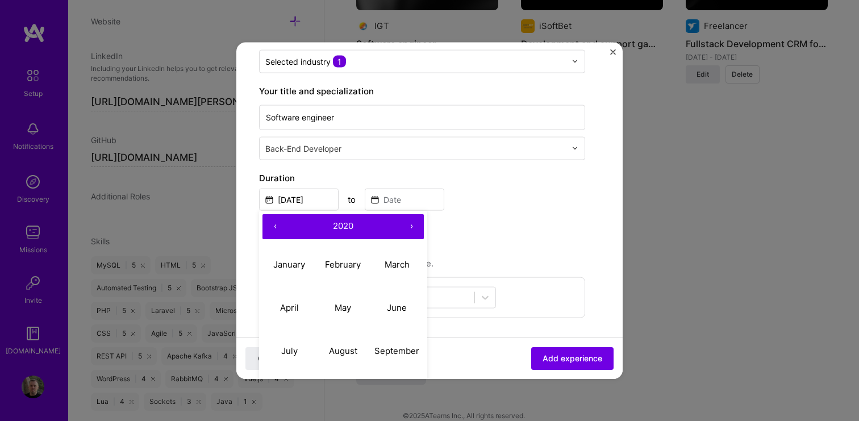
click at [273, 226] on button "‹" at bounding box center [275, 226] width 25 height 25
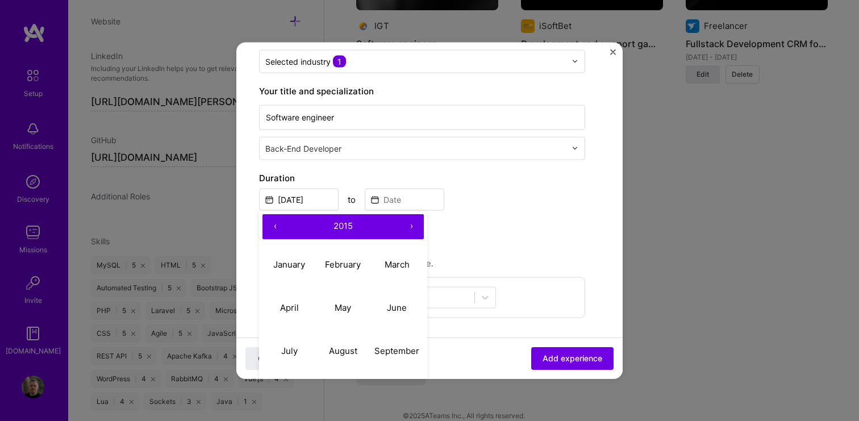
click at [273, 226] on button "‹" at bounding box center [275, 226] width 25 height 25
click at [301, 306] on button "April" at bounding box center [290, 307] width 54 height 43
type input "Apr, 2014"
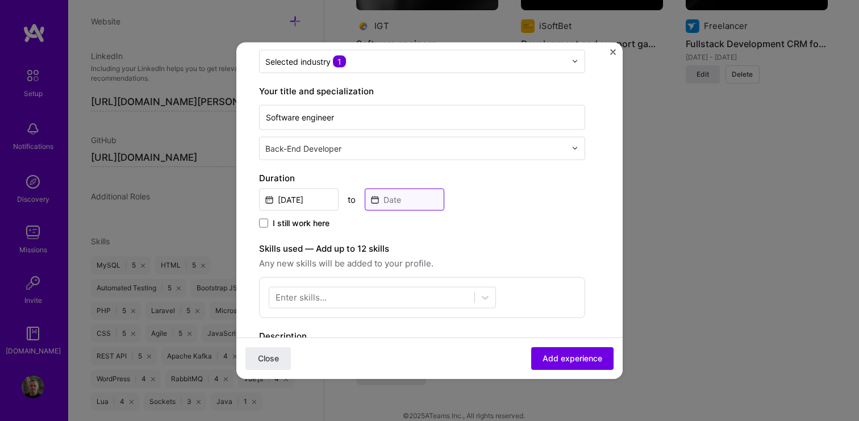
click at [407, 201] on input at bounding box center [405, 199] width 80 height 22
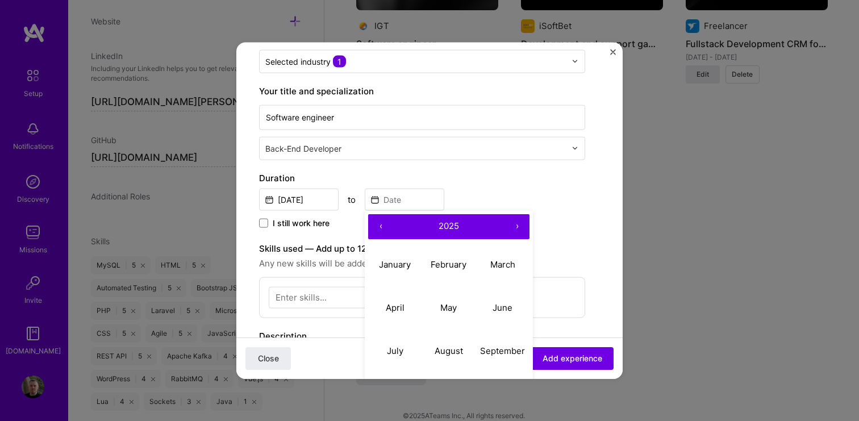
click at [380, 222] on button "‹" at bounding box center [380, 226] width 25 height 25
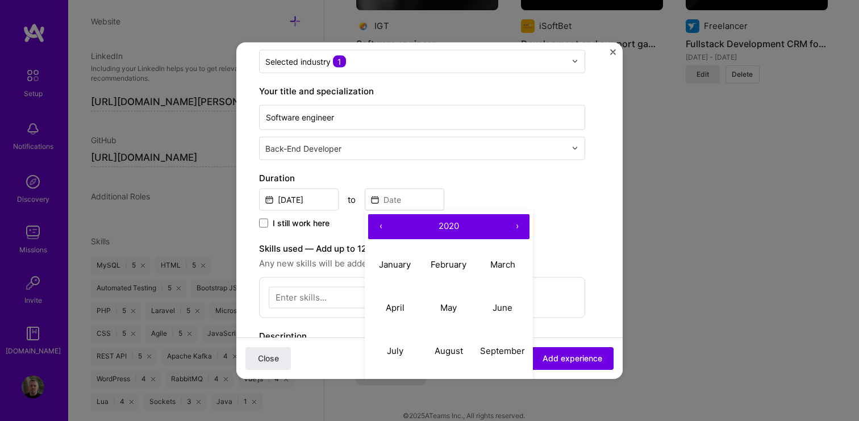
click at [380, 222] on button "‹" at bounding box center [380, 226] width 25 height 25
click at [519, 225] on button "›" at bounding box center [517, 226] width 25 height 25
click at [401, 344] on button "July" at bounding box center [395, 351] width 54 height 43
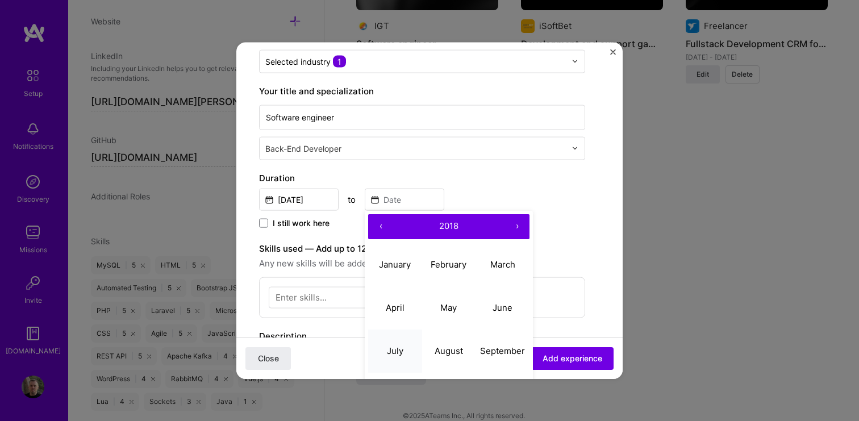
type input "[DATE]"
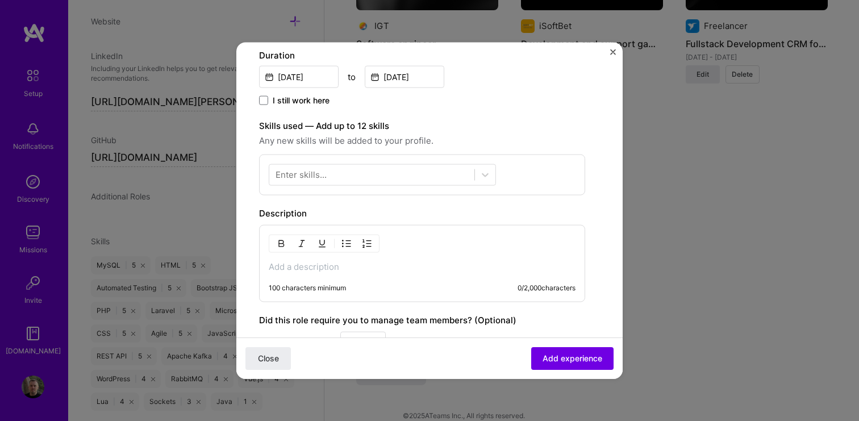
scroll to position [241, 0]
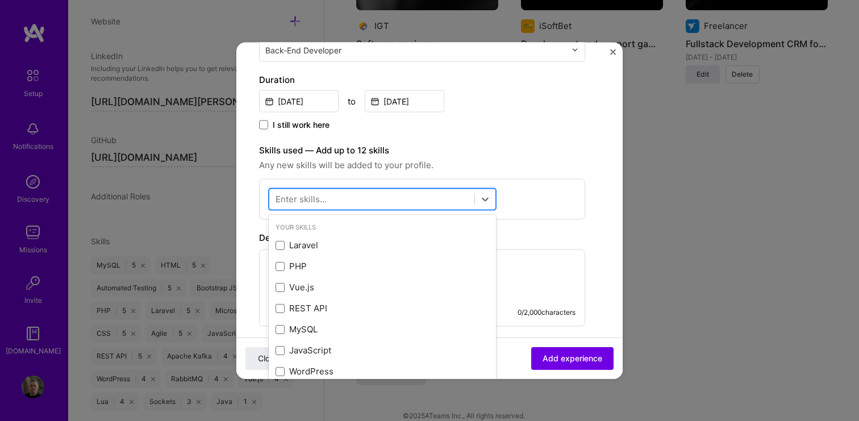
click at [405, 197] on div at bounding box center [371, 199] width 205 height 19
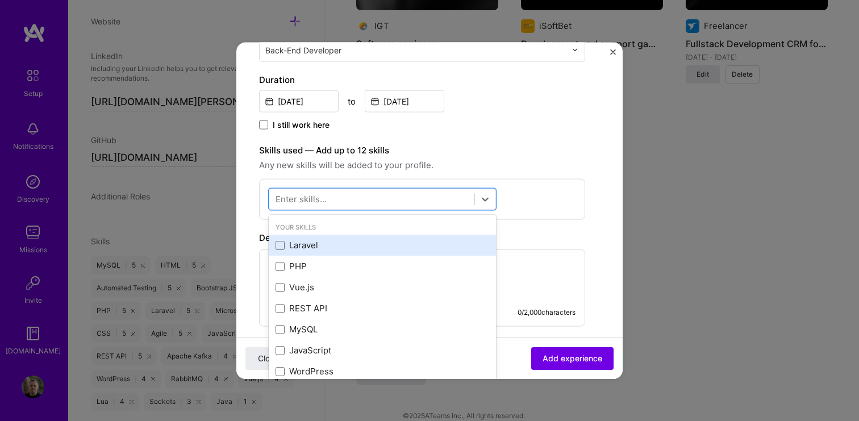
click at [310, 243] on div "Laravel" at bounding box center [383, 245] width 214 height 12
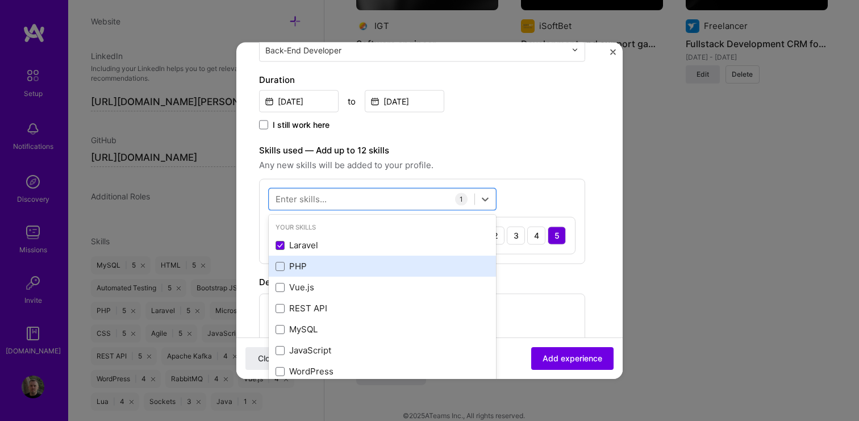
click at [302, 261] on div "PHP" at bounding box center [383, 266] width 214 height 12
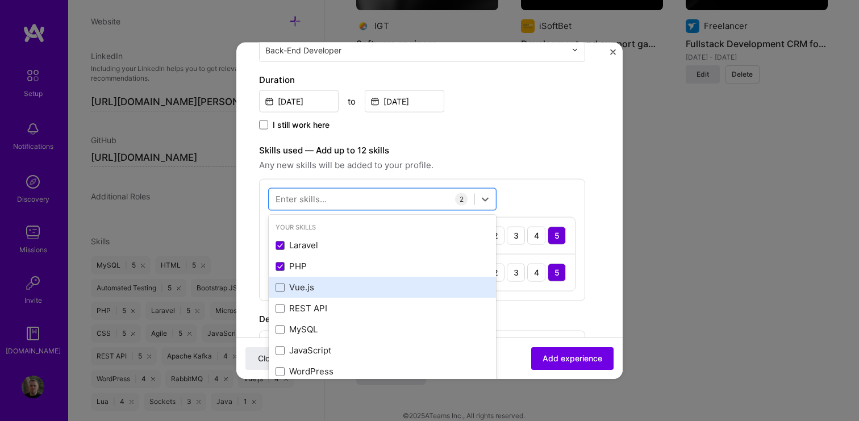
click at [303, 286] on div "Vue.js" at bounding box center [383, 287] width 214 height 12
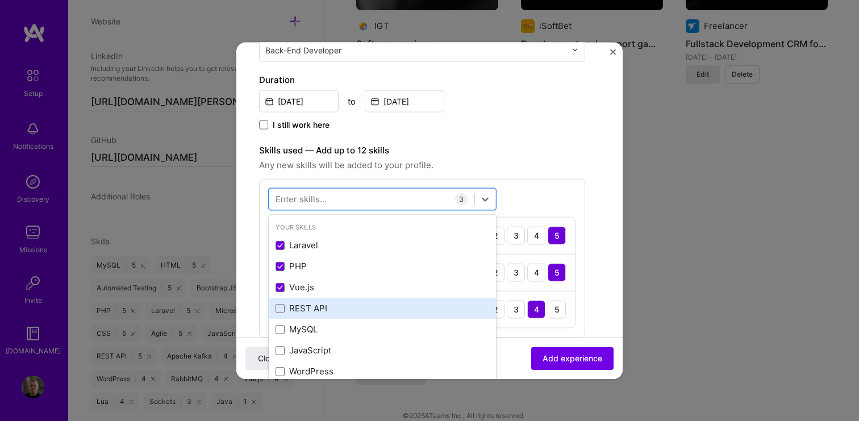
click at [309, 310] on div "REST API" at bounding box center [383, 308] width 214 height 12
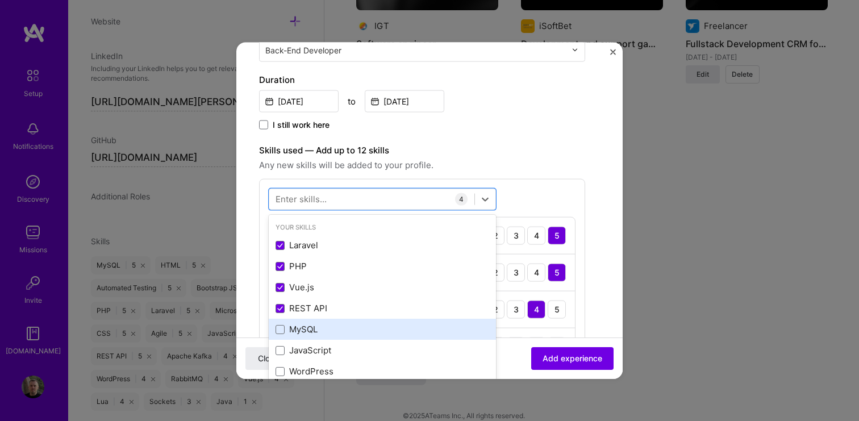
click at [308, 334] on div "MySQL" at bounding box center [383, 329] width 214 height 12
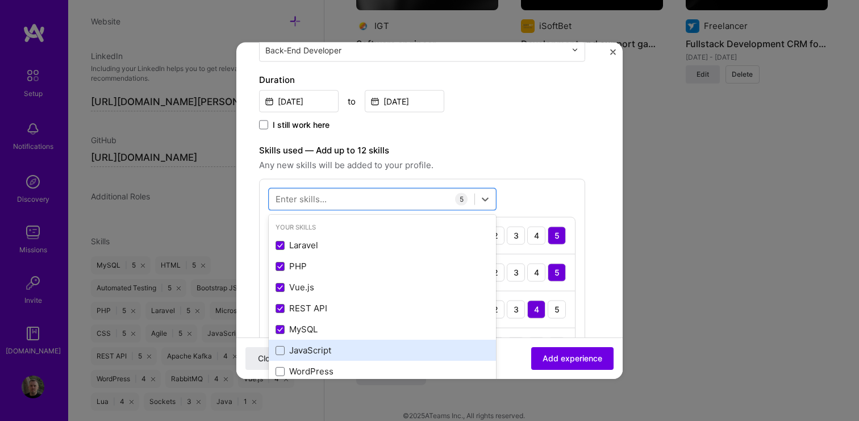
click at [309, 351] on div "JavaScript" at bounding box center [383, 350] width 214 height 12
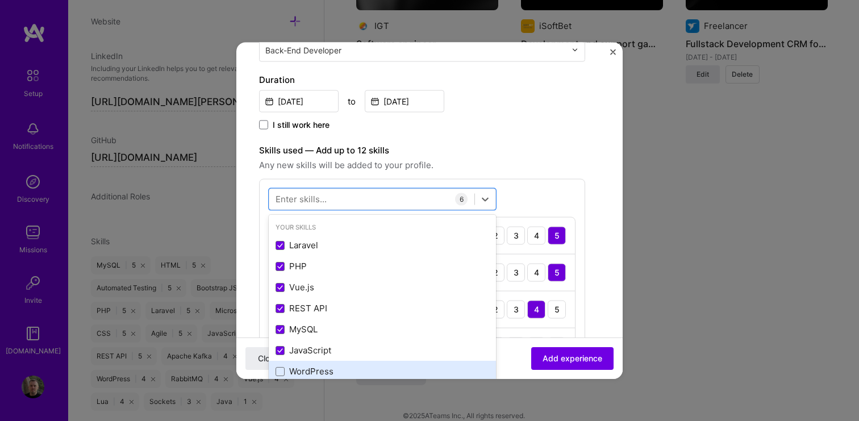
click at [308, 368] on div "WordPress" at bounding box center [383, 371] width 214 height 12
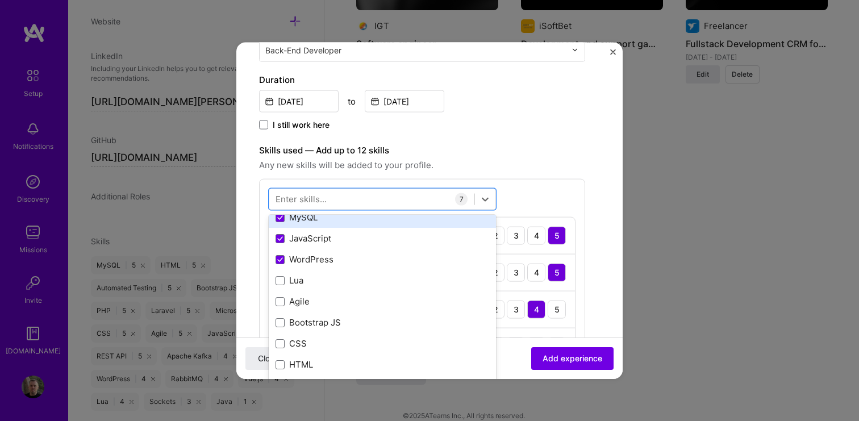
scroll to position [124, 0]
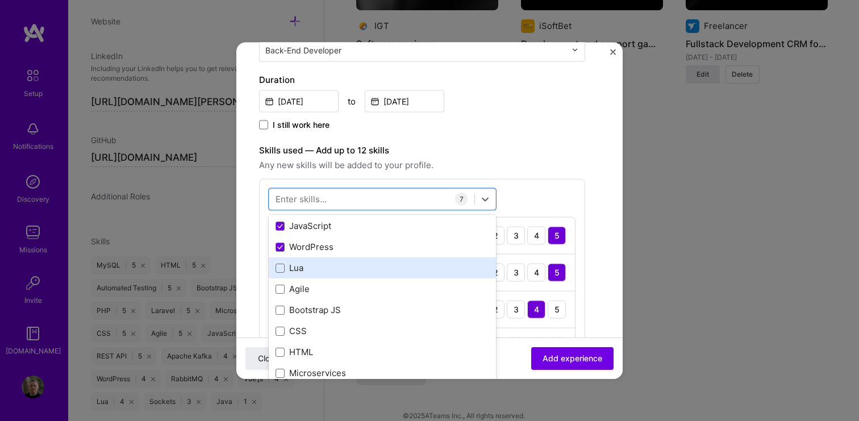
click at [275, 267] on div "Lua" at bounding box center [382, 267] width 227 height 21
click at [281, 267] on icon at bounding box center [280, 267] width 5 height 3
click at [0, 0] on input "checkbox" at bounding box center [0, 0] width 0 height 0
click at [280, 266] on span at bounding box center [280, 267] width 9 height 9
click at [0, 0] on input "checkbox" at bounding box center [0, 0] width 0 height 0
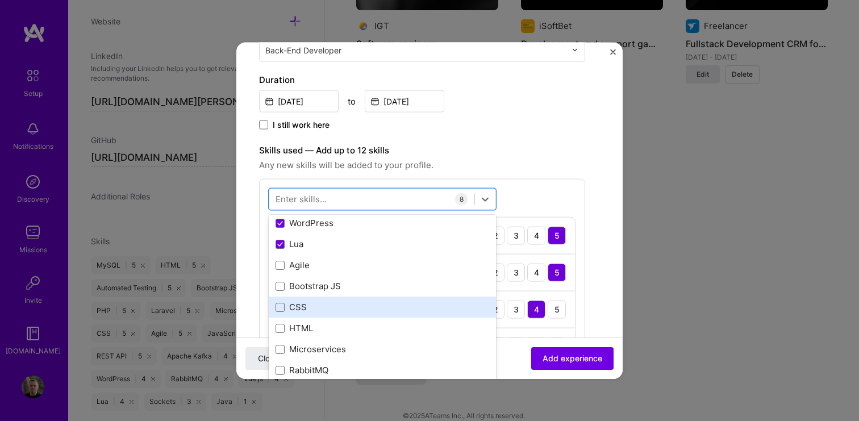
scroll to position [149, 0]
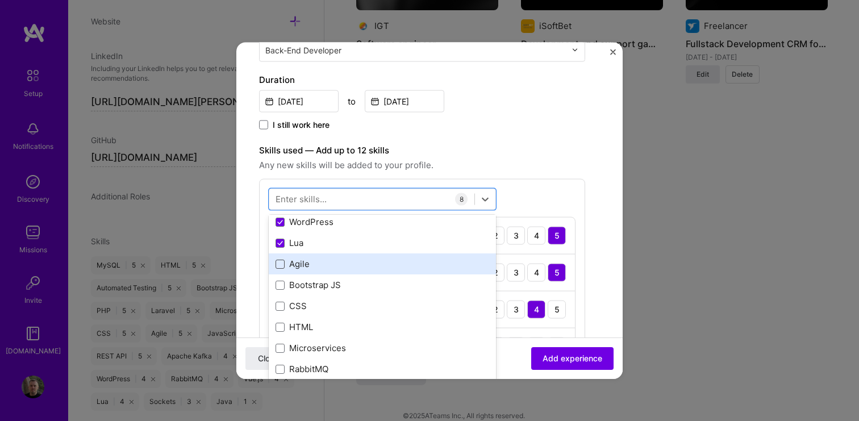
click at [281, 262] on span at bounding box center [280, 263] width 9 height 9
click at [0, 0] on input "checkbox" at bounding box center [0, 0] width 0 height 0
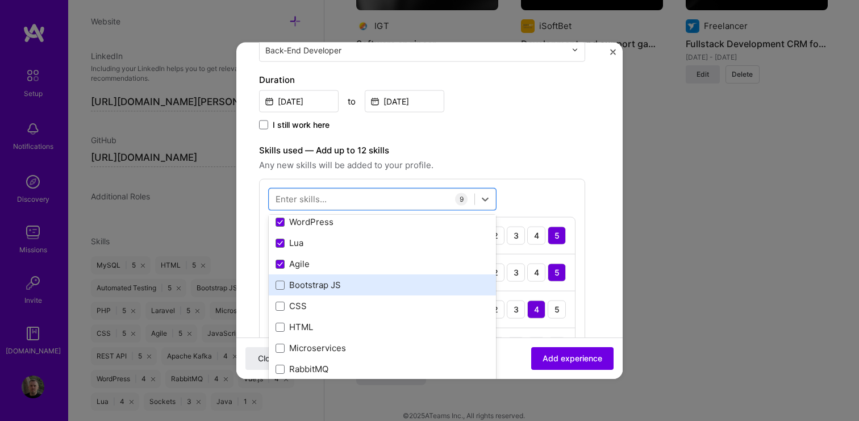
click at [289, 284] on div "Bootstrap JS" at bounding box center [383, 285] width 214 height 12
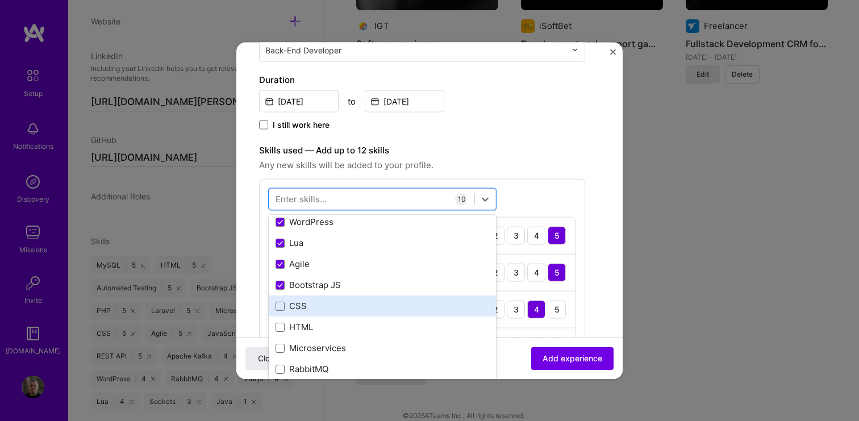
click at [303, 309] on div "CSS" at bounding box center [383, 306] width 214 height 12
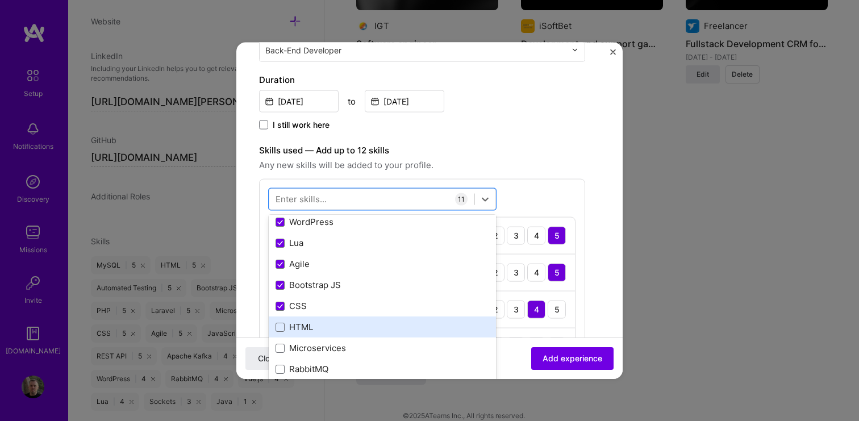
click at [309, 329] on div "HTML" at bounding box center [383, 327] width 214 height 12
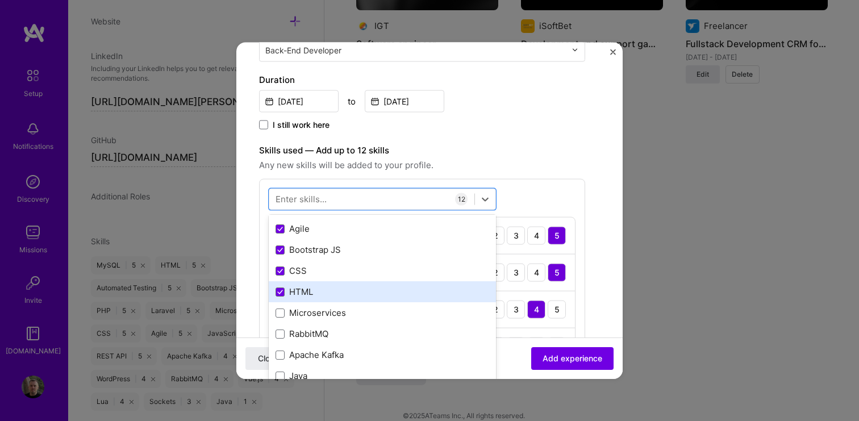
scroll to position [212, 0]
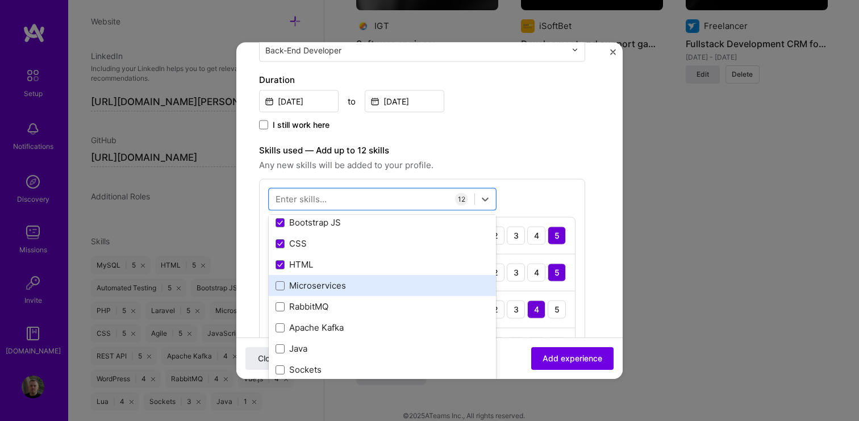
click at [331, 290] on div "Microservices" at bounding box center [383, 286] width 214 height 12
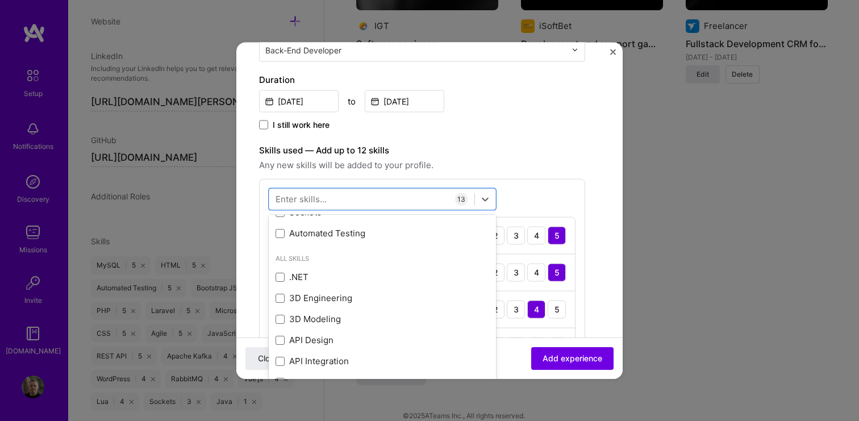
scroll to position [376, 0]
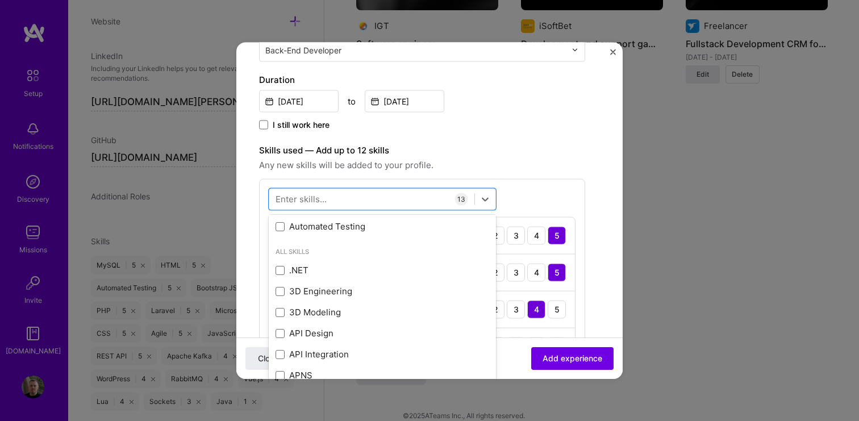
click at [470, 167] on span "Any new skills will be added to your profile." at bounding box center [422, 165] width 326 height 14
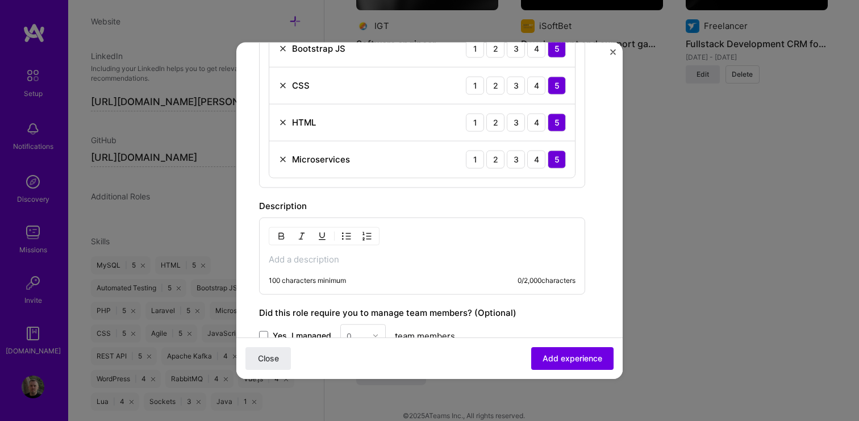
scroll to position [825, 0]
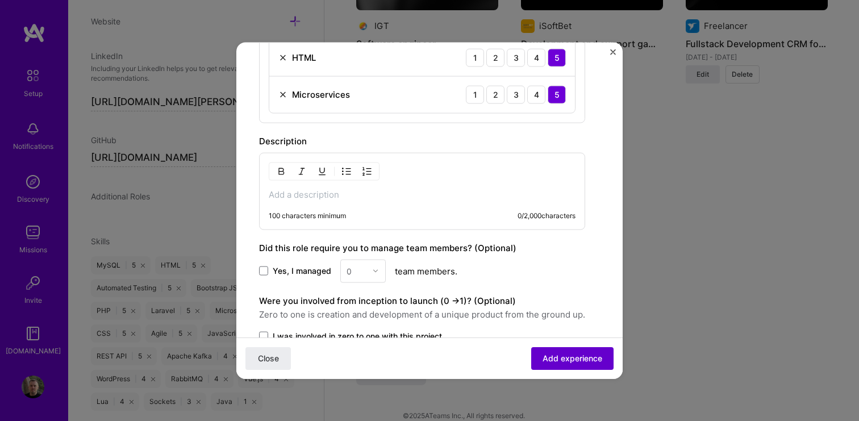
click at [557, 356] on span "Add experience" at bounding box center [573, 358] width 60 height 11
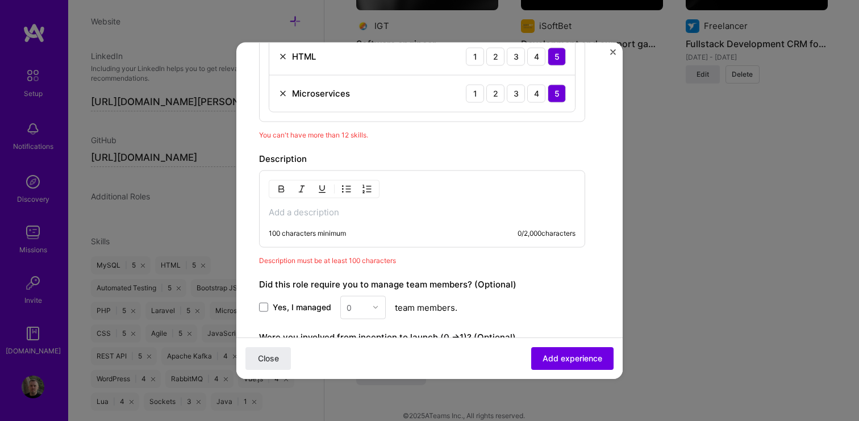
scroll to position [816, 0]
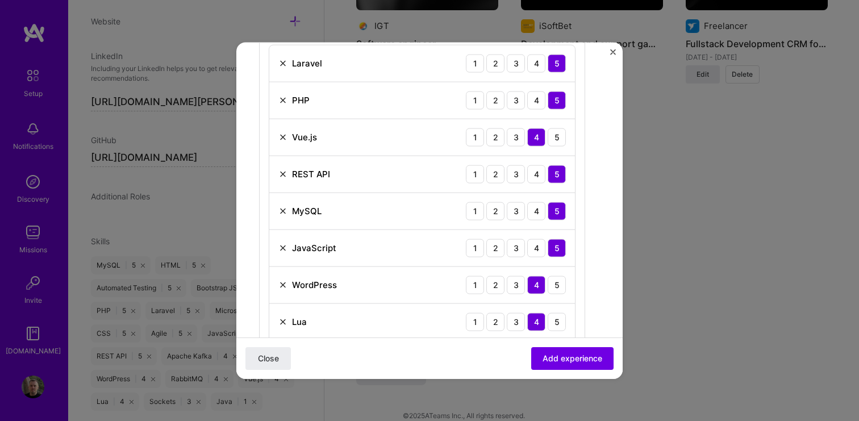
click at [373, 197] on div "MySQL 1 2 3 4 5" at bounding box center [422, 211] width 306 height 37
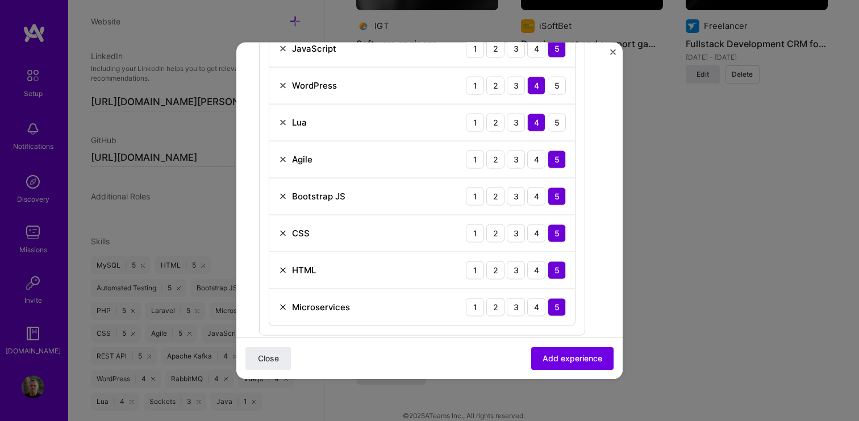
scroll to position [656, 0]
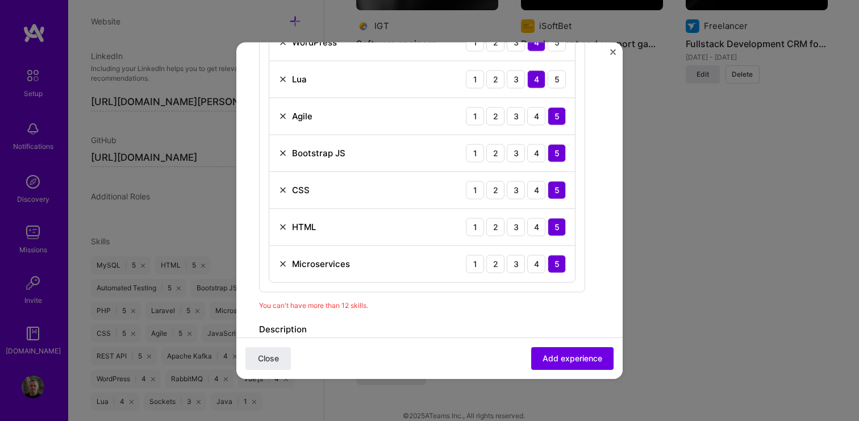
click at [280, 189] on img at bounding box center [282, 189] width 9 height 9
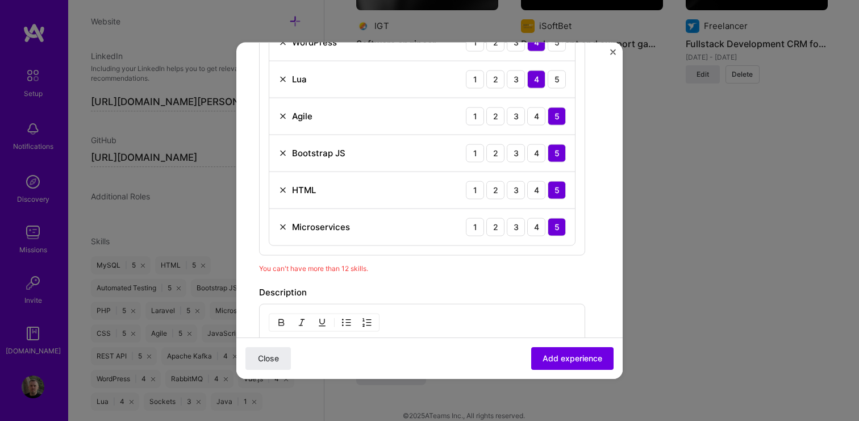
click at [282, 186] on img at bounding box center [282, 189] width 9 height 9
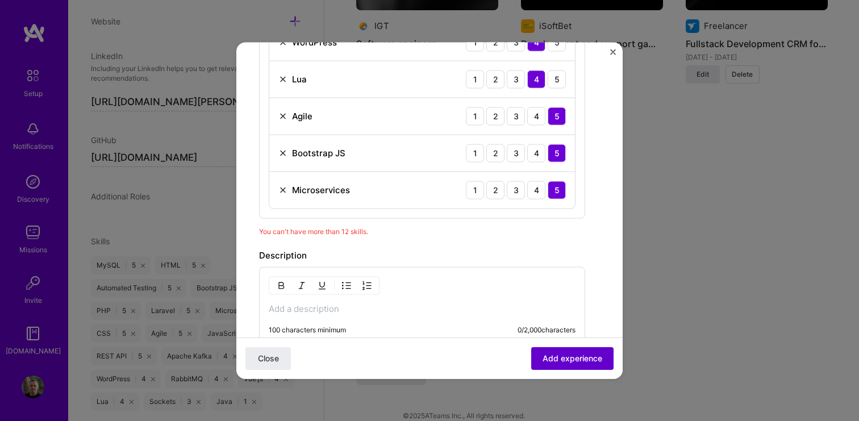
click at [581, 360] on span "Add experience" at bounding box center [573, 358] width 60 height 11
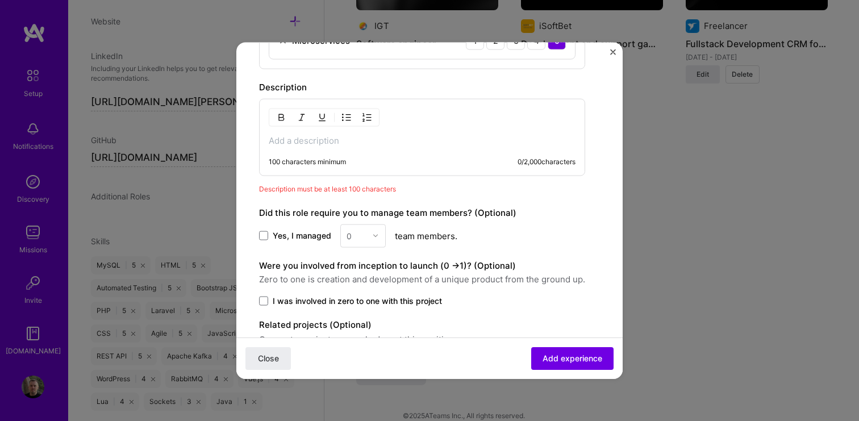
scroll to position [794, 0]
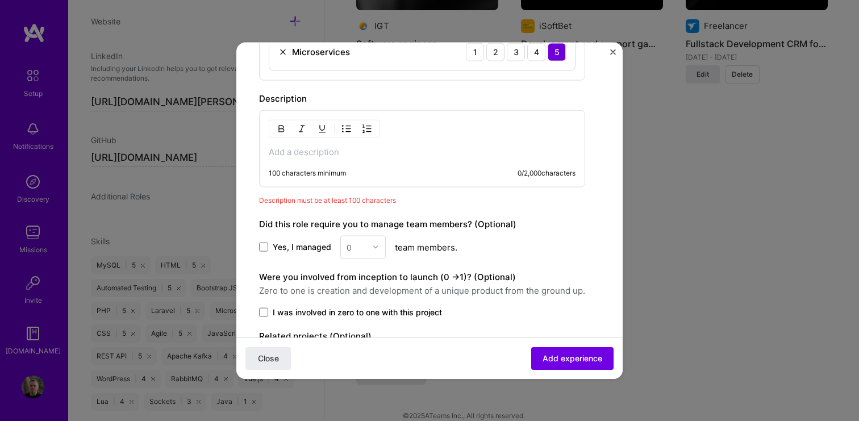
click at [362, 167] on div "100 characters minimum 0 / 2,000 characters" at bounding box center [422, 148] width 326 height 77
click at [311, 168] on div "100 characters minimum" at bounding box center [307, 172] width 77 height 9
click at [307, 173] on div "100 characters minimum" at bounding box center [307, 172] width 77 height 9
click at [310, 174] on div "100 characters minimum" at bounding box center [307, 172] width 77 height 9
click at [294, 149] on p at bounding box center [422, 151] width 307 height 11
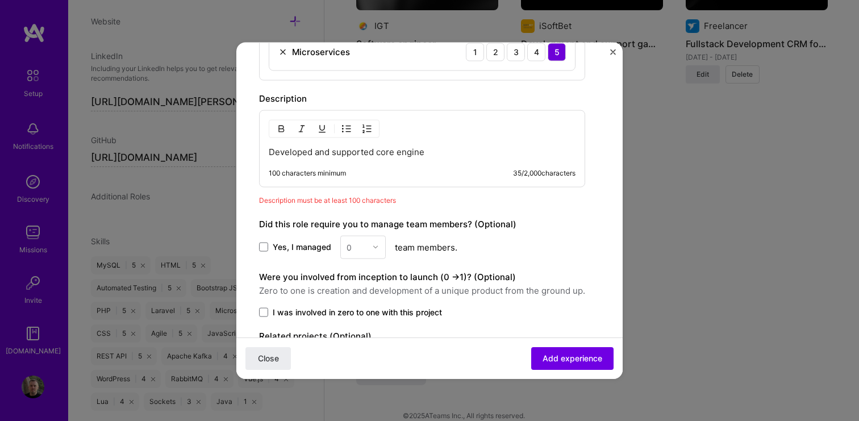
click at [312, 170] on div "100 characters minimum" at bounding box center [307, 172] width 77 height 9
click at [353, 173] on div "100 characters minimum 35 / 2,000 characters" at bounding box center [422, 172] width 307 height 9
click at [442, 152] on p "Developed and supported core engine" at bounding box center [422, 151] width 307 height 11
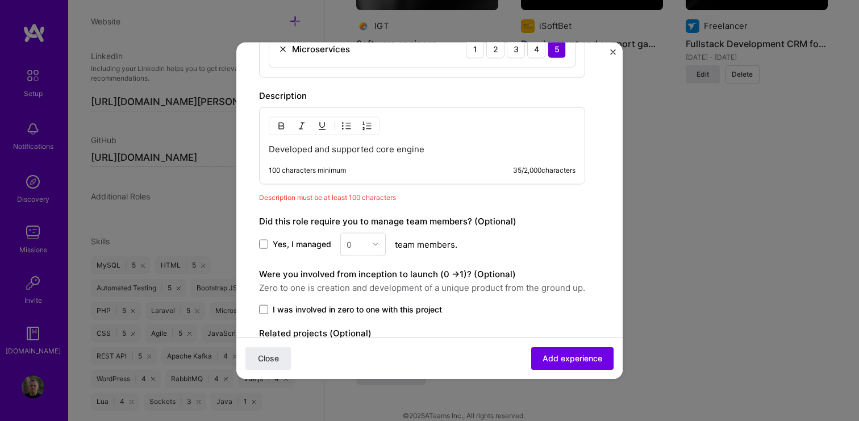
click at [388, 169] on div "100 characters minimum 35 / 2,000 characters" at bounding box center [422, 169] width 307 height 9
click at [346, 167] on div "100 characters minimum" at bounding box center [307, 169] width 77 height 9
click at [358, 166] on div "100 characters minimum 35 / 2,000 characters" at bounding box center [422, 169] width 307 height 9
click at [291, 170] on div "100 characters minimum" at bounding box center [307, 169] width 77 height 9
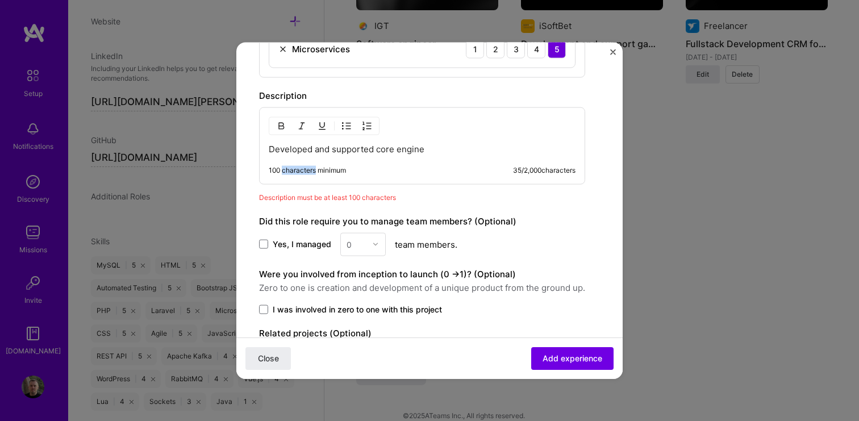
click at [291, 170] on div "100 characters minimum" at bounding box center [307, 169] width 77 height 9
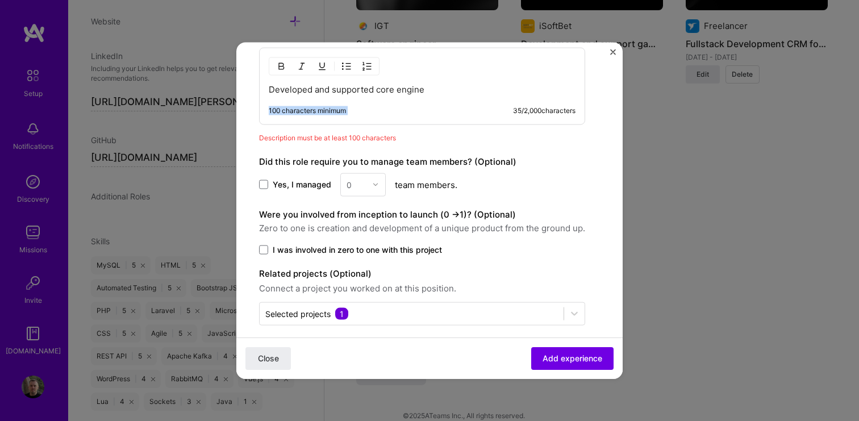
scroll to position [867, 0]
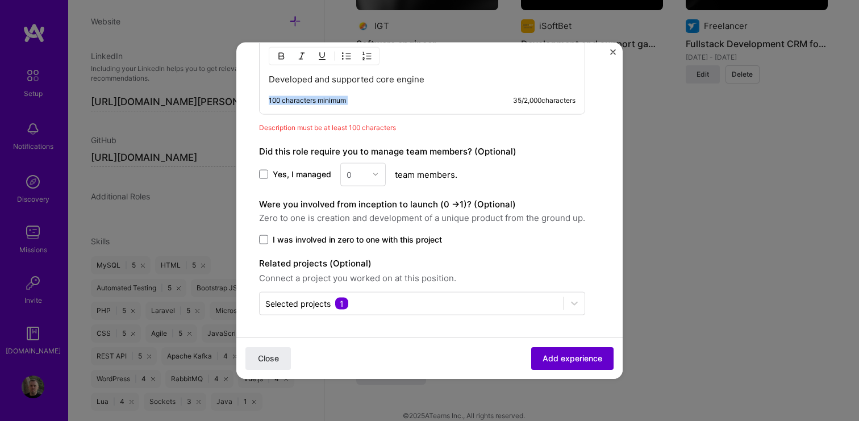
click at [578, 361] on span "Add experience" at bounding box center [573, 358] width 60 height 11
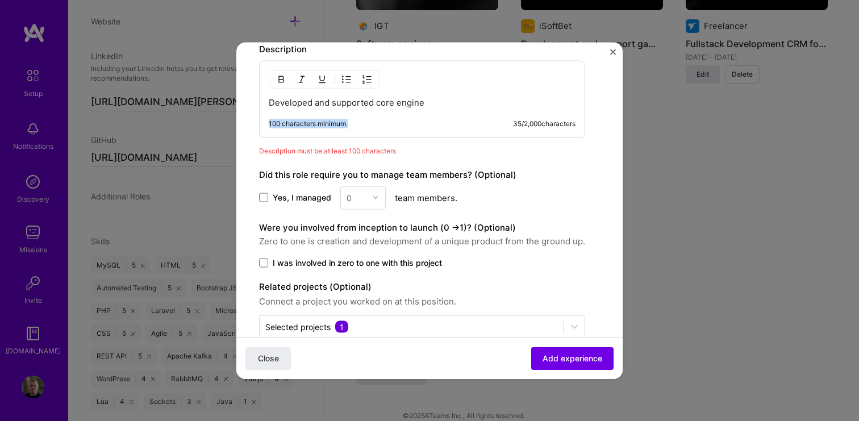
click at [367, 131] on div "100 characters minimum 35 / 2,000 characters" at bounding box center [413, 128] width 325 height 18
click at [355, 121] on div "100 characters minimum 35 / 2,000 characters" at bounding box center [422, 123] width 307 height 9
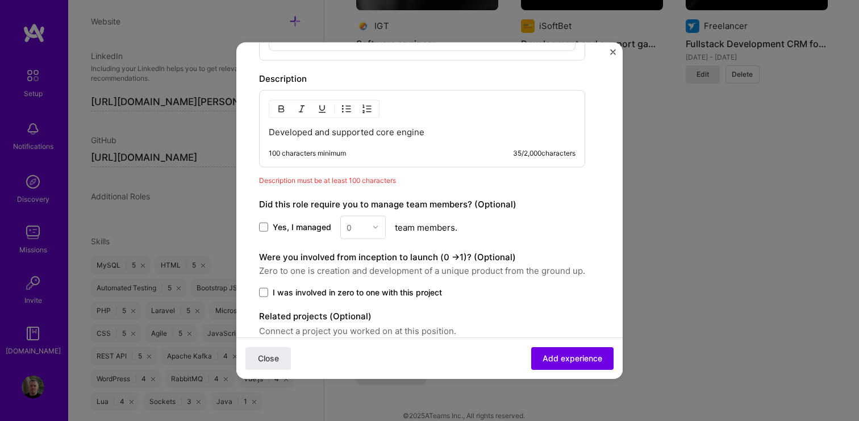
scroll to position [867, 0]
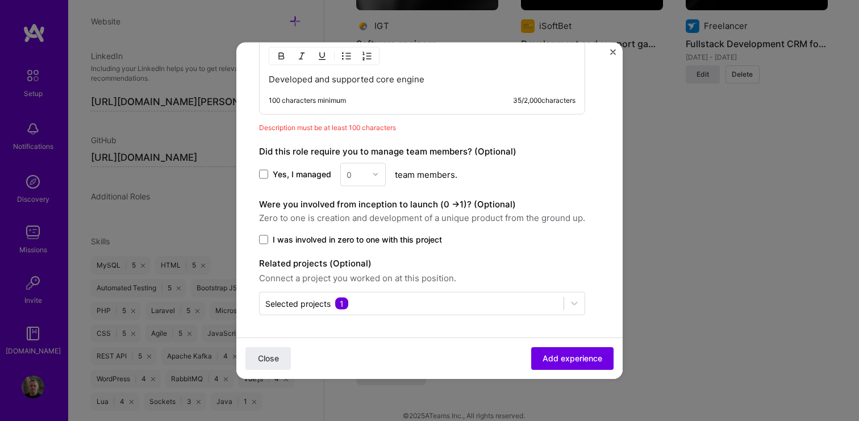
click at [342, 105] on div "100 characters minimum 35 / 2,000 characters" at bounding box center [413, 104] width 325 height 18
click at [336, 90] on div "Developed and supported core engine 100 characters minimum 35 / 2,000 characters" at bounding box center [422, 75] width 326 height 77
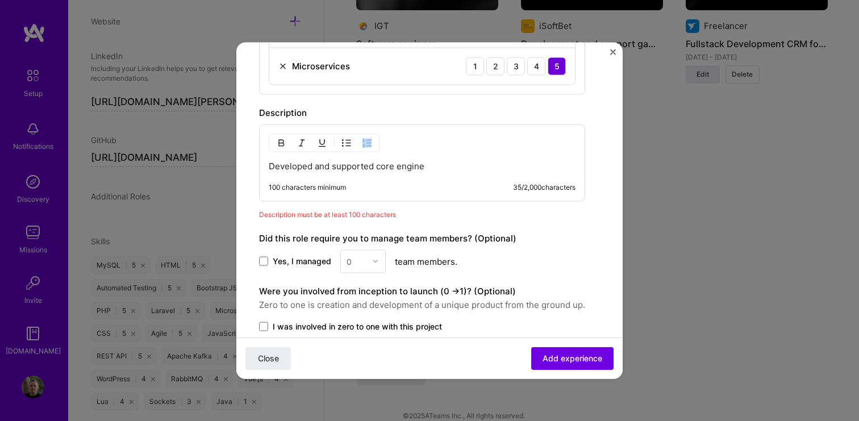
scroll to position [767, 0]
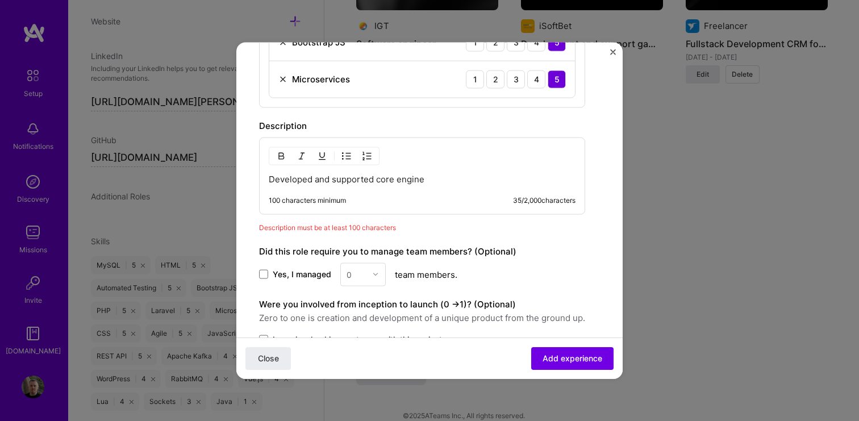
click at [286, 199] on div "100 characters minimum" at bounding box center [307, 199] width 77 height 9
click at [318, 180] on p "Developed and supported core engine" at bounding box center [422, 178] width 307 height 11
click at [419, 180] on p "Developed and supported core engine" at bounding box center [422, 178] width 307 height 11
click at [428, 184] on p "Developed and supported core engine" at bounding box center [422, 178] width 307 height 11
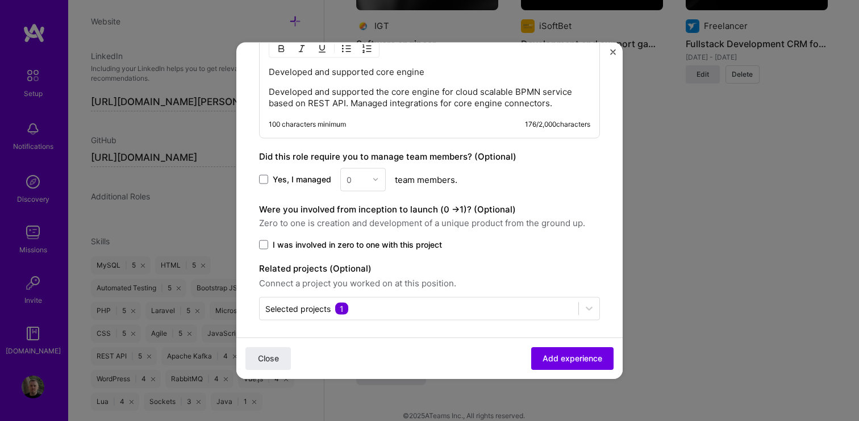
scroll to position [875, 0]
click at [409, 243] on span "I was involved in zero to one with this project" at bounding box center [357, 243] width 169 height 11
click at [0, 0] on input "I was involved in zero to one with this project" at bounding box center [0, 0] width 0 height 0
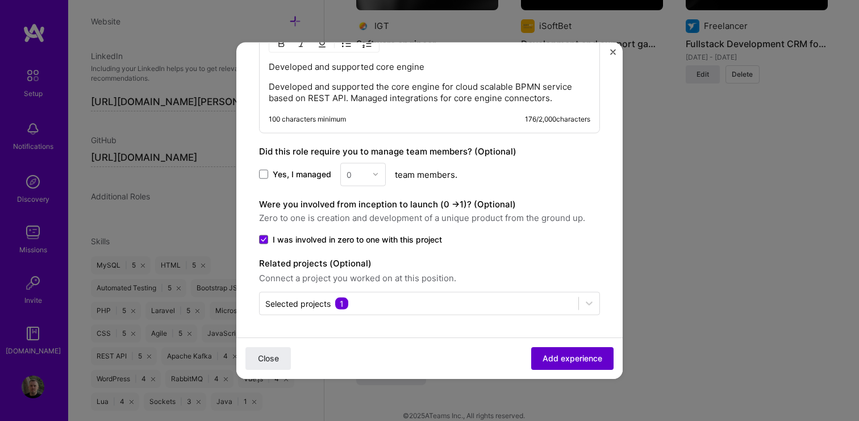
click at [564, 353] on span "Add experience" at bounding box center [573, 358] width 60 height 11
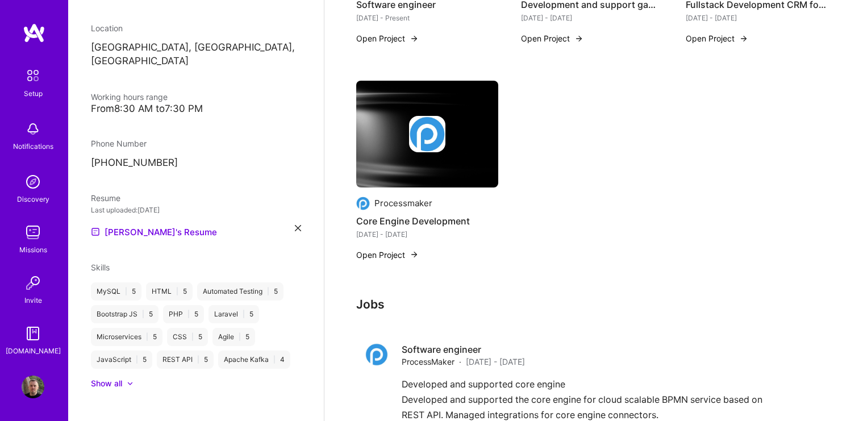
scroll to position [638, 0]
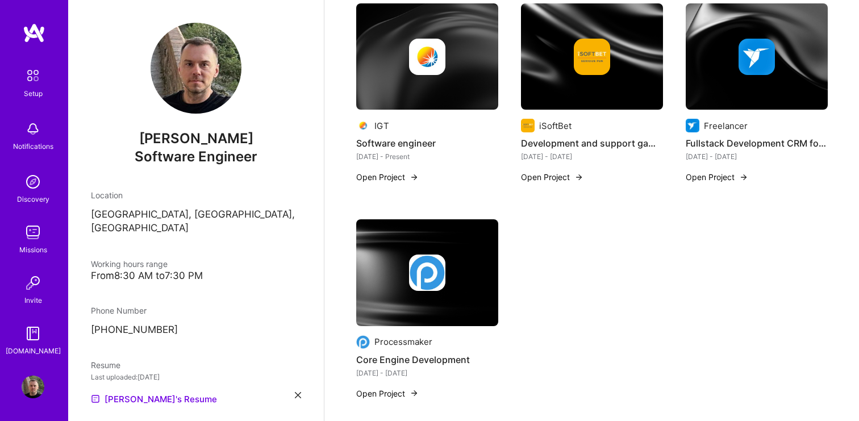
scroll to position [514, 0]
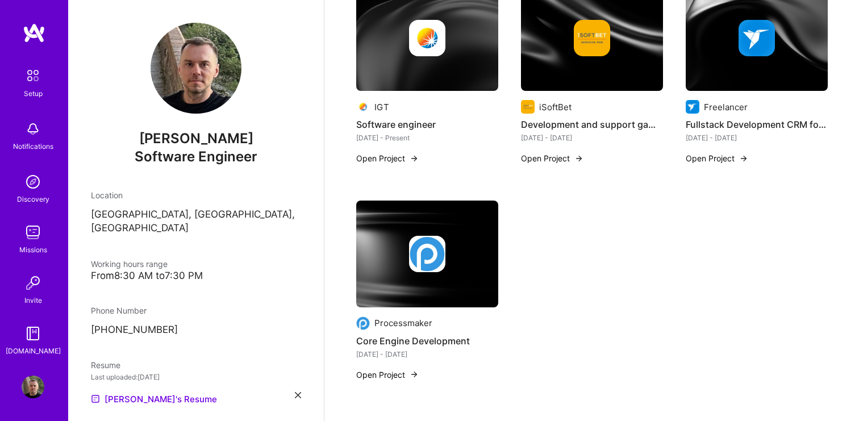
click at [390, 369] on button "Open Project" at bounding box center [387, 375] width 63 height 12
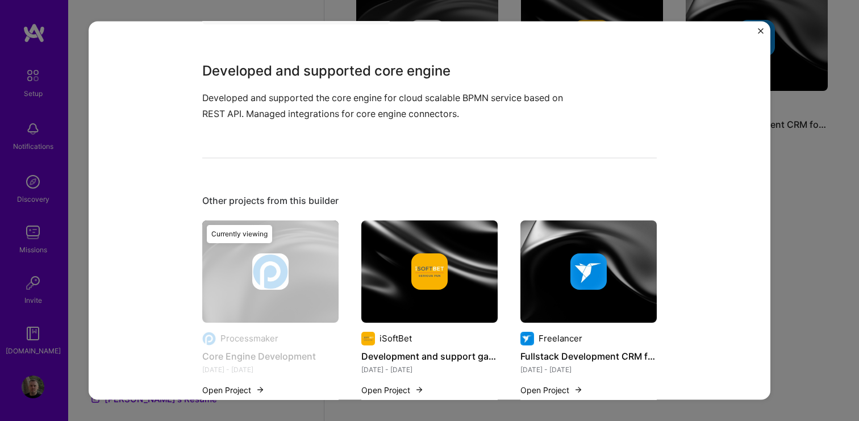
scroll to position [410, 0]
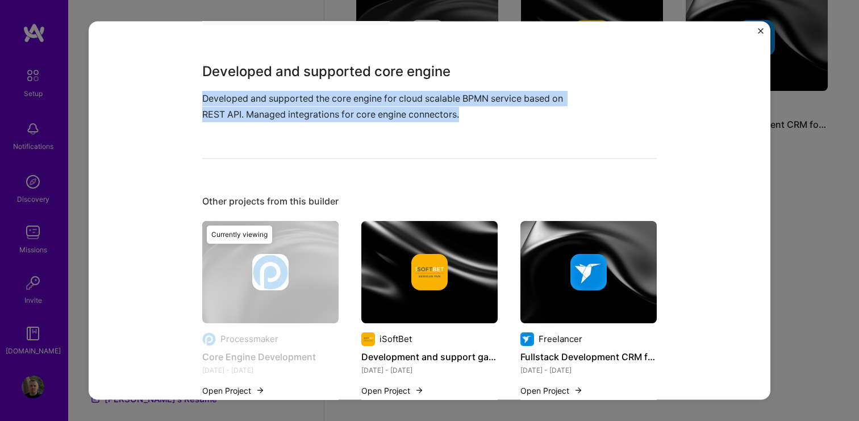
drag, startPoint x: 472, startPoint y: 114, endPoint x: 180, endPoint y: 99, distance: 292.5
click at [180, 99] on div "Core Engine Development Processmaker Cloud Services, SaaS Project link Role Sof…" at bounding box center [430, 210] width 682 height 379
copy p "Developed and supported the core engine for cloud scalable BPMN service based o…"
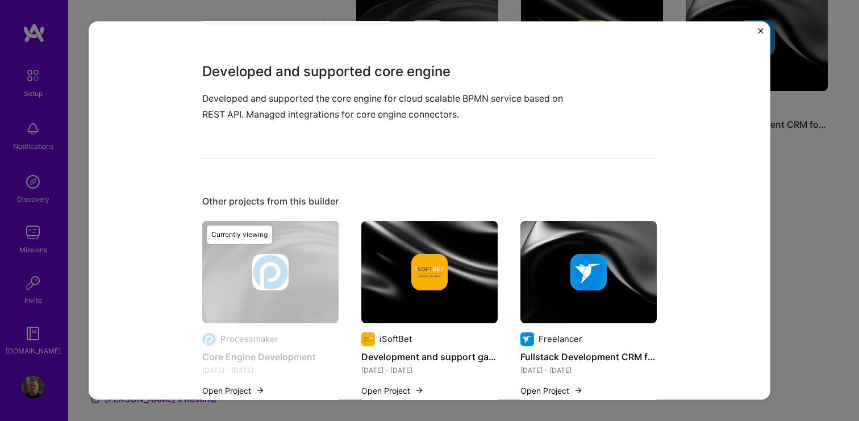
click at [401, 61] on h3 "Developed and supported core engine" at bounding box center [386, 71] width 369 height 20
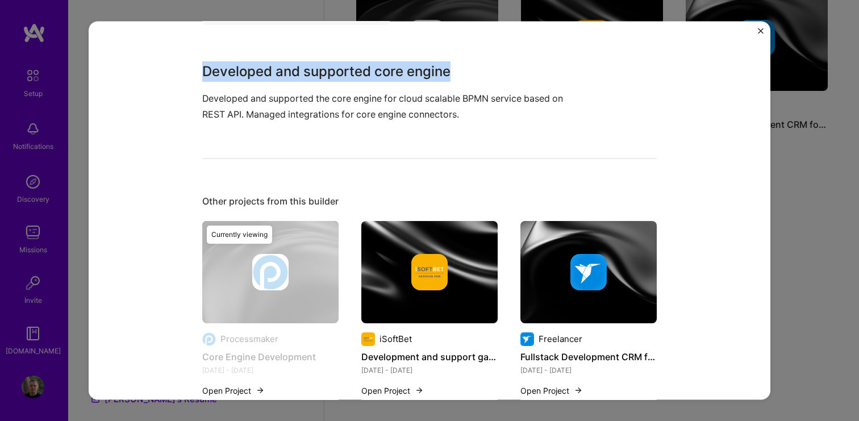
drag, startPoint x: 452, startPoint y: 73, endPoint x: 191, endPoint y: 71, distance: 261.4
click at [191, 71] on div "Core Engine Development Processmaker Cloud Services, SaaS Project link Role Sof…" at bounding box center [430, 210] width 682 height 379
copy h3 "Developed and supported core engine"
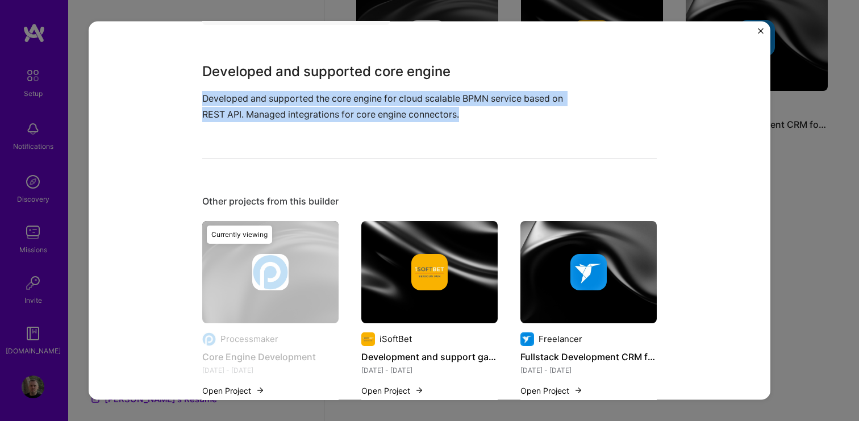
drag, startPoint x: 468, startPoint y: 113, endPoint x: 173, endPoint y: 97, distance: 294.8
click at [173, 97] on div "Core Engine Development Processmaker Cloud Services, SaaS Project link Role Sof…" at bounding box center [430, 210] width 682 height 379
copy p "Developed and supported the core engine for cloud scalable BPMN service based o…"
click at [760, 32] on img "Close" at bounding box center [761, 31] width 6 height 6
